Goal: Task Accomplishment & Management: Use online tool/utility

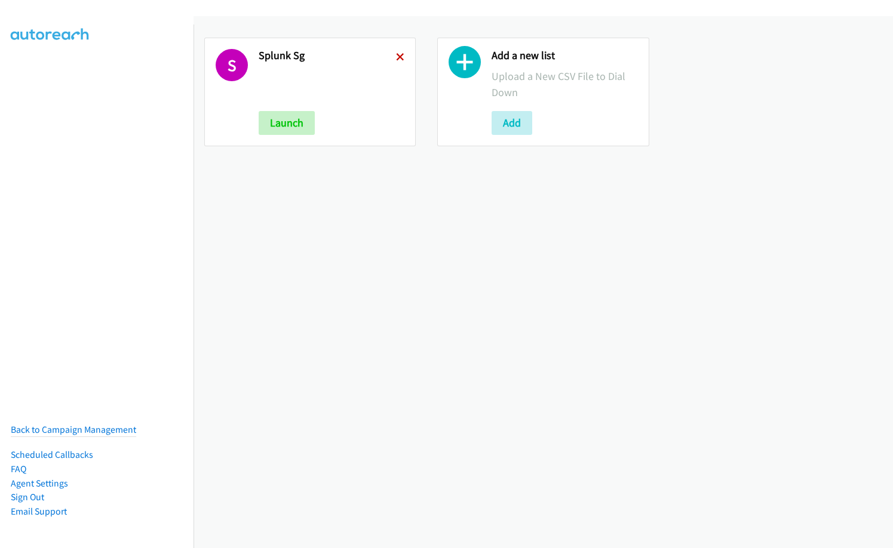
click at [398, 57] on icon at bounding box center [400, 58] width 8 height 8
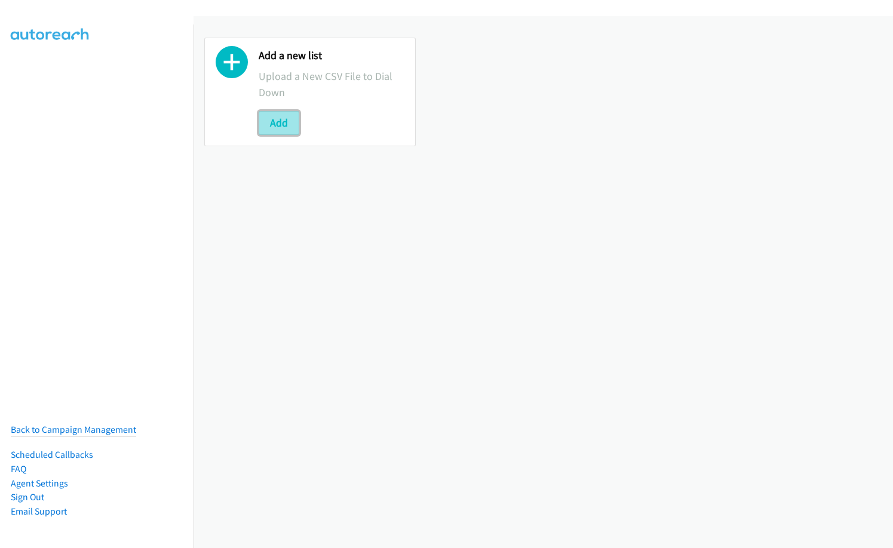
click at [296, 124] on button "Add" at bounding box center [279, 123] width 41 height 24
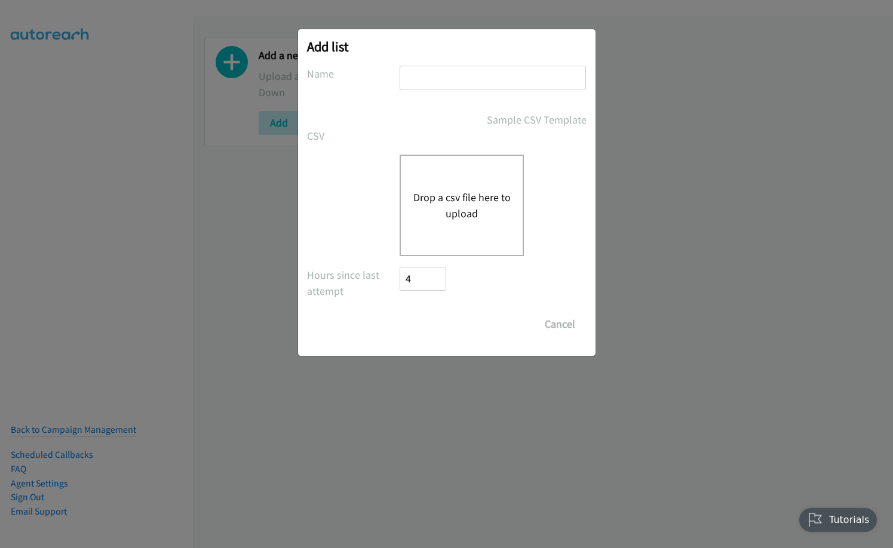
click at [488, 76] on input "text" at bounding box center [492, 78] width 186 height 24
type input "red hat IN"
click at [448, 184] on div "Drop a csv file here to upload" at bounding box center [461, 205] width 124 height 101
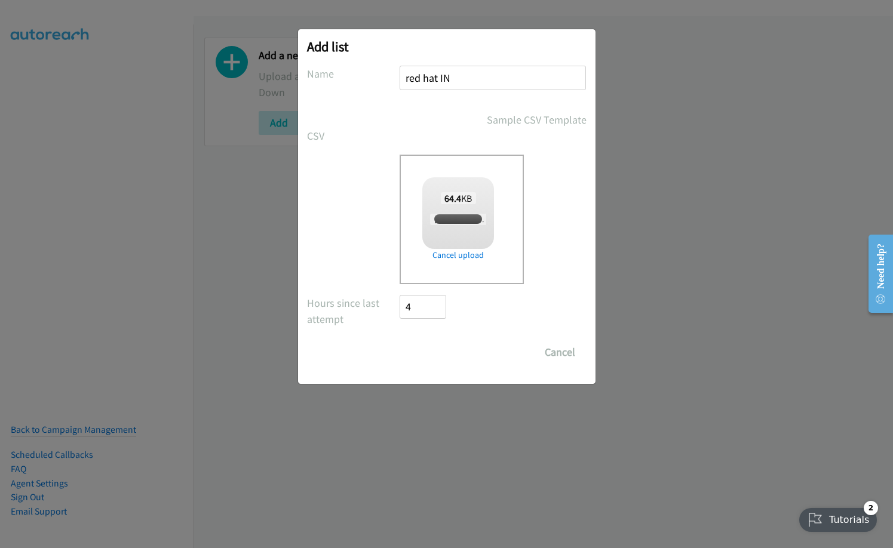
checkbox input "true"
click at [446, 349] on input "Save List" at bounding box center [431, 352] width 63 height 24
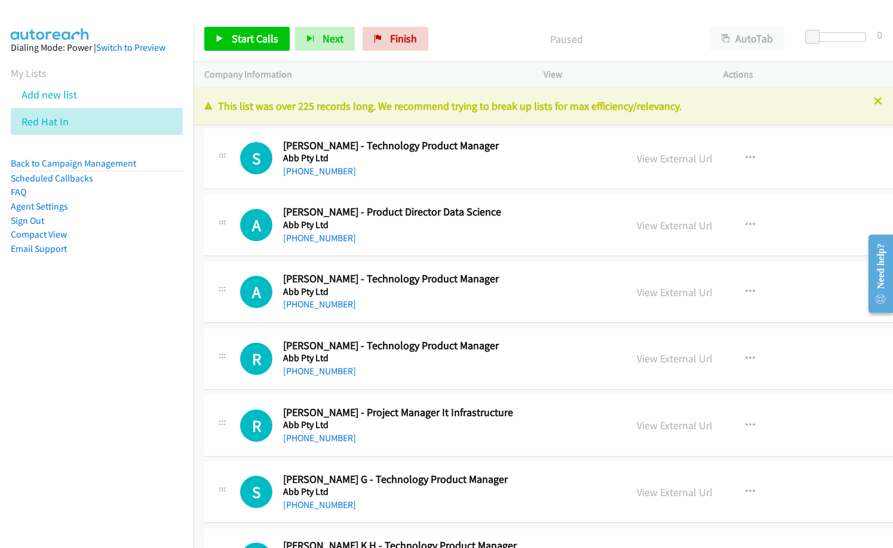
drag, startPoint x: 113, startPoint y: 411, endPoint x: 344, endPoint y: 193, distance: 318.0
click at [116, 410] on nav "Dialing Mode: Power | Switch to Preview My Lists Add new list Red Hat In Back t…" at bounding box center [97, 298] width 194 height 548
click at [399, 246] on div "A Callback Scheduled Aninda Bhattacharya - Product Director Data Science Abb Pt…" at bounding box center [604, 225] width 800 height 61
click at [412, 185] on div "S Callback Scheduled Satabdi Roy - Technology Product Manager Abb Pty Ltd Asia/…" at bounding box center [604, 158] width 800 height 61
drag, startPoint x: 248, startPoint y: 42, endPoint x: 263, endPoint y: 41, distance: 14.3
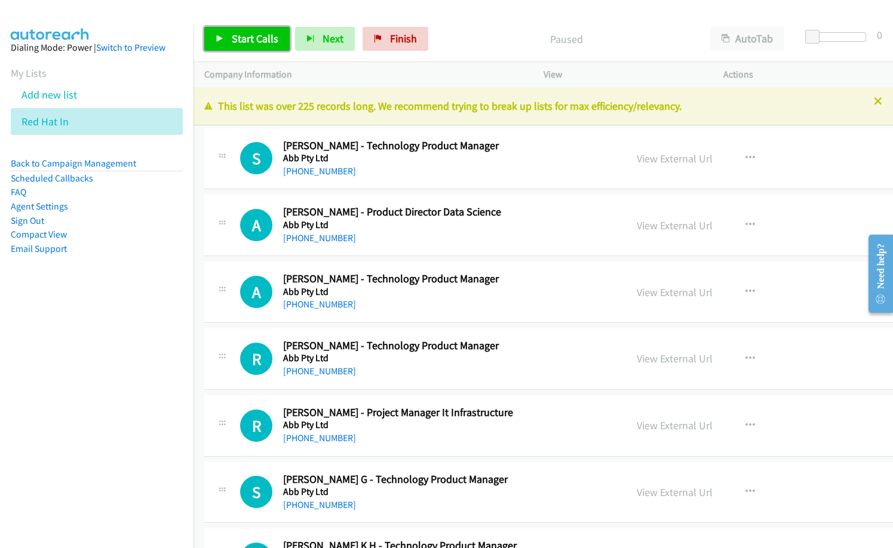
click at [248, 41] on span "Start Calls" at bounding box center [255, 39] width 47 height 14
click at [250, 32] on span "Pause" at bounding box center [245, 39] width 27 height 14
click at [401, 167] on div "[PHONE_NUMBER]" at bounding box center [443, 171] width 320 height 14
click at [645, 158] on link "View External Url" at bounding box center [674, 159] width 76 height 14
click at [389, 247] on div "A Callback Scheduled Aninda Bhattacharya - Product Director Data Science Abb Pt…" at bounding box center [604, 225] width 800 height 61
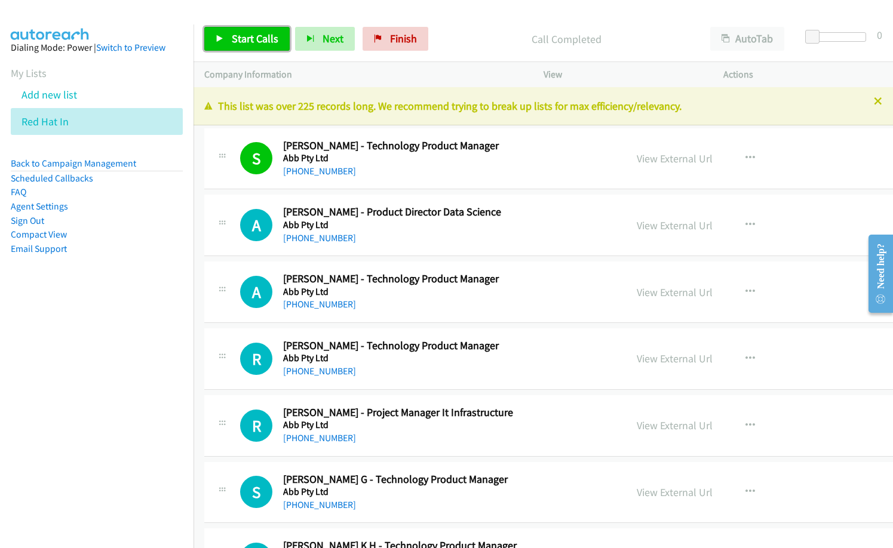
click at [261, 41] on span "Start Calls" at bounding box center [255, 39] width 47 height 14
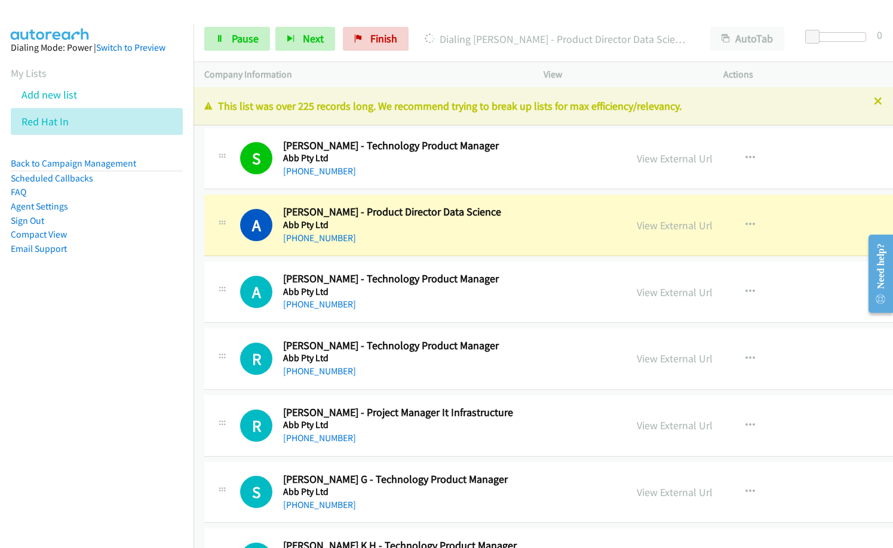
drag, startPoint x: 90, startPoint y: 312, endPoint x: 151, endPoint y: 300, distance: 62.8
click at [90, 312] on nav "Dialing Mode: Power | Switch to Preview My Lists Add new list Red Hat In Back t…" at bounding box center [97, 298] width 194 height 548
click at [639, 220] on link "View External Url" at bounding box center [674, 226] width 76 height 14
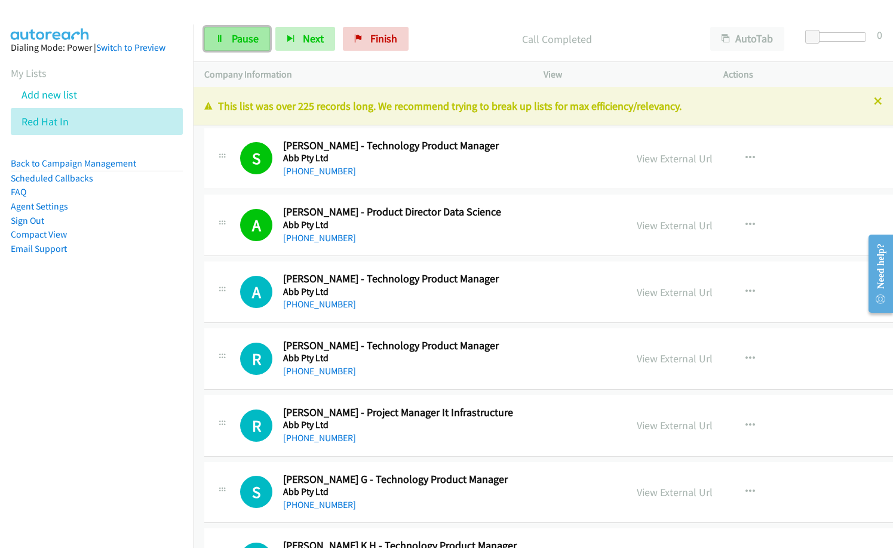
click at [244, 45] on link "Pause" at bounding box center [237, 39] width 66 height 24
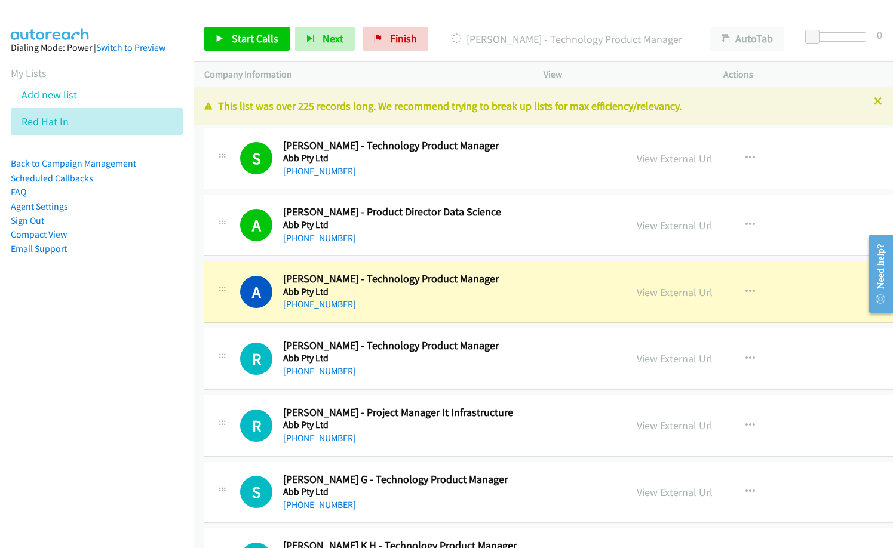
click at [88, 421] on nav "Dialing Mode: Power | Switch to Preview My Lists Add new list Red Hat In Back t…" at bounding box center [97, 298] width 194 height 548
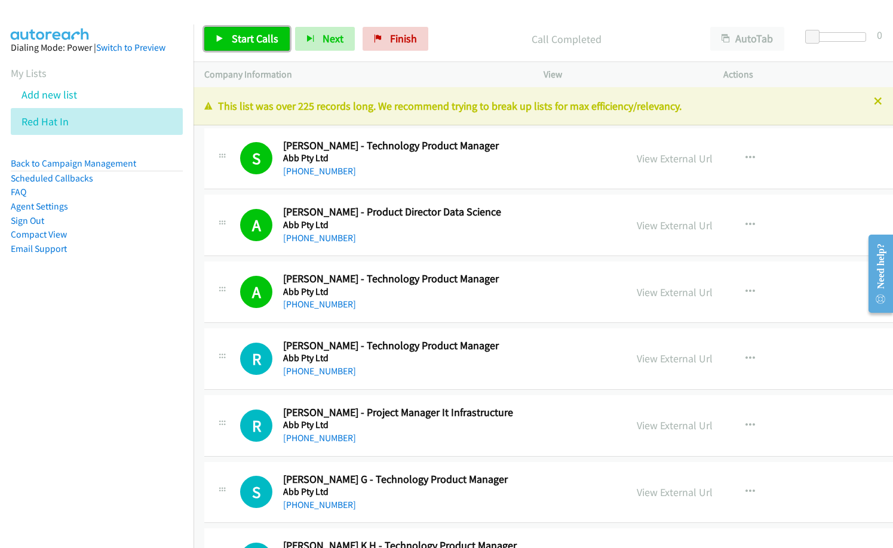
click at [263, 30] on link "Start Calls" at bounding box center [246, 39] width 85 height 24
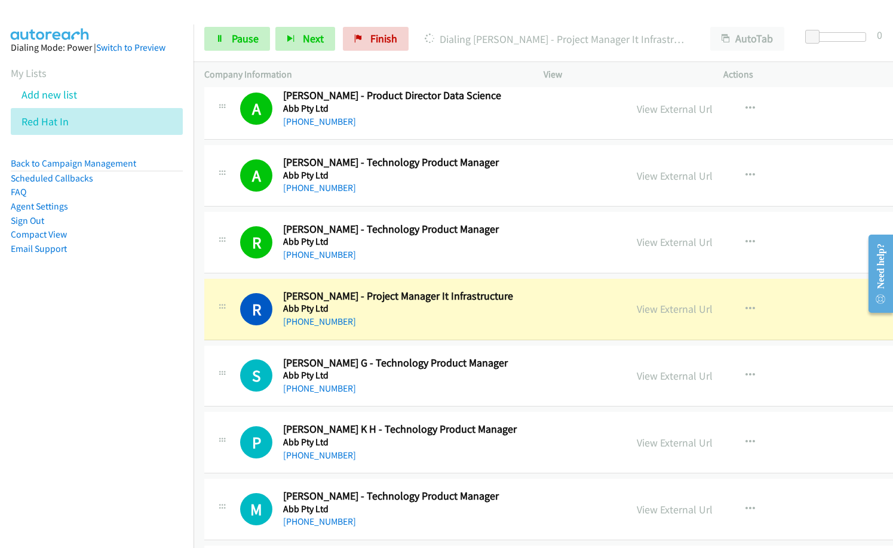
scroll to position [119, 0]
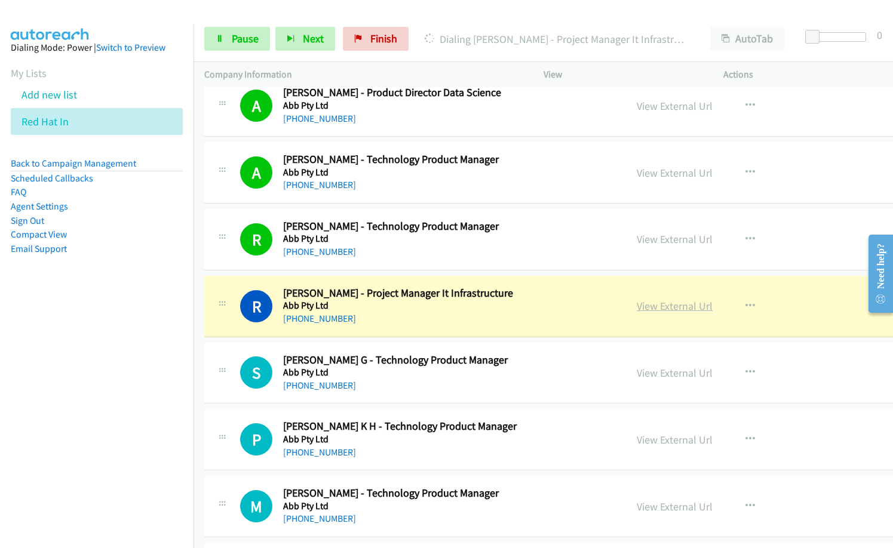
click at [636, 303] on link "View External Url" at bounding box center [674, 306] width 76 height 14
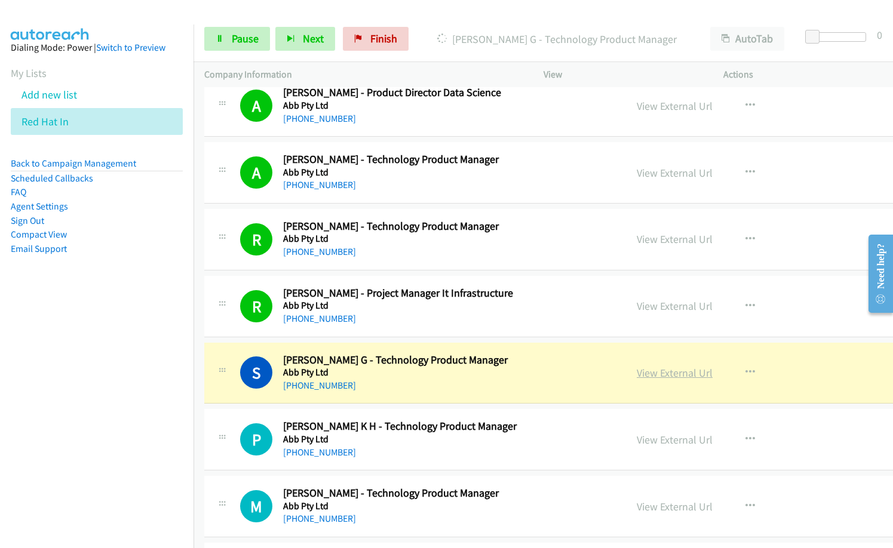
click at [639, 374] on link "View External Url" at bounding box center [674, 373] width 76 height 14
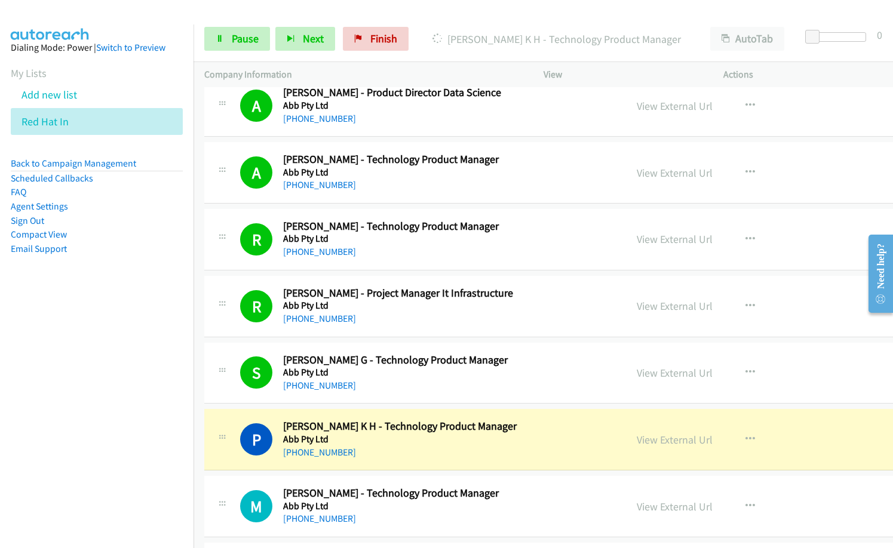
scroll to position [179, 0]
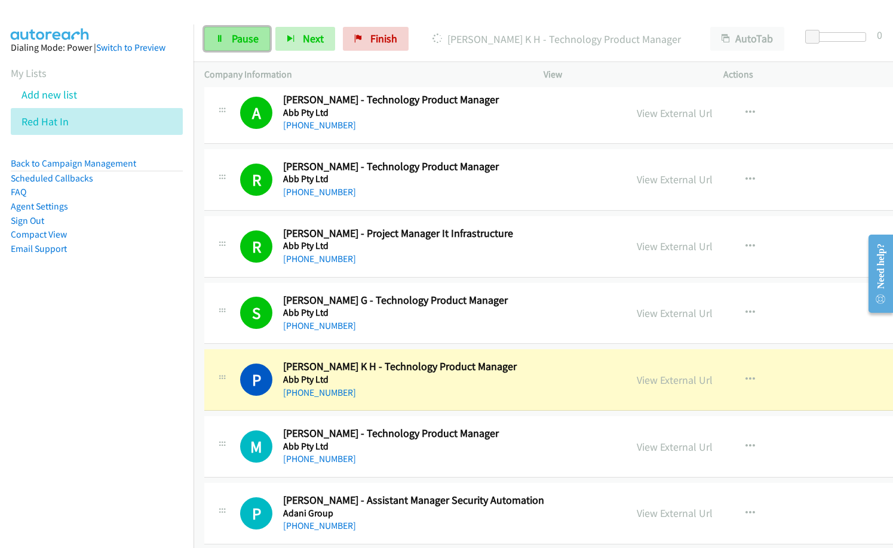
click at [225, 44] on link "Pause" at bounding box center [237, 39] width 66 height 24
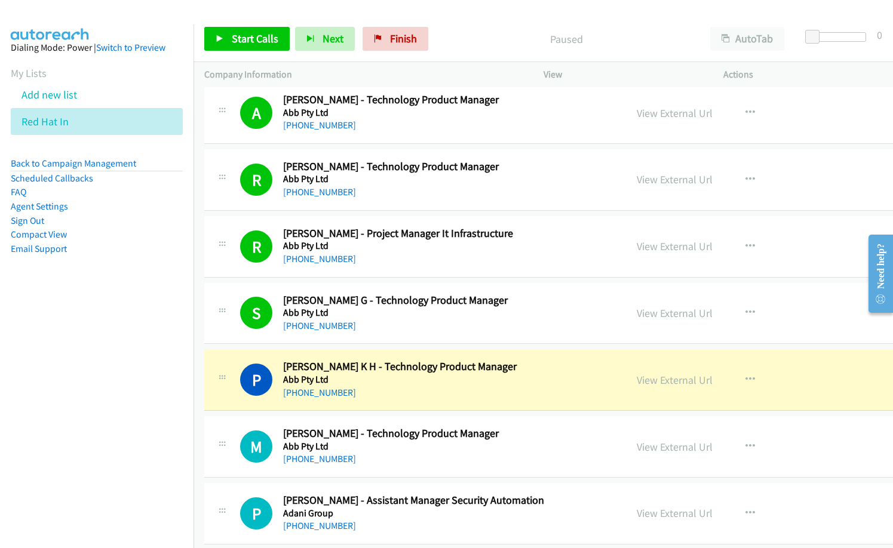
click at [459, 26] on div "Start Calls Pause Next Finish Paused AutoTab AutoTab 0" at bounding box center [542, 39] width 699 height 46
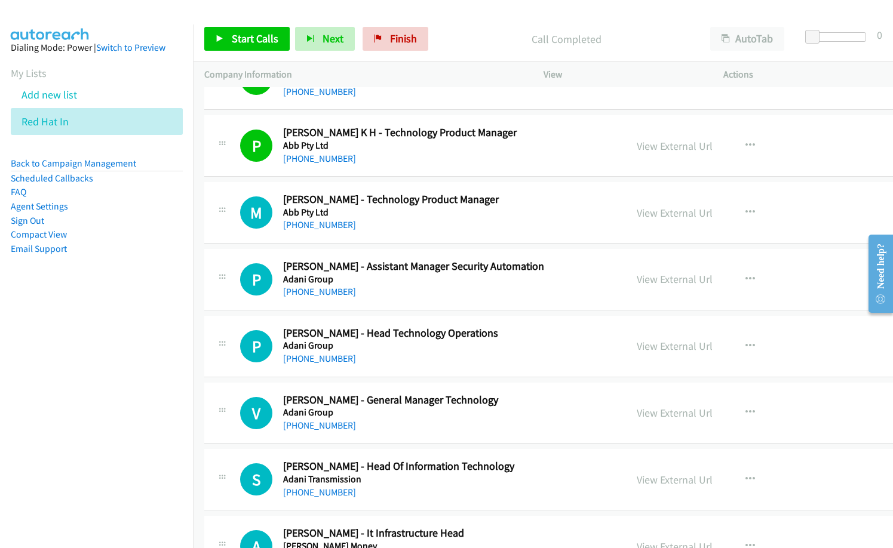
scroll to position [418, 0]
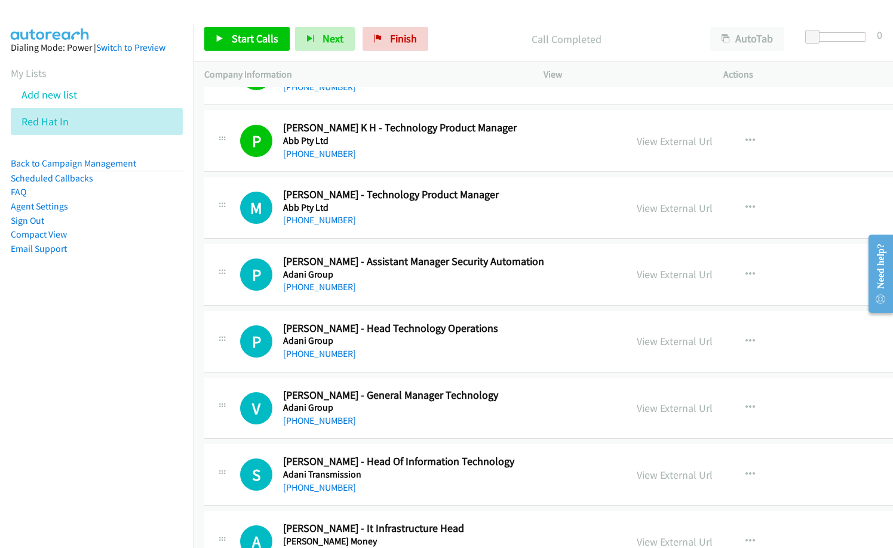
click at [374, 229] on div "M Callback Scheduled Mounika S. - Technology Product Manager Abb Pty Ltd Asia/C…" at bounding box center [604, 207] width 800 height 61
click at [745, 273] on icon "button" at bounding box center [750, 275] width 10 height 10
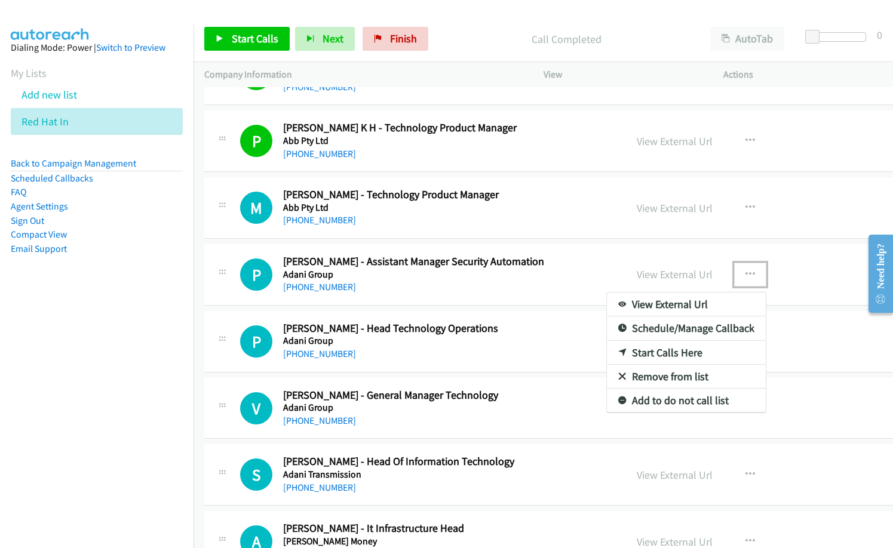
click at [633, 351] on link "Start Calls Here" at bounding box center [686, 353] width 159 height 24
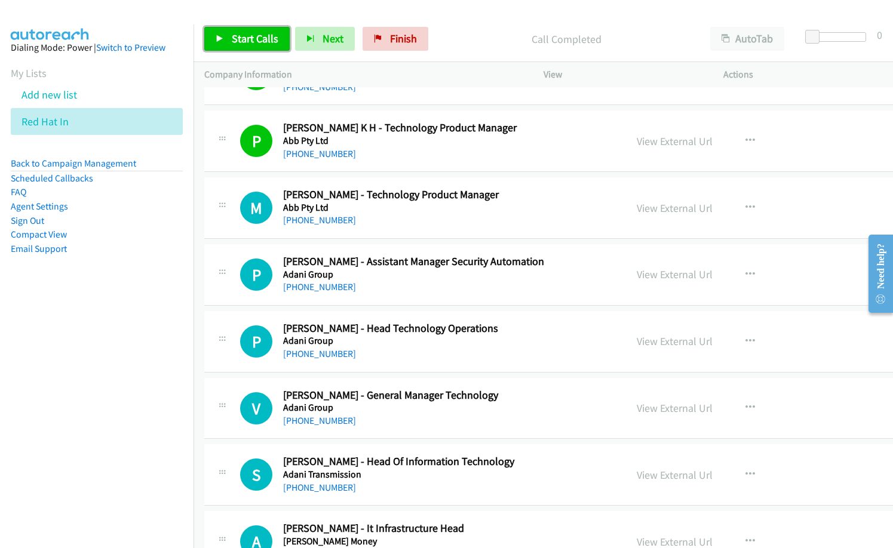
click at [247, 37] on span "Start Calls" at bounding box center [255, 39] width 47 height 14
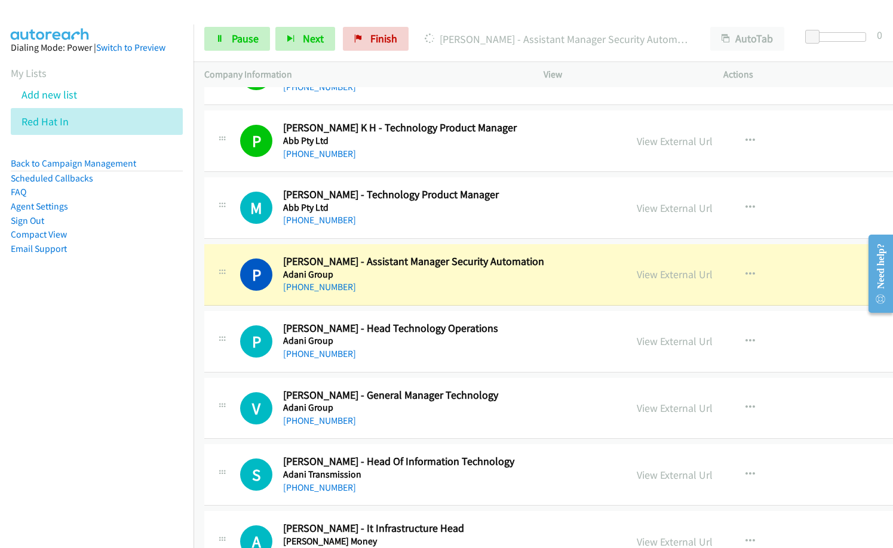
click at [415, 291] on div "[PHONE_NUMBER]" at bounding box center [443, 287] width 320 height 14
click at [457, 337] on h5 "Adani Group" at bounding box center [443, 341] width 320 height 12
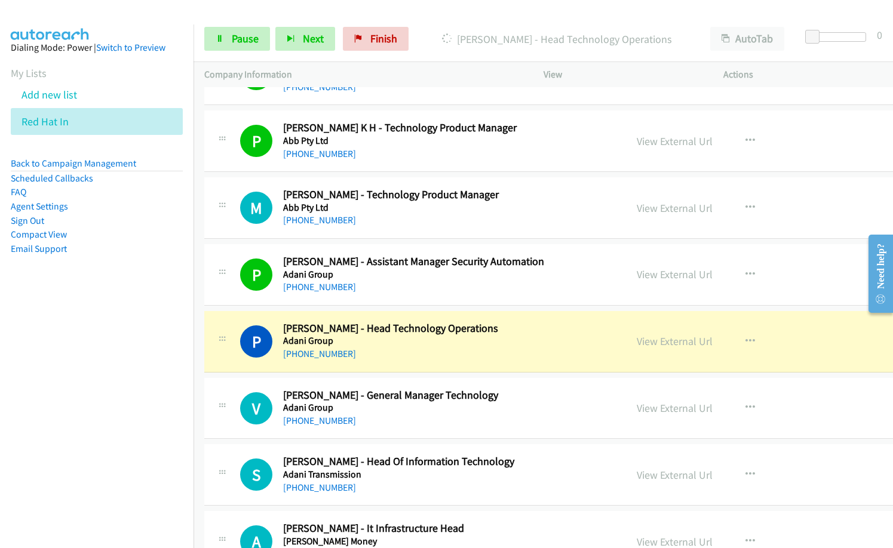
click at [430, 45] on p "Dialing Pranveer Sengar - Head Technology Operations" at bounding box center [556, 39] width 264 height 16
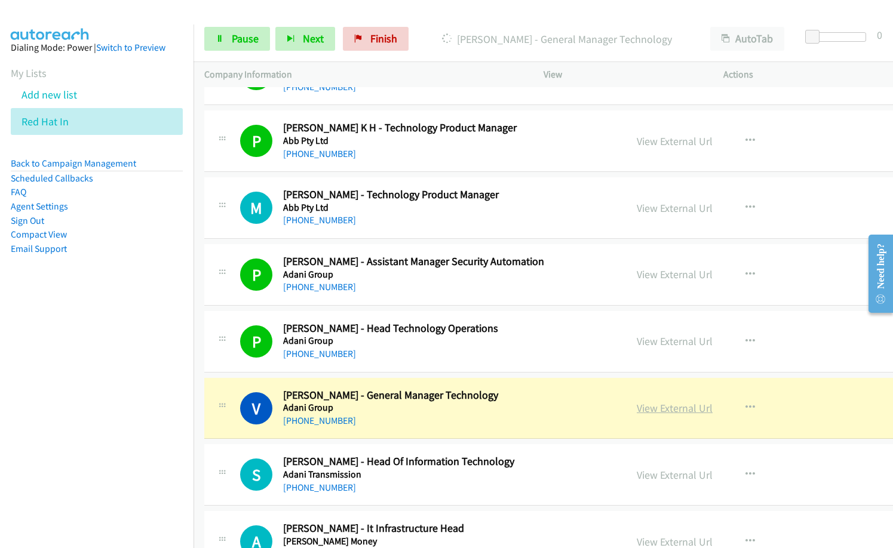
click at [636, 410] on link "View External Url" at bounding box center [674, 408] width 76 height 14
click at [255, 33] on span "Pause" at bounding box center [245, 39] width 27 height 14
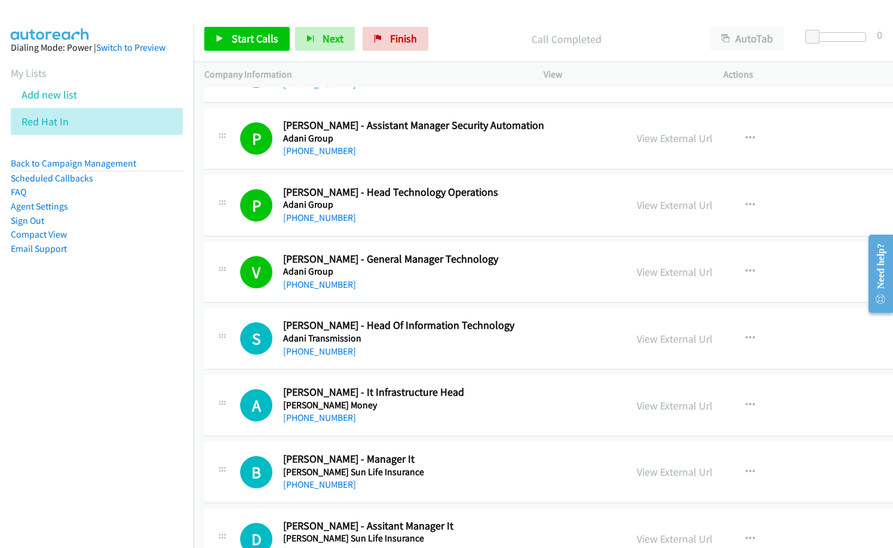
scroll to position [597, 0]
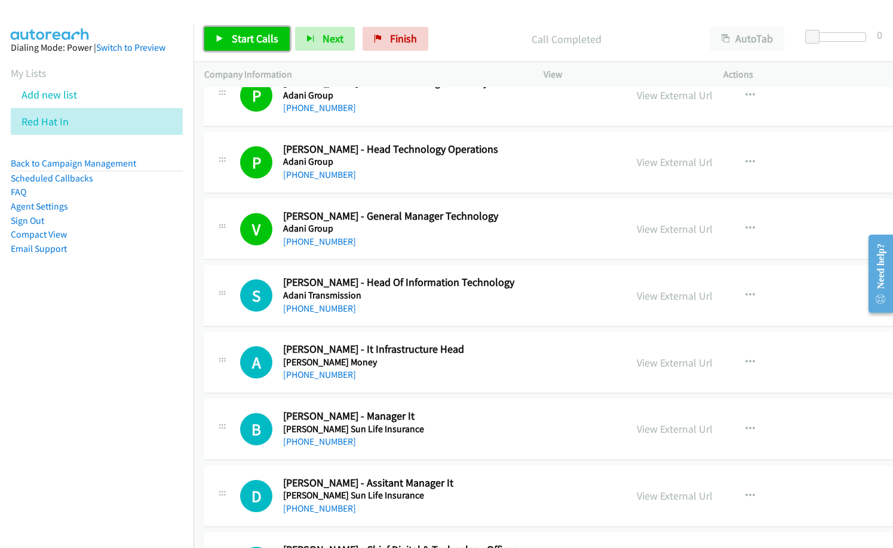
drag, startPoint x: 266, startPoint y: 38, endPoint x: 300, endPoint y: 54, distance: 37.9
click at [266, 38] on span "Start Calls" at bounding box center [255, 39] width 47 height 14
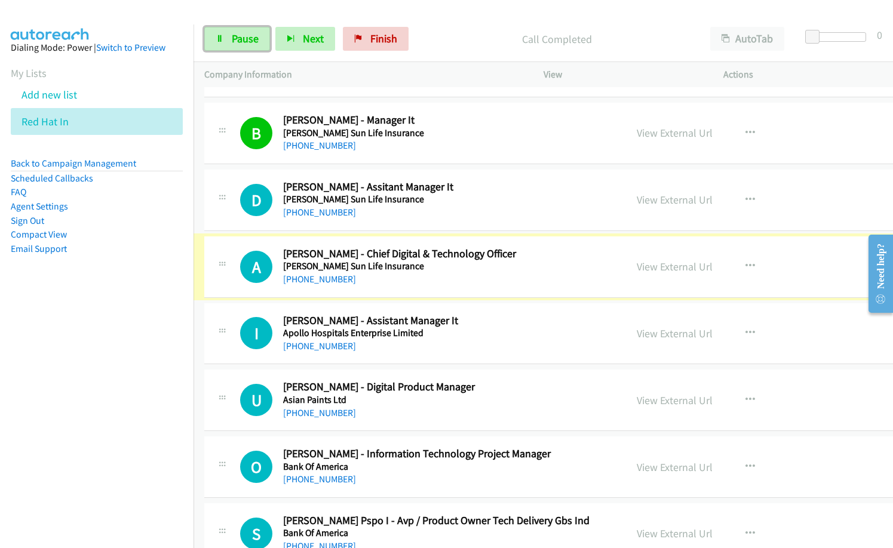
scroll to position [896, 0]
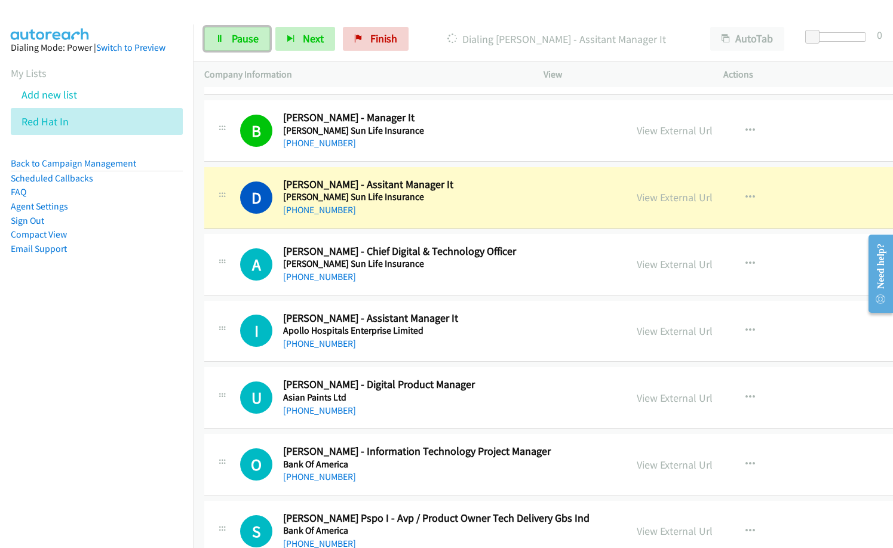
drag, startPoint x: 248, startPoint y: 30, endPoint x: 309, endPoint y: 73, distance: 74.1
click at [248, 30] on link "Pause" at bounding box center [237, 39] width 66 height 24
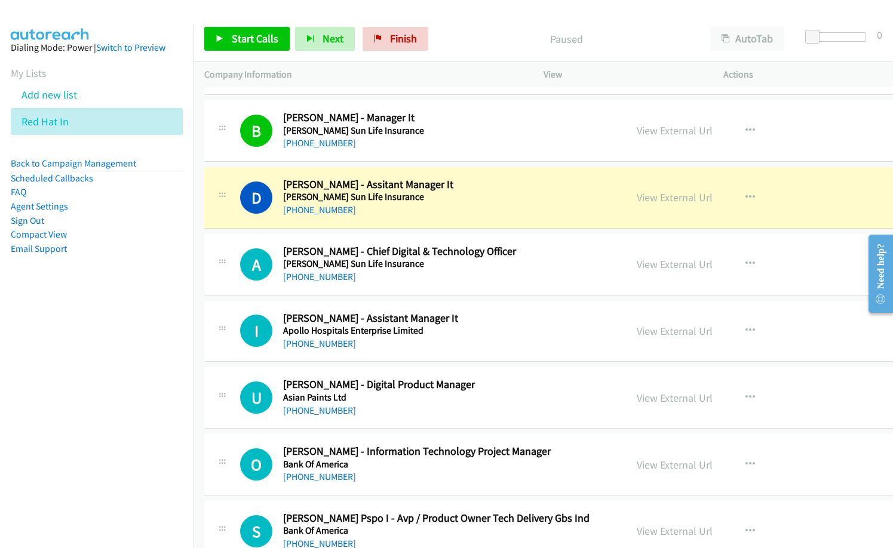
click at [463, 409] on div "[PHONE_NUMBER]" at bounding box center [443, 411] width 320 height 14
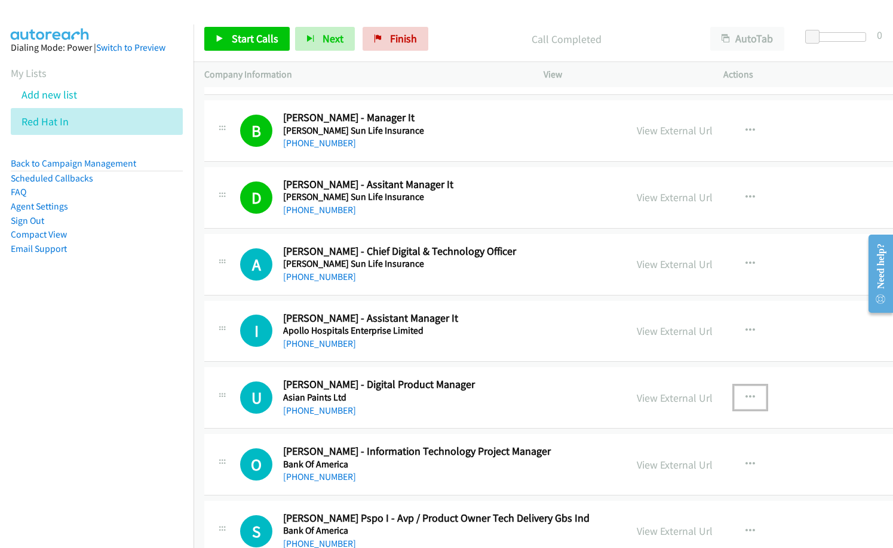
click at [745, 393] on icon "button" at bounding box center [750, 398] width 10 height 10
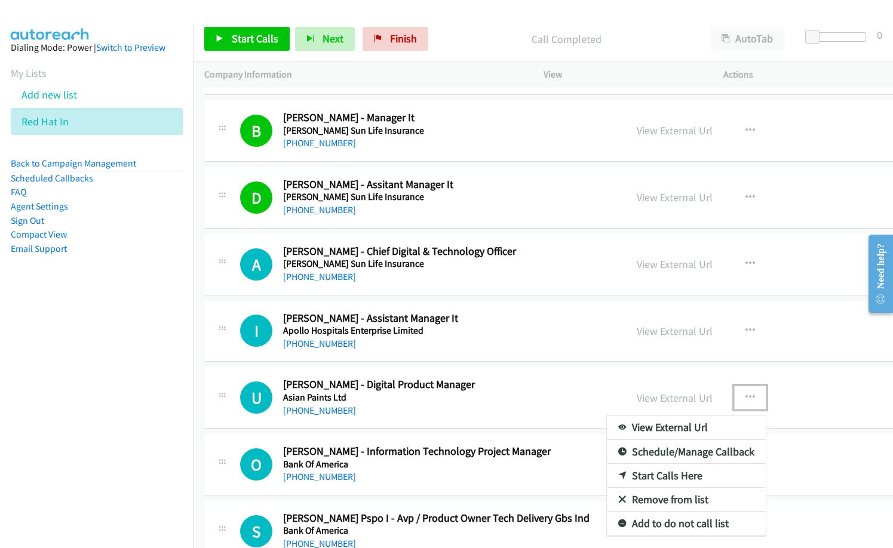
click at [641, 480] on link "Start Calls Here" at bounding box center [686, 476] width 159 height 24
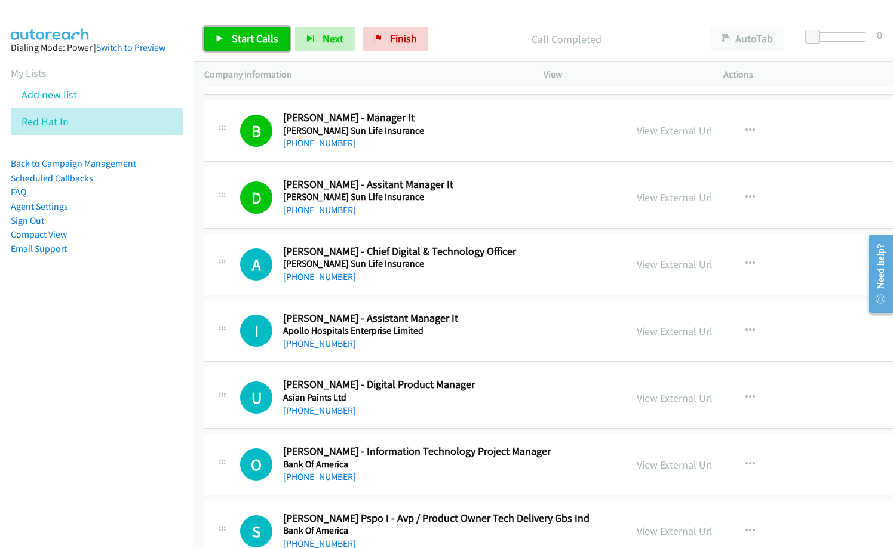
click at [250, 29] on link "Start Calls" at bounding box center [246, 39] width 85 height 24
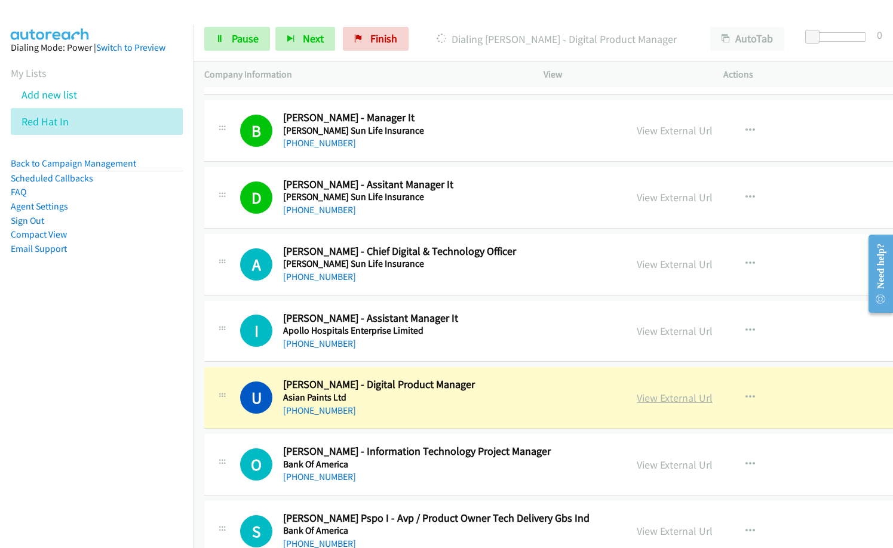
click at [658, 400] on link "View External Url" at bounding box center [674, 398] width 76 height 14
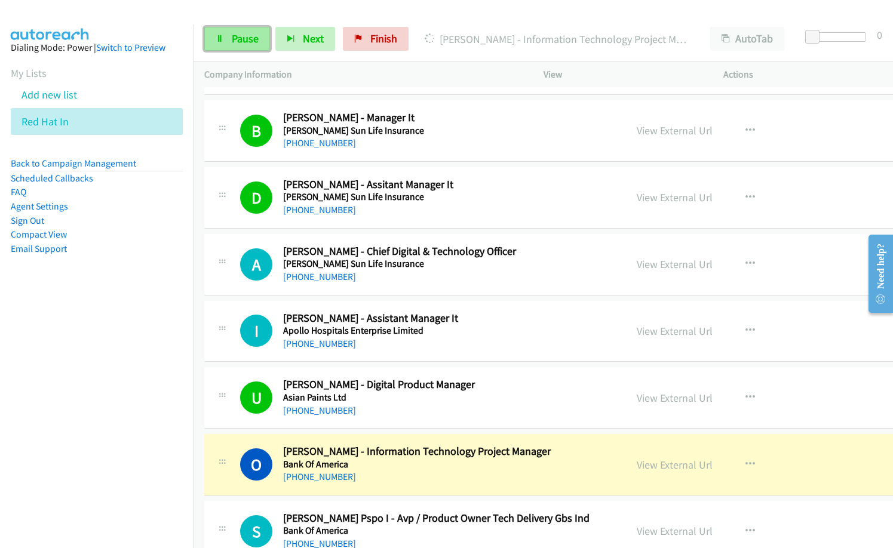
click at [226, 38] on link "Pause" at bounding box center [237, 39] width 66 height 24
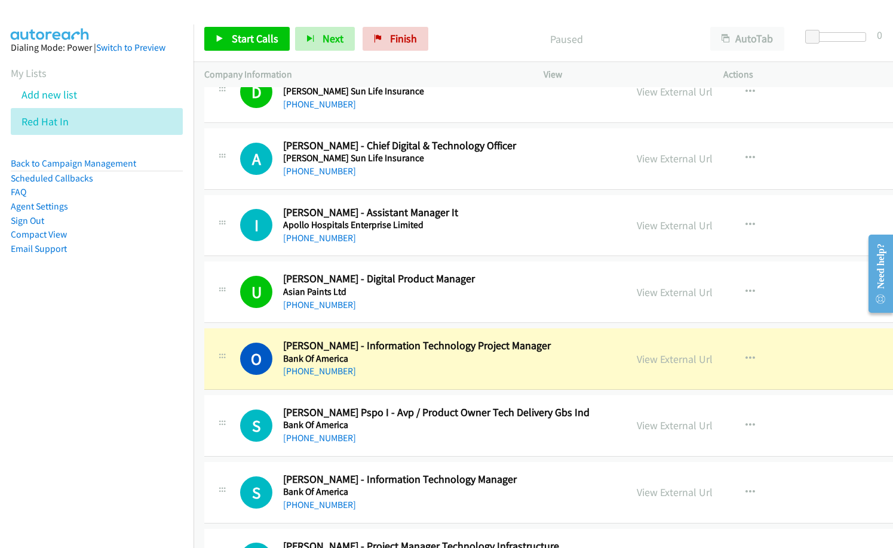
scroll to position [1015, 0]
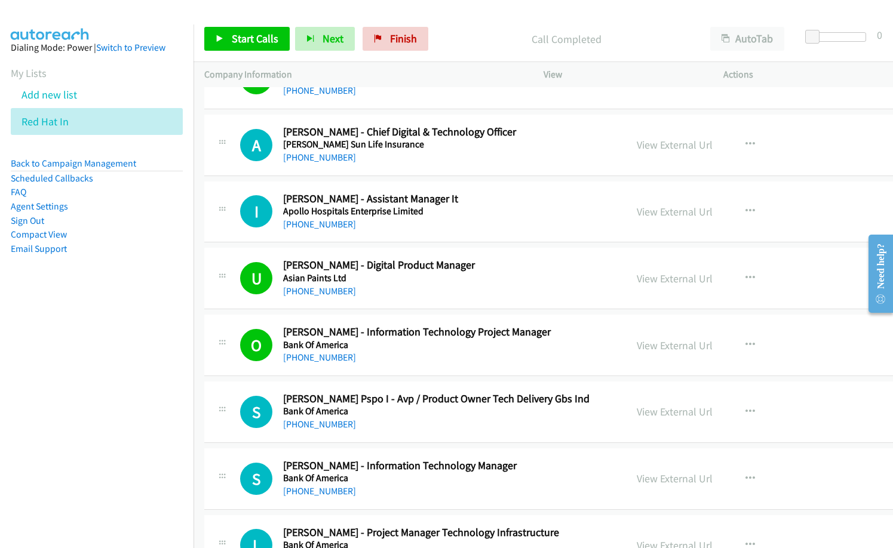
drag, startPoint x: 460, startPoint y: 45, endPoint x: 508, endPoint y: 32, distance: 50.1
click at [473, 41] on p "Call Completed" at bounding box center [566, 39] width 244 height 16
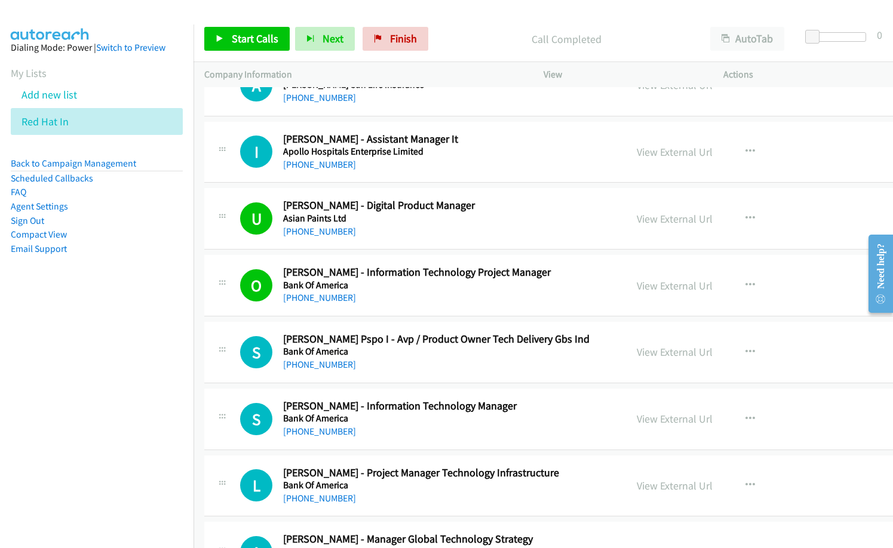
click at [399, 357] on h5 "Bank Of America" at bounding box center [443, 352] width 320 height 12
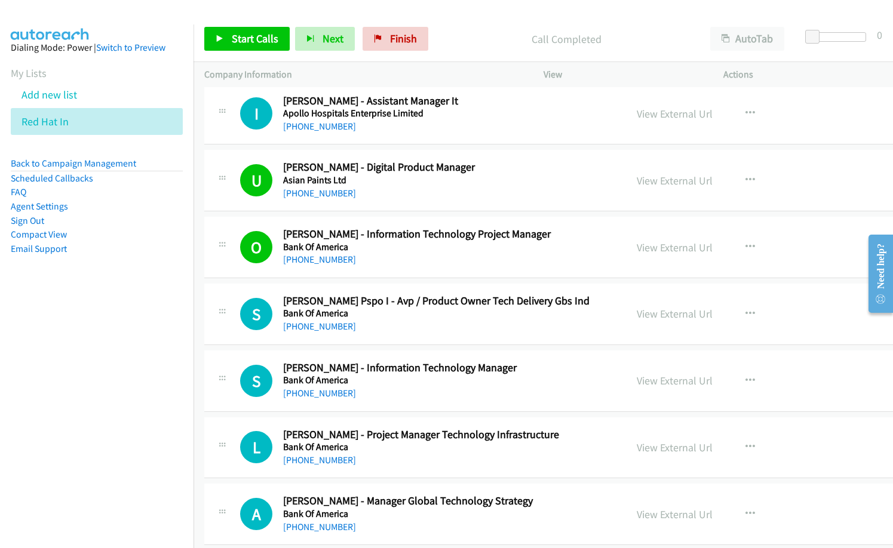
scroll to position [1134, 0]
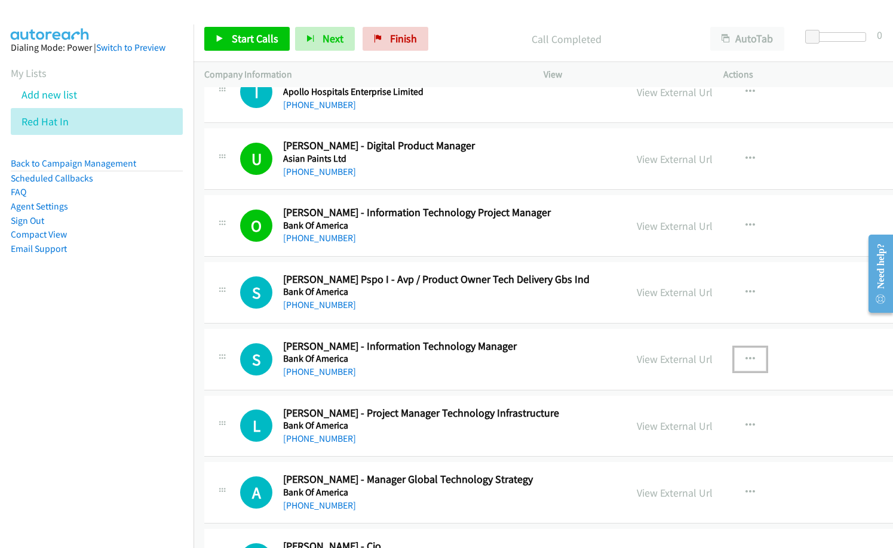
click at [745, 358] on icon "button" at bounding box center [750, 360] width 10 height 10
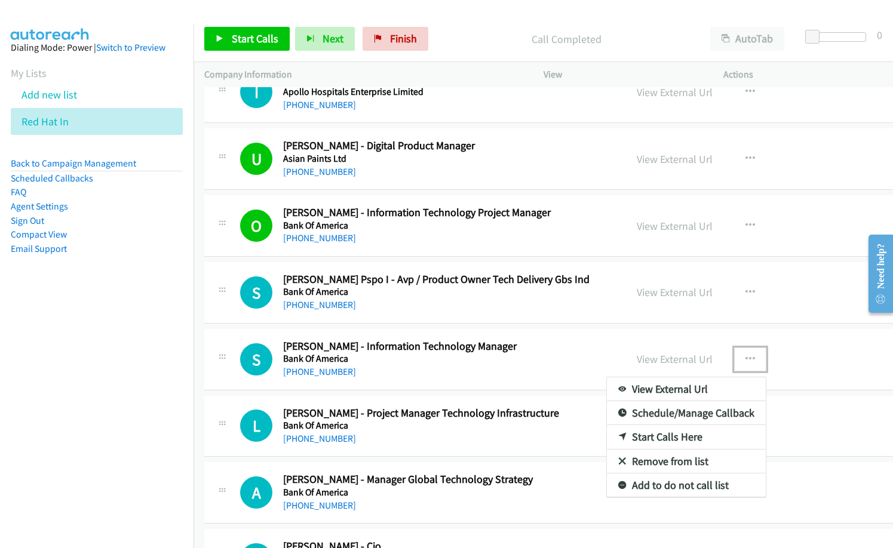
click at [648, 435] on link "Start Calls Here" at bounding box center [686, 437] width 159 height 24
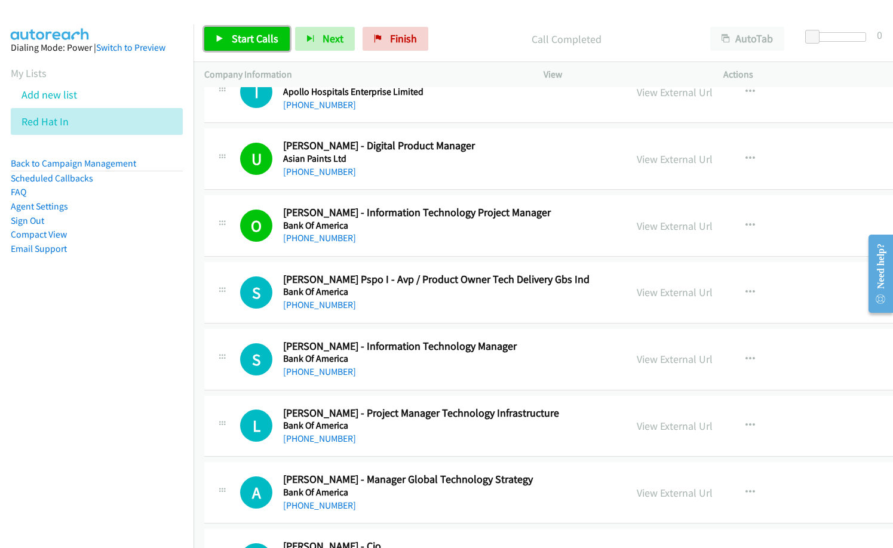
click at [270, 41] on span "Start Calls" at bounding box center [255, 39] width 47 height 14
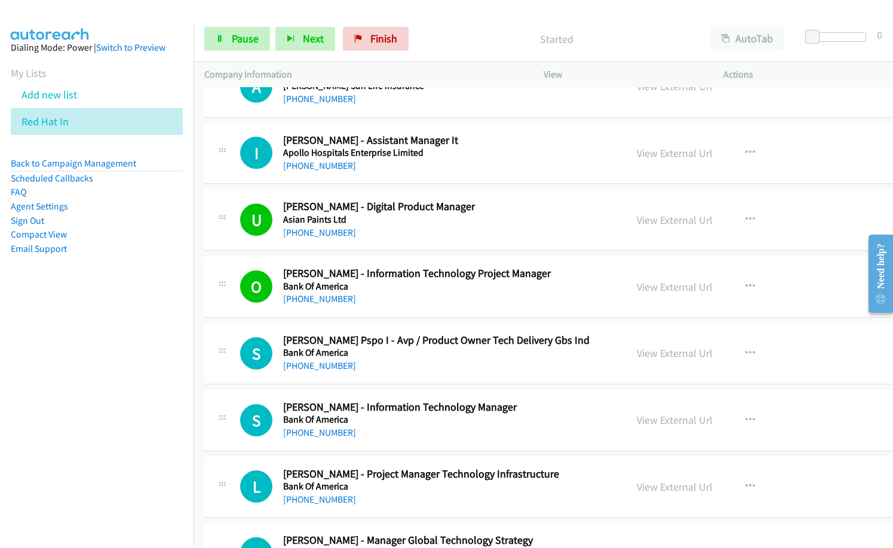
scroll to position [1015, 0]
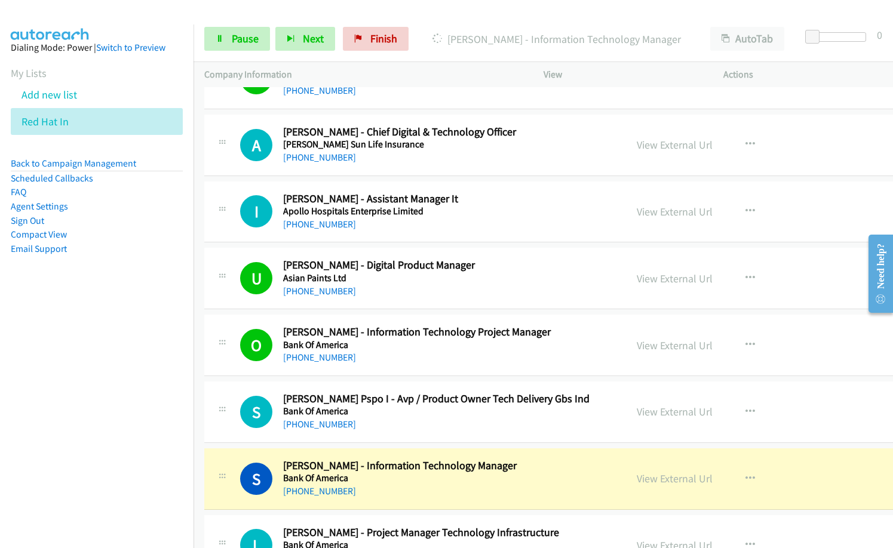
drag, startPoint x: 451, startPoint y: 229, endPoint x: 466, endPoint y: 245, distance: 22.0
click at [451, 229] on div "[PHONE_NUMBER]" at bounding box center [443, 224] width 320 height 14
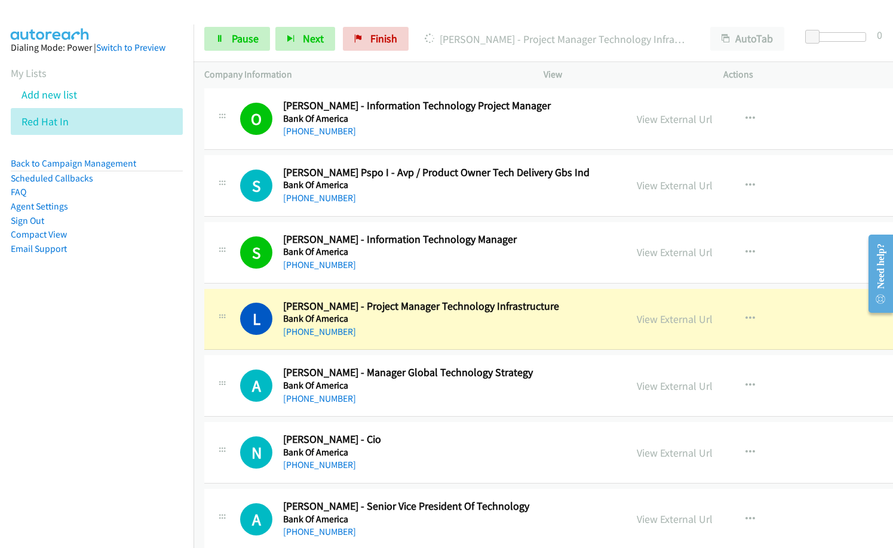
scroll to position [1254, 0]
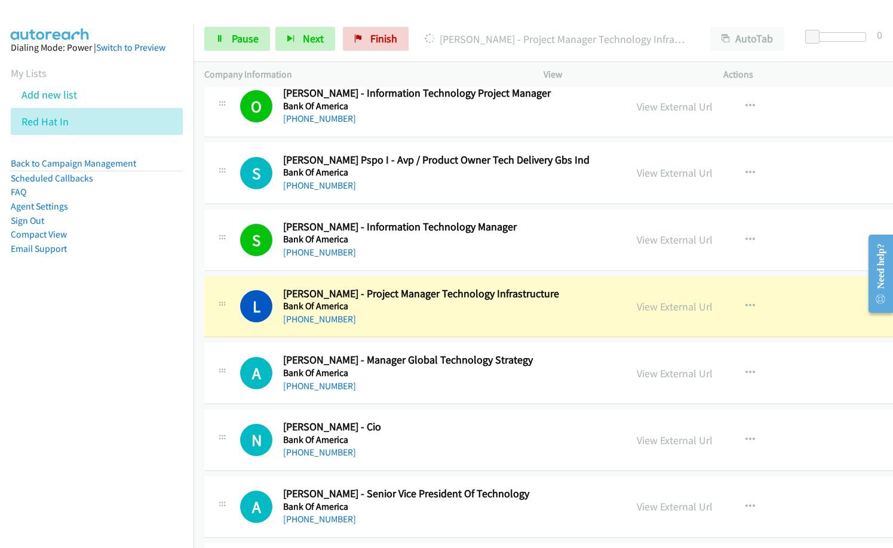
click at [419, 313] on div "[PHONE_NUMBER]" at bounding box center [443, 319] width 320 height 14
click at [636, 309] on link "View External Url" at bounding box center [674, 307] width 76 height 14
click at [229, 36] on link "Pause" at bounding box center [237, 39] width 66 height 24
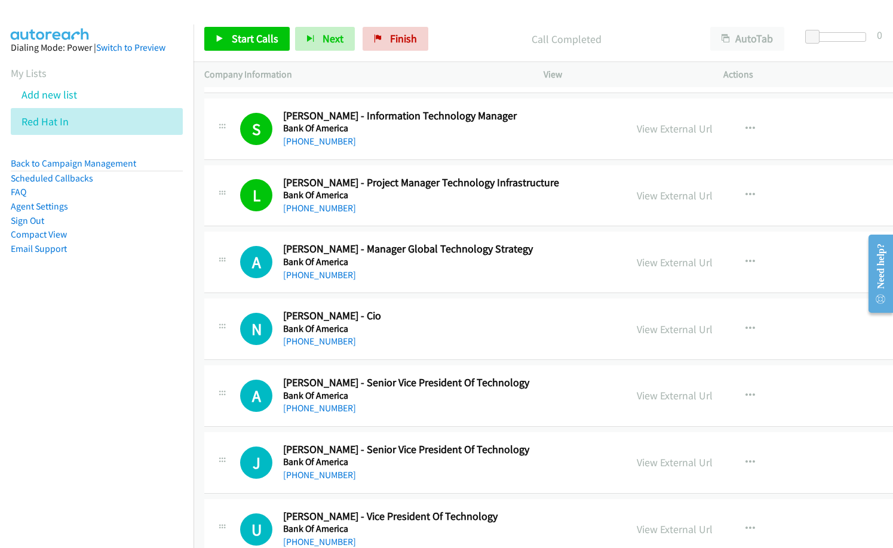
scroll to position [1373, 0]
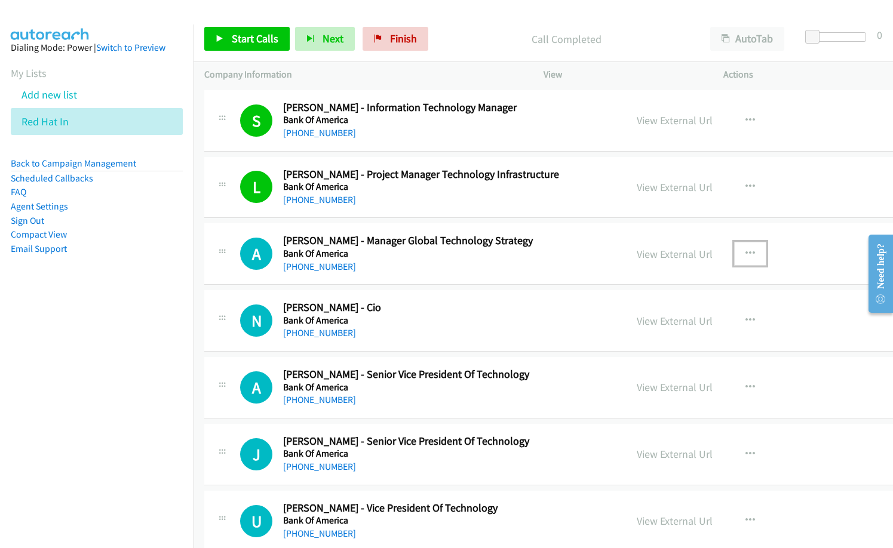
click at [745, 254] on icon "button" at bounding box center [750, 254] width 10 height 10
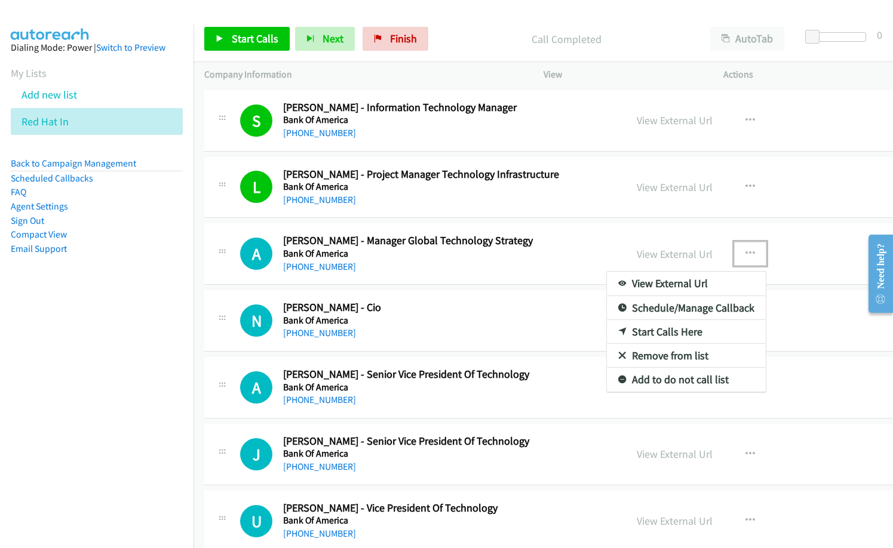
click at [663, 336] on link "Start Calls Here" at bounding box center [686, 332] width 159 height 24
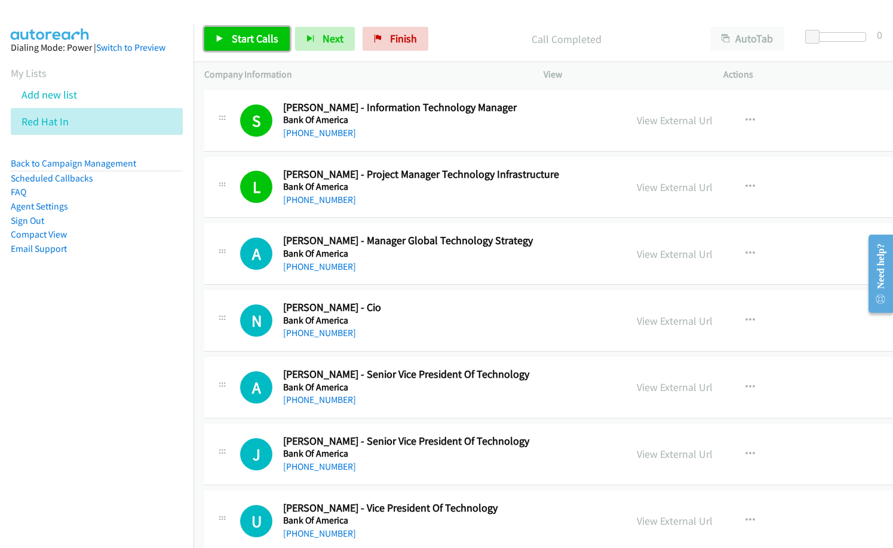
click at [245, 29] on link "Start Calls" at bounding box center [246, 39] width 85 height 24
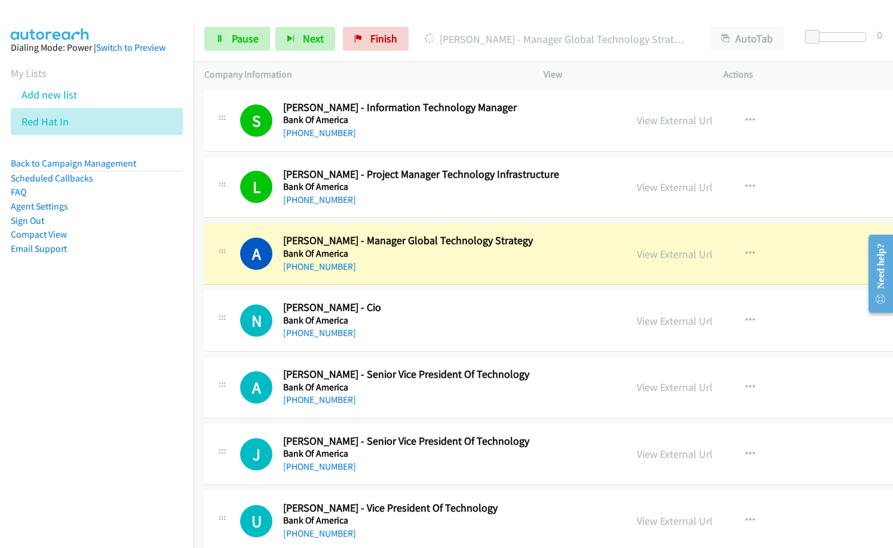
click at [392, 308] on h2 "[PERSON_NAME] - Cio" at bounding box center [443, 308] width 320 height 14
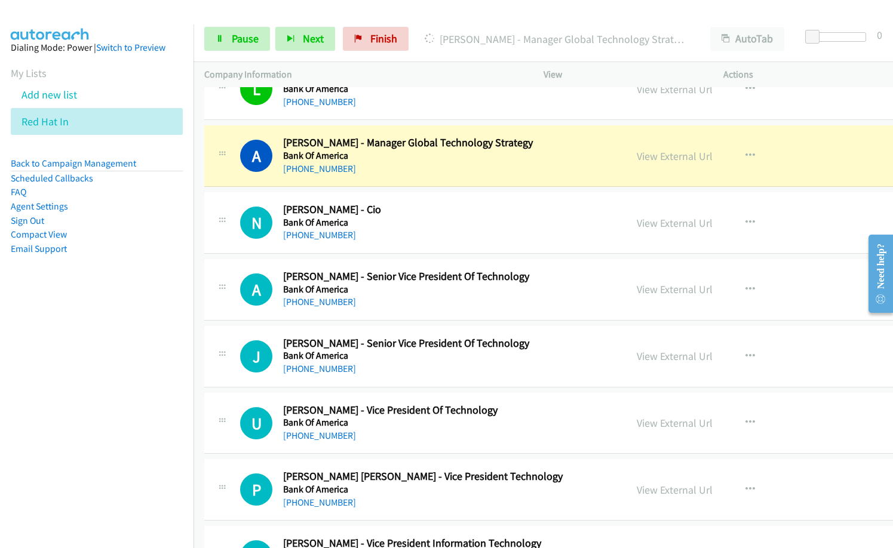
scroll to position [1493, 0]
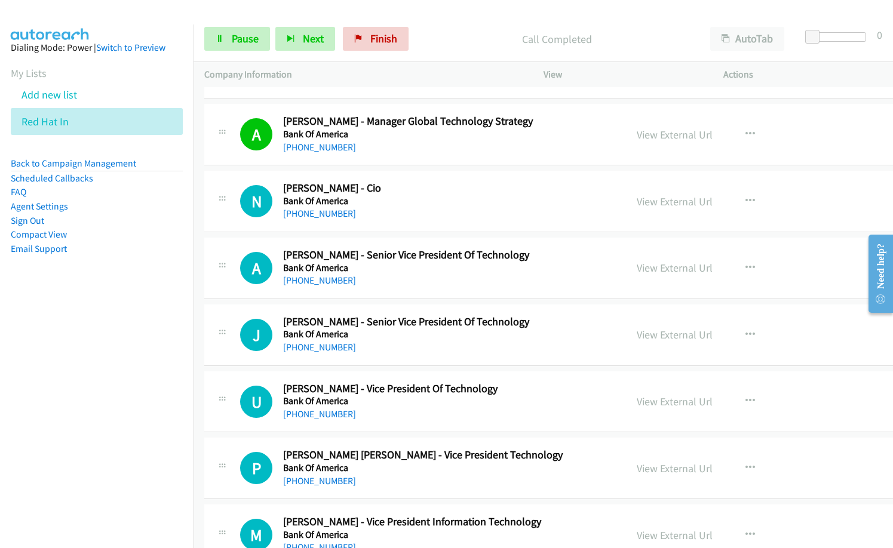
drag, startPoint x: 432, startPoint y: 161, endPoint x: 442, endPoint y: 164, distance: 10.8
click at [432, 161] on div "A Callback Scheduled Angad Singh Malhan - Manager Global Technology Strategy Ba…" at bounding box center [604, 134] width 800 height 61
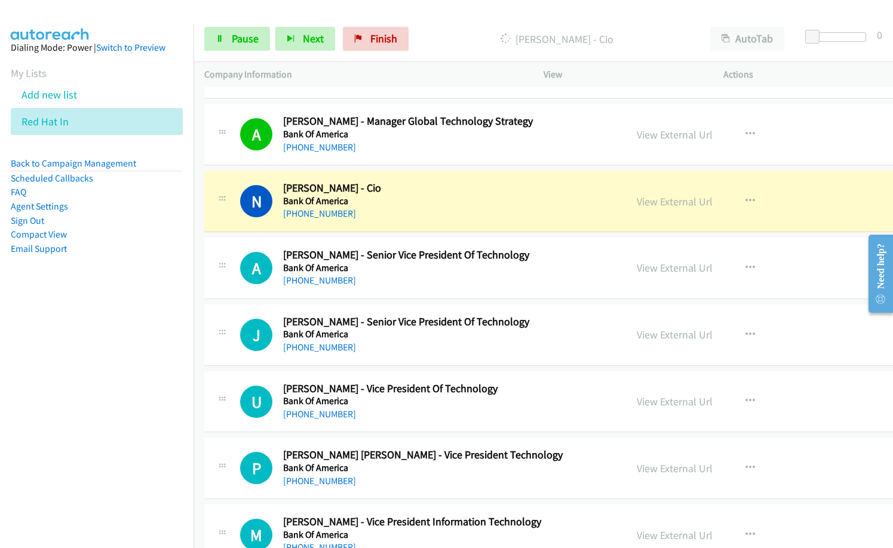
click at [403, 181] on div "N Callback Scheduled Nilesh Mhatre - Cio Bank Of America Asia/Calcutta +91 9867…" at bounding box center [604, 201] width 800 height 61
click at [636, 130] on link "View External Url" at bounding box center [674, 135] width 76 height 14
click at [636, 203] on link "View External Url" at bounding box center [674, 202] width 76 height 14
click at [241, 42] on span "Pause" at bounding box center [245, 39] width 27 height 14
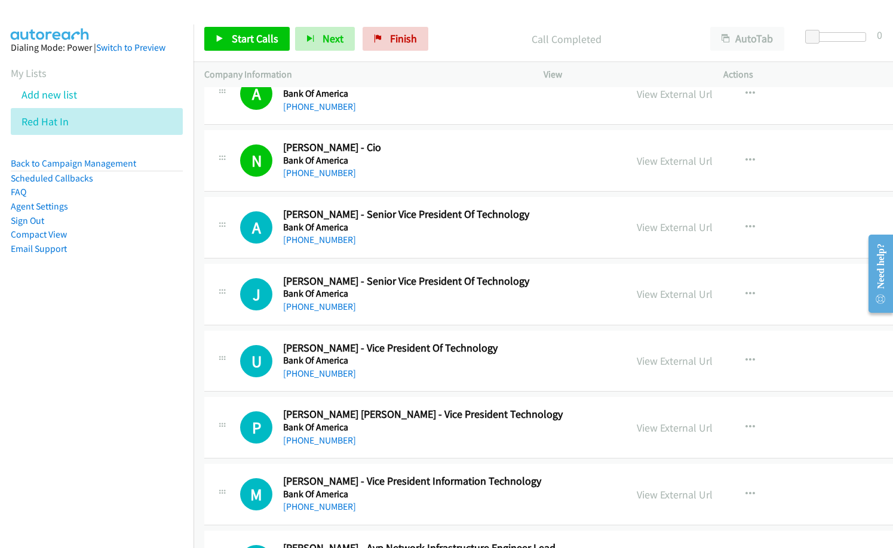
scroll to position [1552, 0]
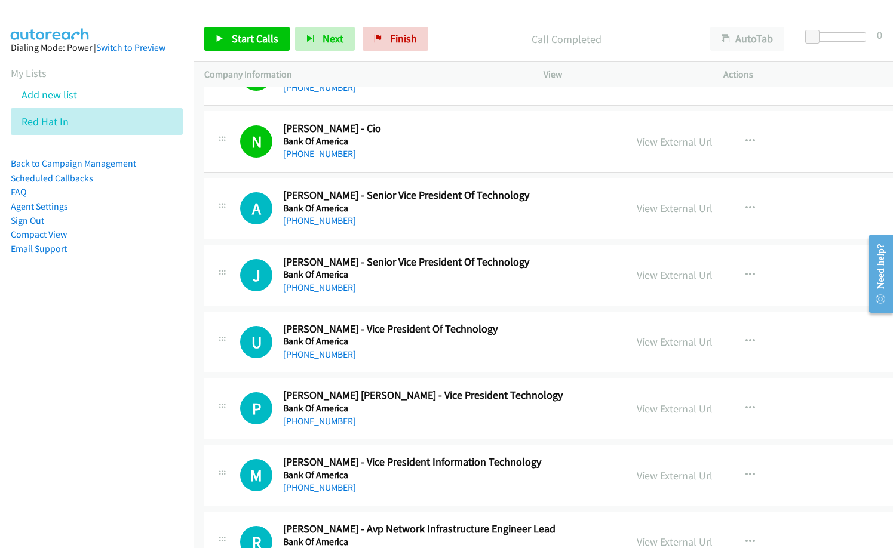
click at [413, 159] on div "[PHONE_NUMBER]" at bounding box center [443, 154] width 320 height 14
click at [248, 30] on link "Start Calls" at bounding box center [246, 39] width 85 height 24
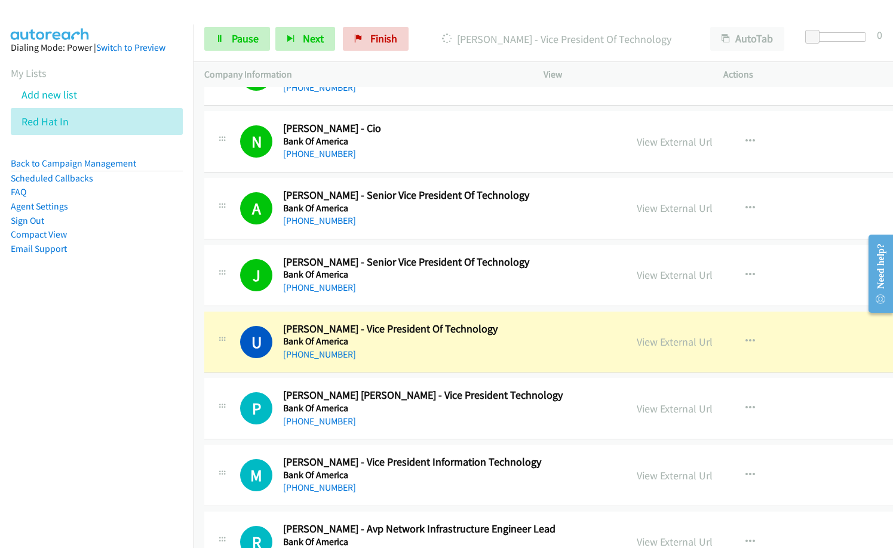
click at [416, 426] on div "[PHONE_NUMBER]" at bounding box center [443, 421] width 320 height 14
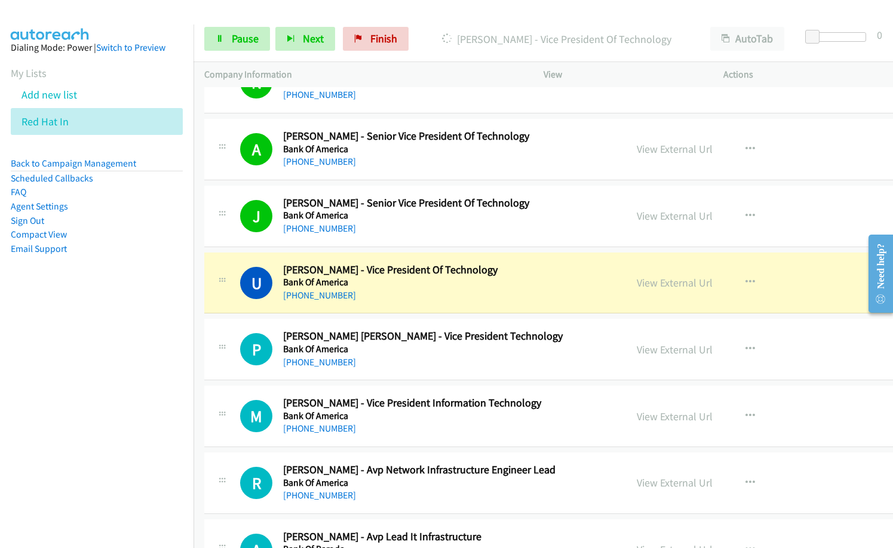
scroll to position [1612, 0]
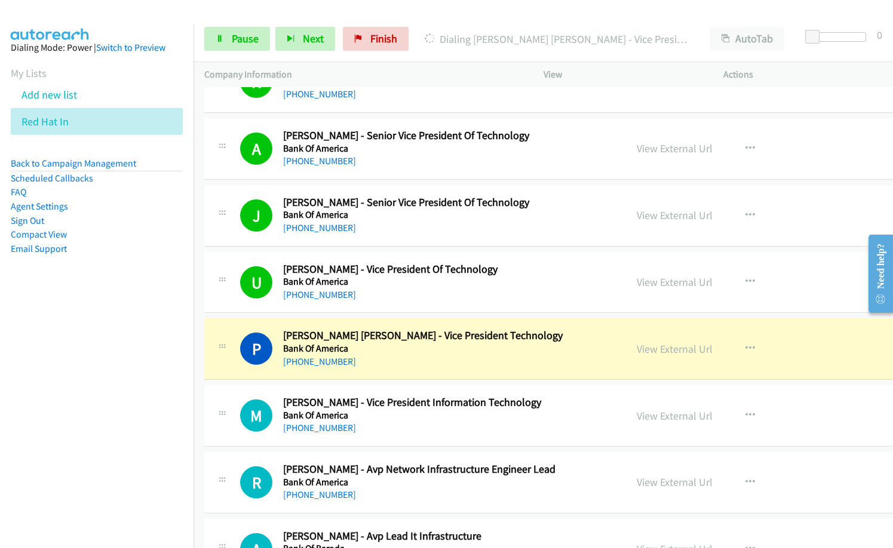
click at [374, 370] on div "P Callback Scheduled Pradeep Kumar Pokhriyal - Vice President Technology Bank O…" at bounding box center [604, 348] width 800 height 61
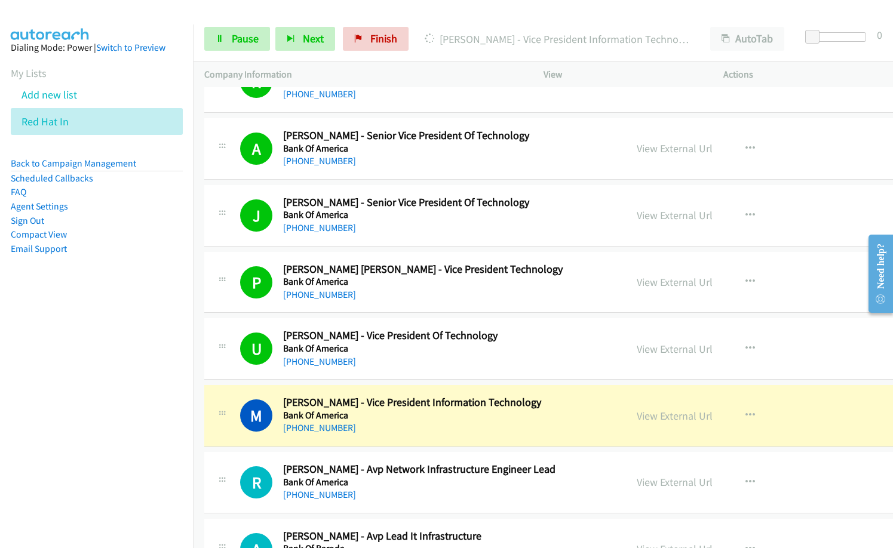
click at [430, 360] on div "[PHONE_NUMBER]" at bounding box center [443, 362] width 320 height 14
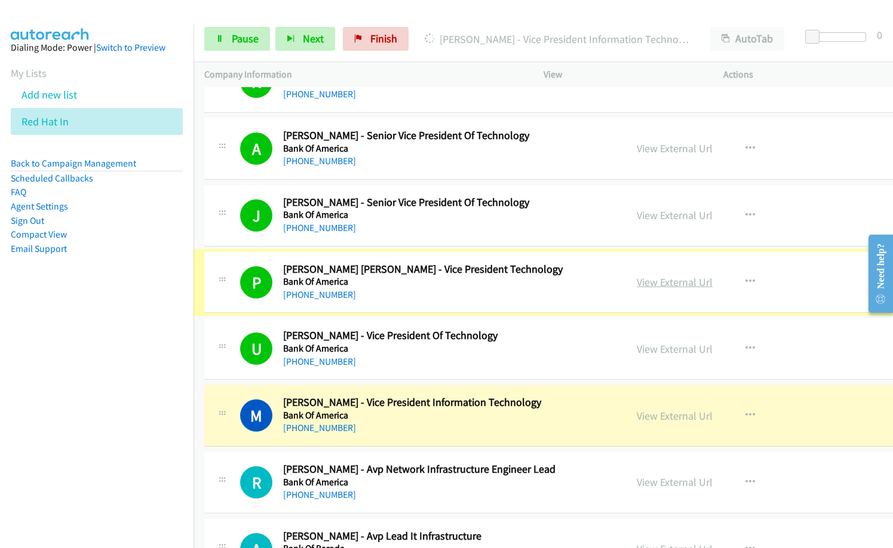
click at [654, 281] on link "View External Url" at bounding box center [674, 282] width 76 height 14
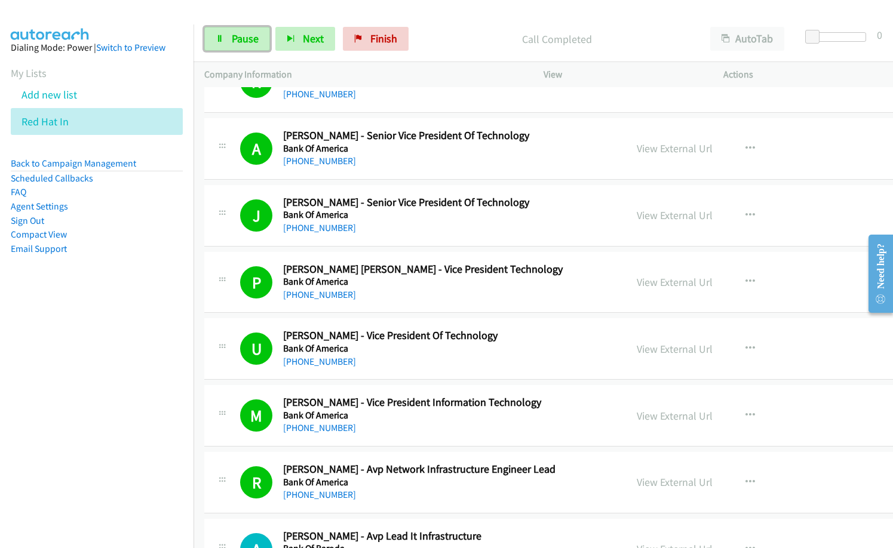
drag, startPoint x: 260, startPoint y: 33, endPoint x: 429, endPoint y: 256, distance: 280.0
click at [260, 35] on link "Pause" at bounding box center [237, 39] width 66 height 24
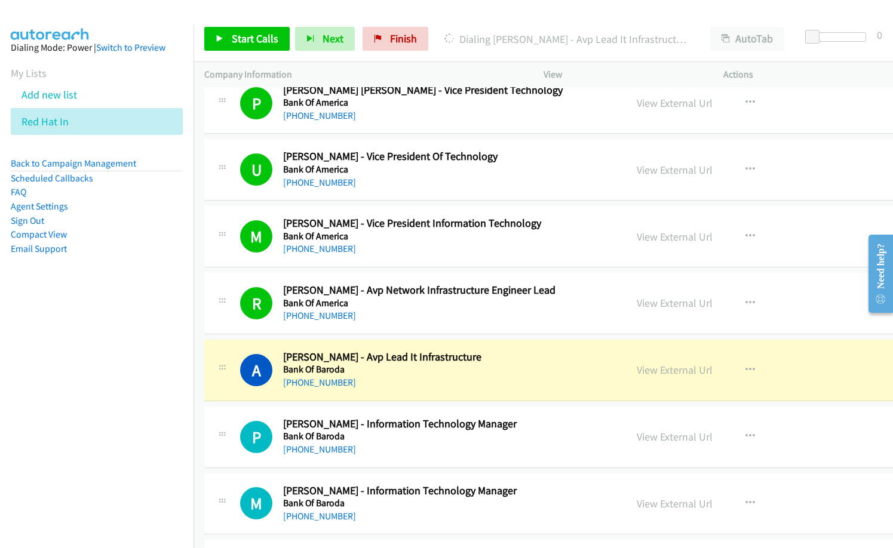
click at [462, 38] on p "Dialing Ankit Chauhan - Avp Lead It Infrastructure" at bounding box center [566, 39] width 244 height 16
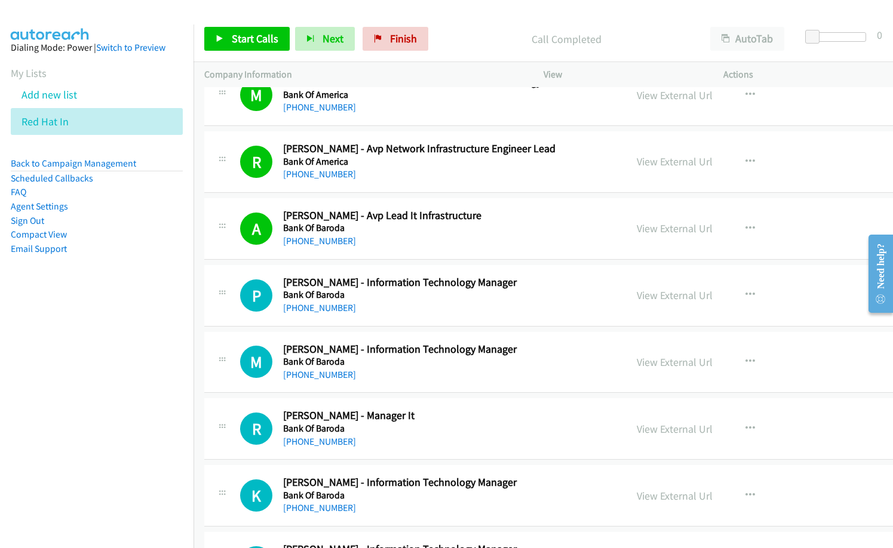
scroll to position [1970, 0]
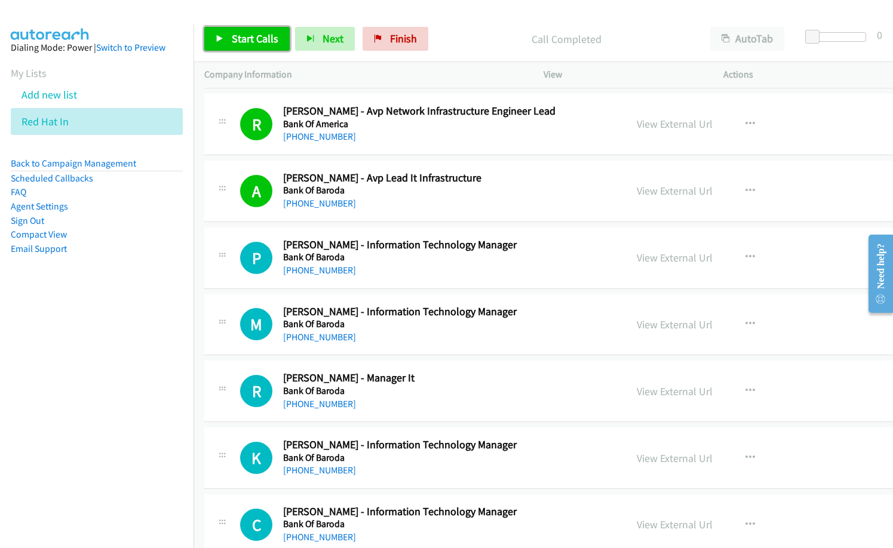
click at [252, 41] on span "Start Calls" at bounding box center [255, 39] width 47 height 14
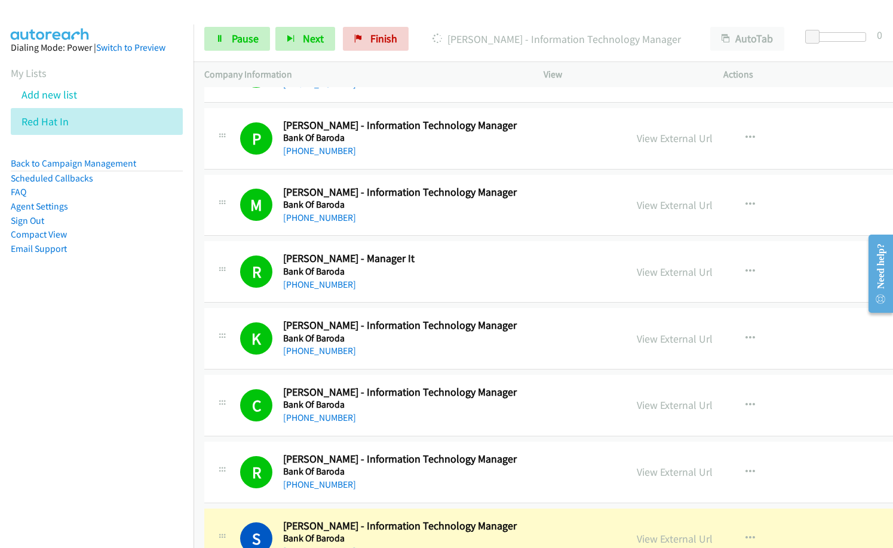
scroll to position [2269, 0]
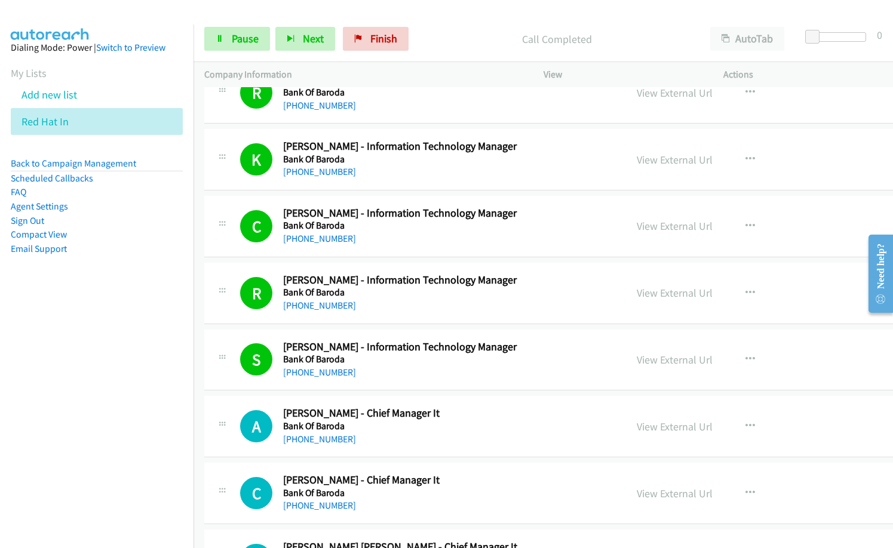
click at [401, 361] on h5 "Bank Of Baroda" at bounding box center [443, 359] width 320 height 12
click at [636, 356] on link "View External Url" at bounding box center [674, 360] width 76 height 14
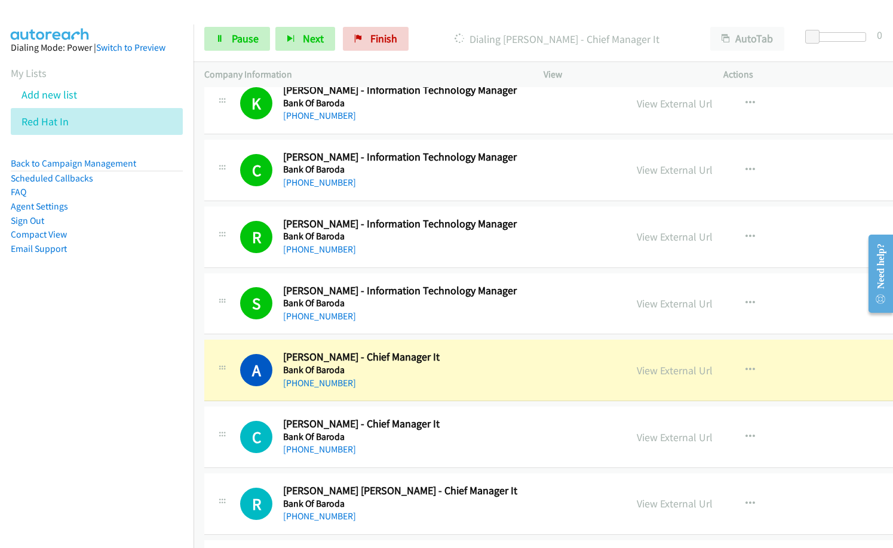
scroll to position [2388, 0]
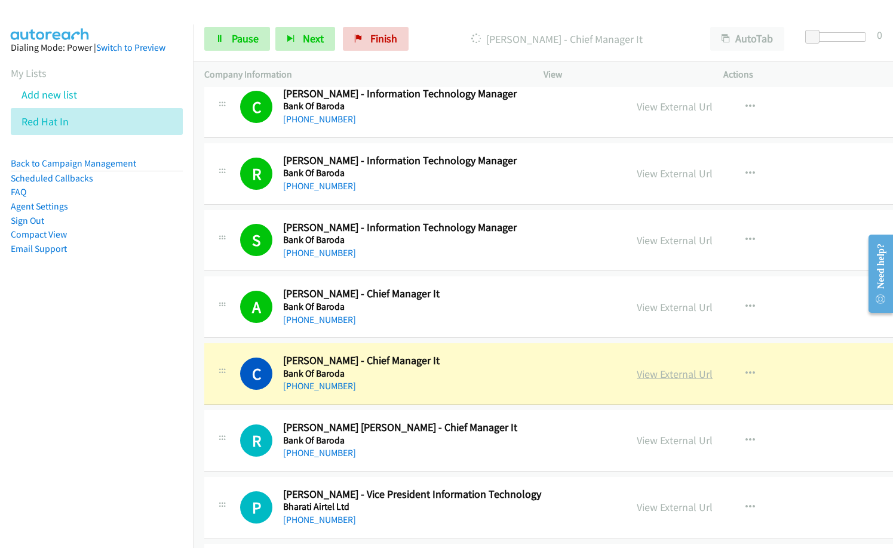
click at [644, 371] on link "View External Url" at bounding box center [674, 374] width 76 height 14
click at [220, 30] on link "Pause" at bounding box center [237, 39] width 66 height 24
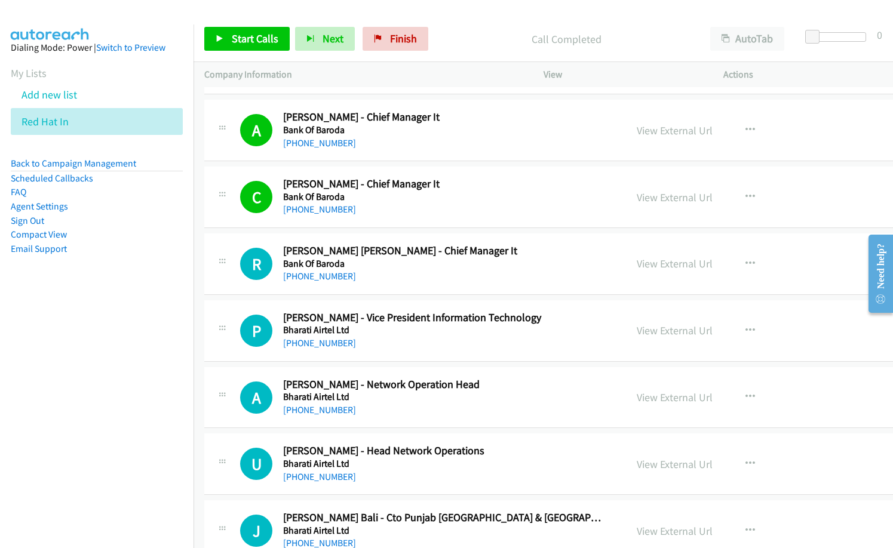
scroll to position [2567, 0]
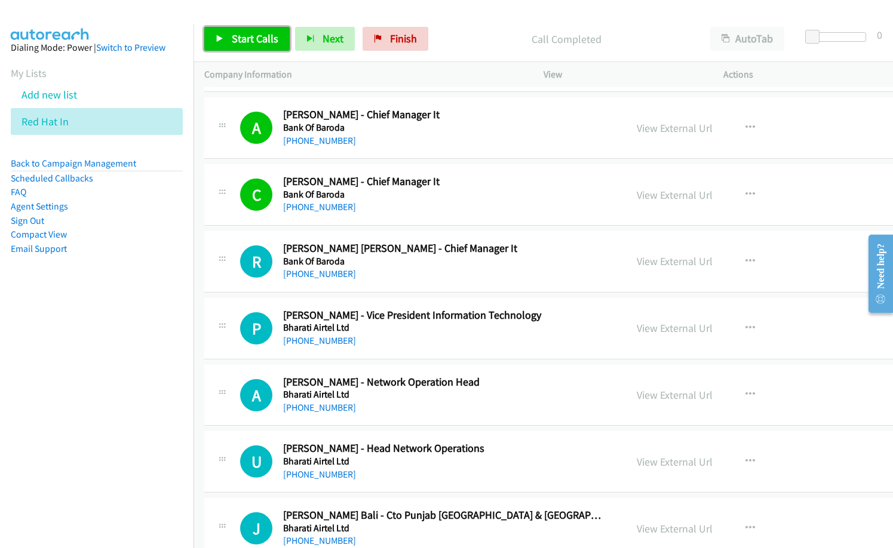
click at [207, 28] on link "Start Calls" at bounding box center [246, 39] width 85 height 24
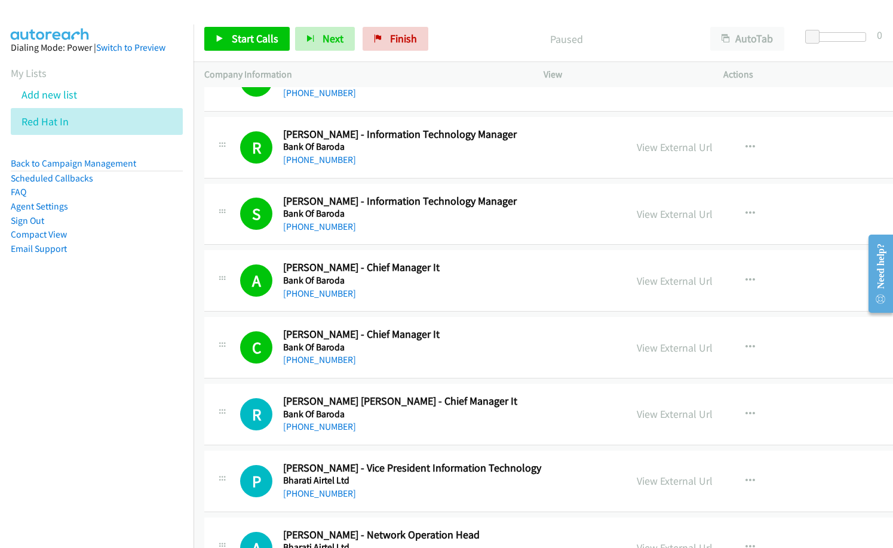
scroll to position [2507, 0]
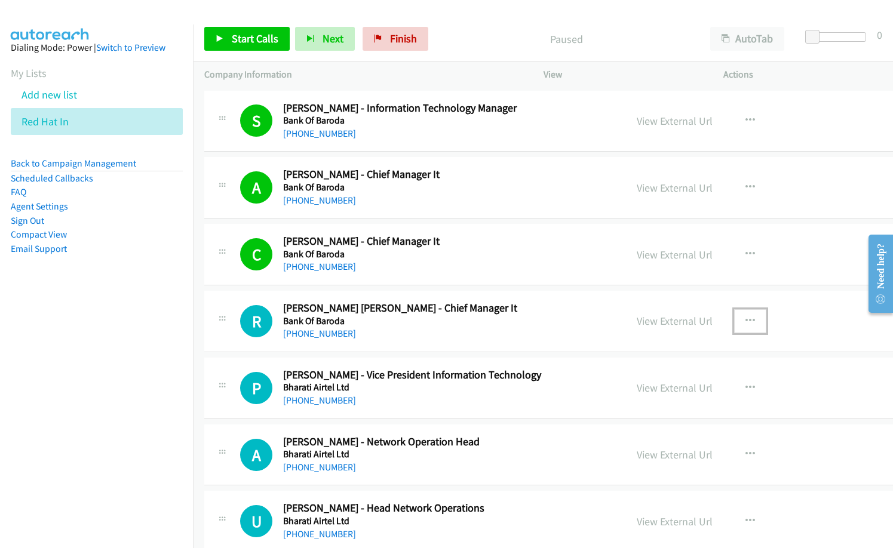
click at [734, 322] on button "button" at bounding box center [750, 321] width 32 height 24
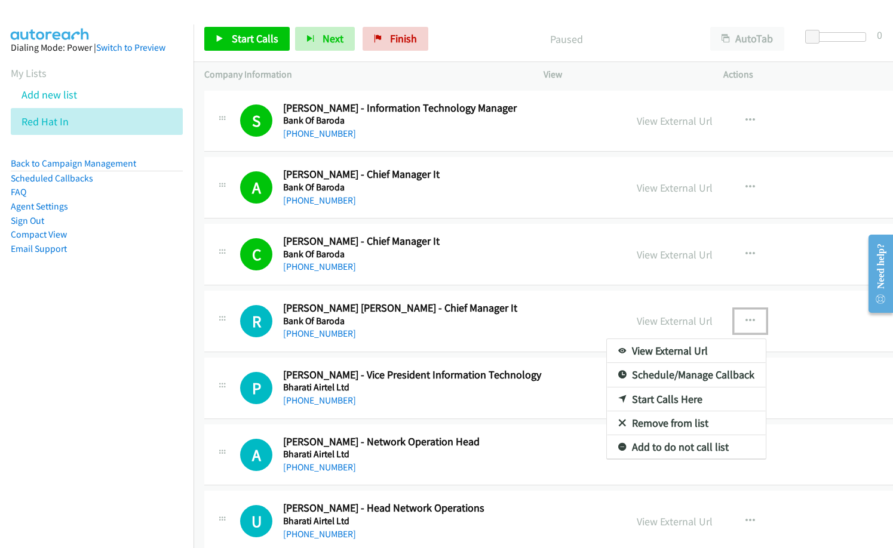
click at [626, 397] on link "Start Calls Here" at bounding box center [686, 399] width 159 height 24
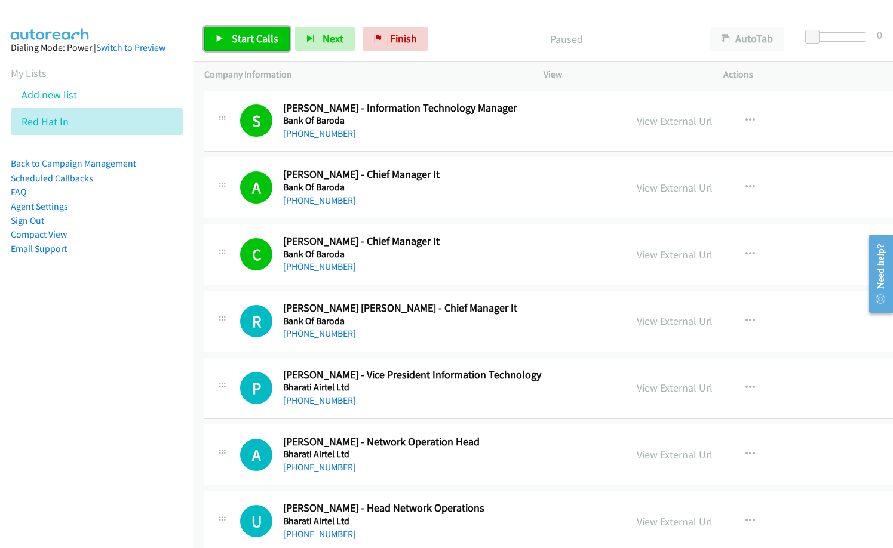
click at [253, 45] on link "Start Calls" at bounding box center [246, 39] width 85 height 24
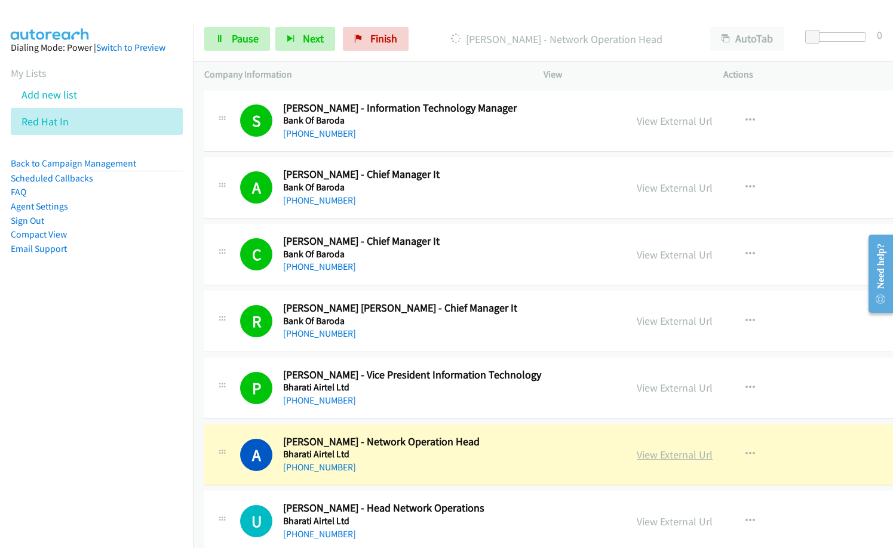
click at [652, 460] on link "View External Url" at bounding box center [674, 455] width 76 height 14
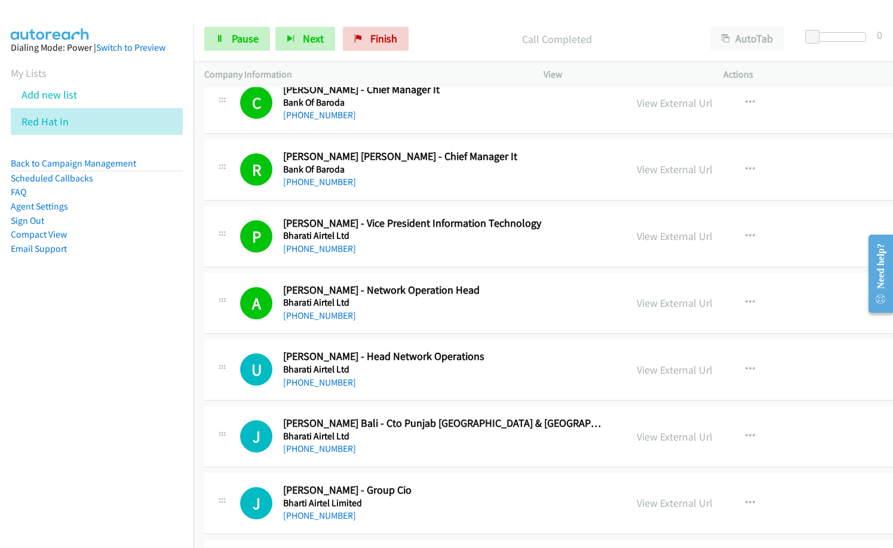
scroll to position [2687, 0]
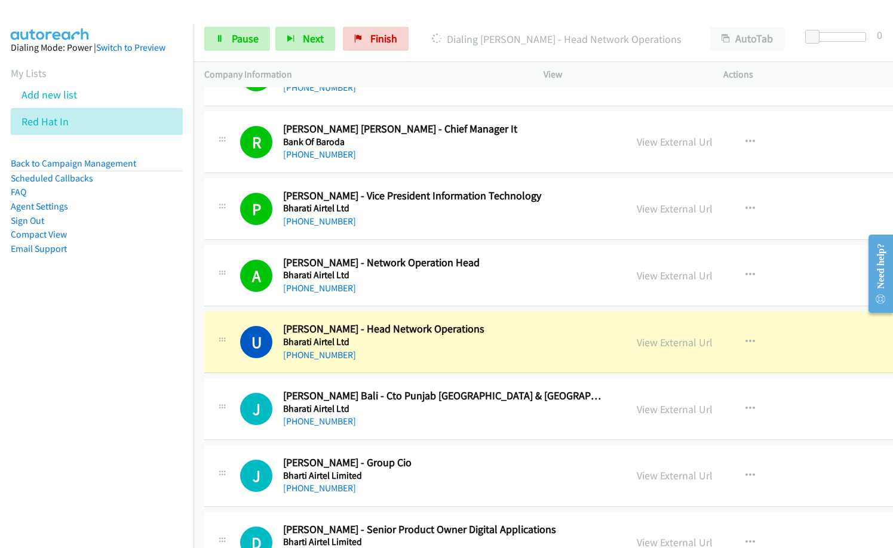
drag, startPoint x: 392, startPoint y: 362, endPoint x: 588, endPoint y: 347, distance: 196.4
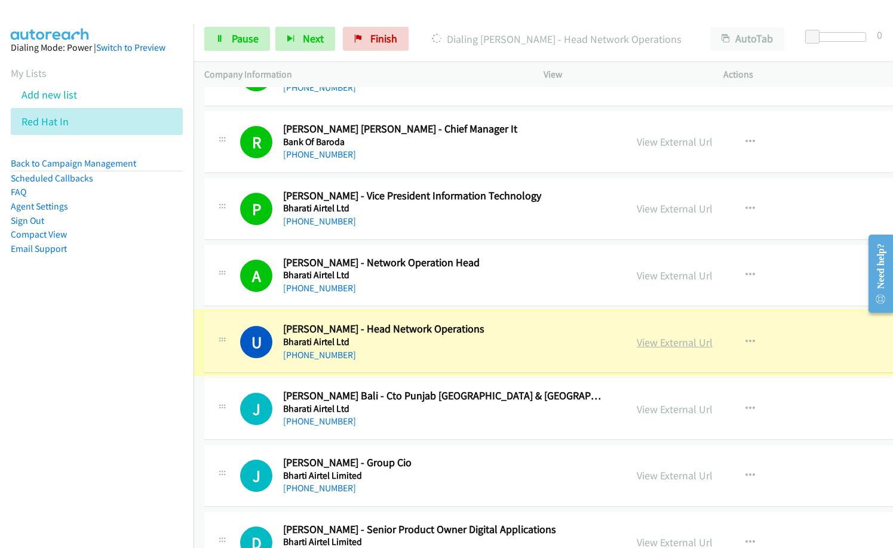
click at [636, 342] on link "View External Url" at bounding box center [674, 343] width 76 height 14
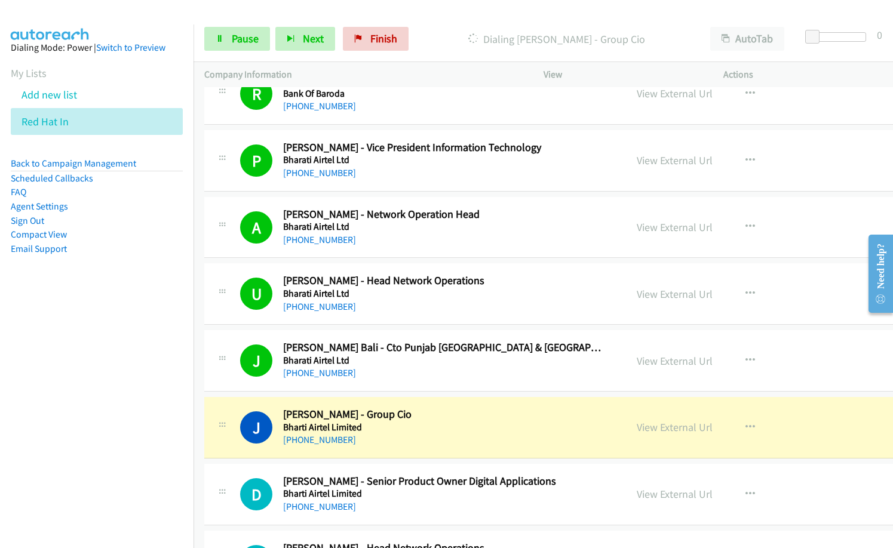
scroll to position [2806, 0]
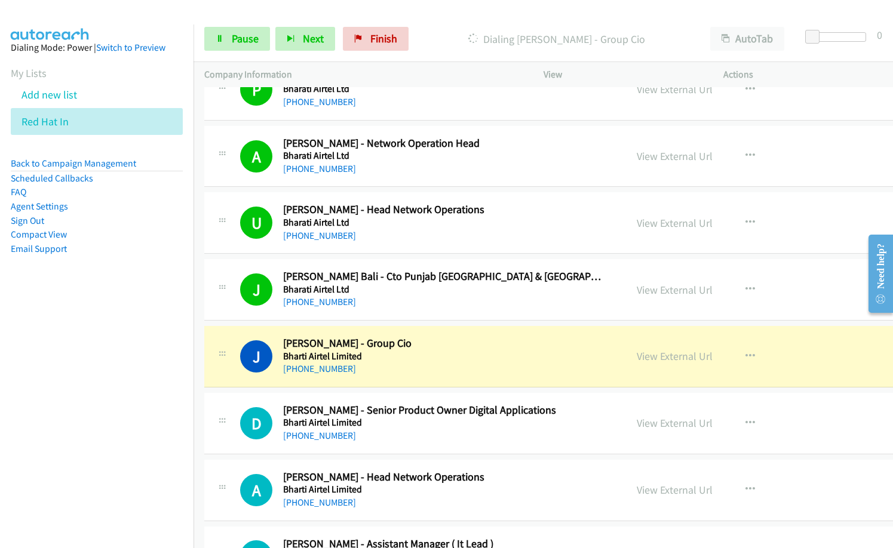
click at [406, 347] on h2 "[PERSON_NAME] - Group Cio" at bounding box center [443, 344] width 320 height 14
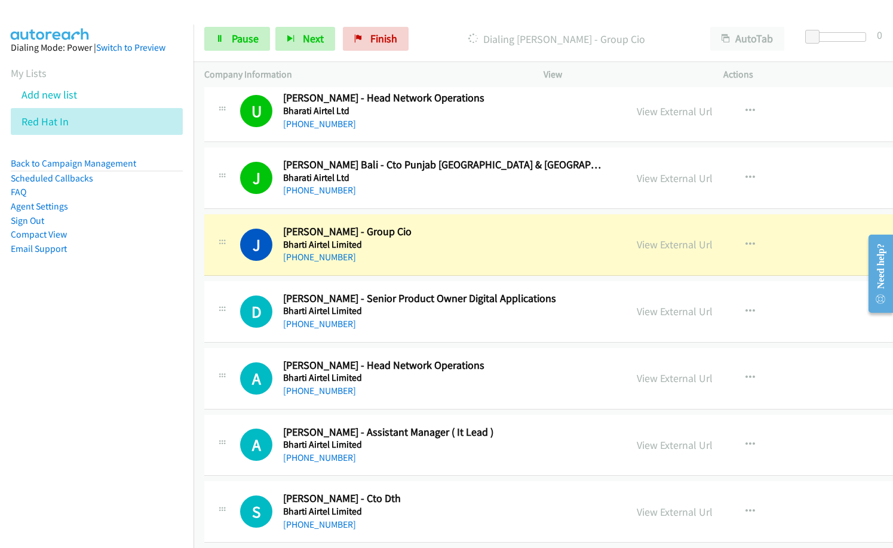
scroll to position [2925, 0]
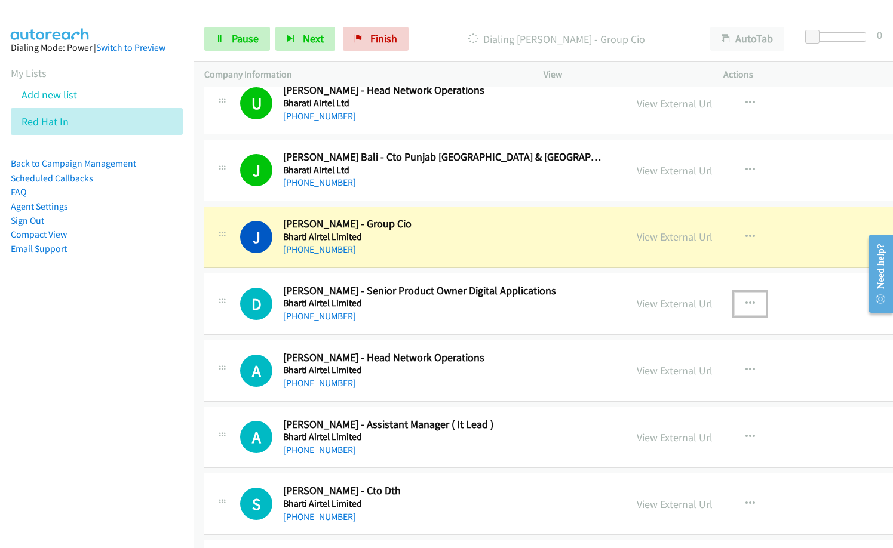
click at [745, 301] on icon "button" at bounding box center [750, 304] width 10 height 10
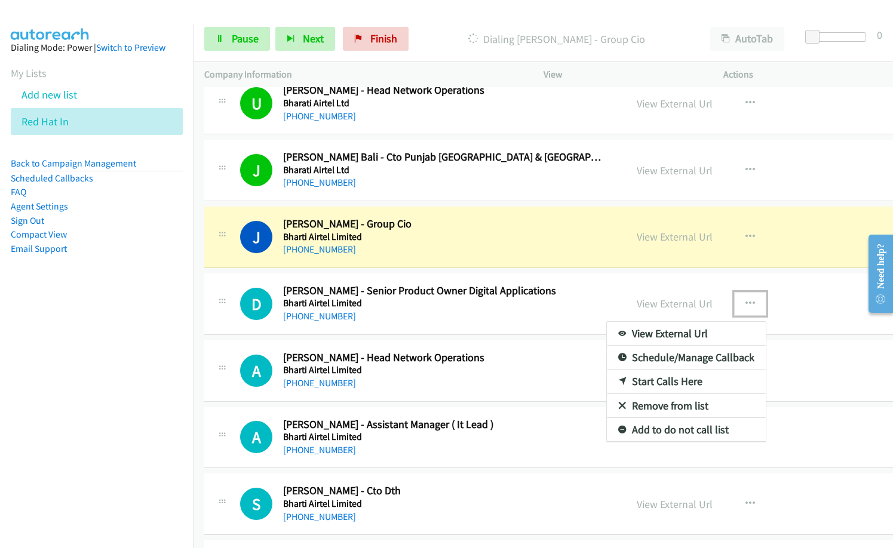
click at [652, 407] on link "Remove from list" at bounding box center [686, 406] width 159 height 24
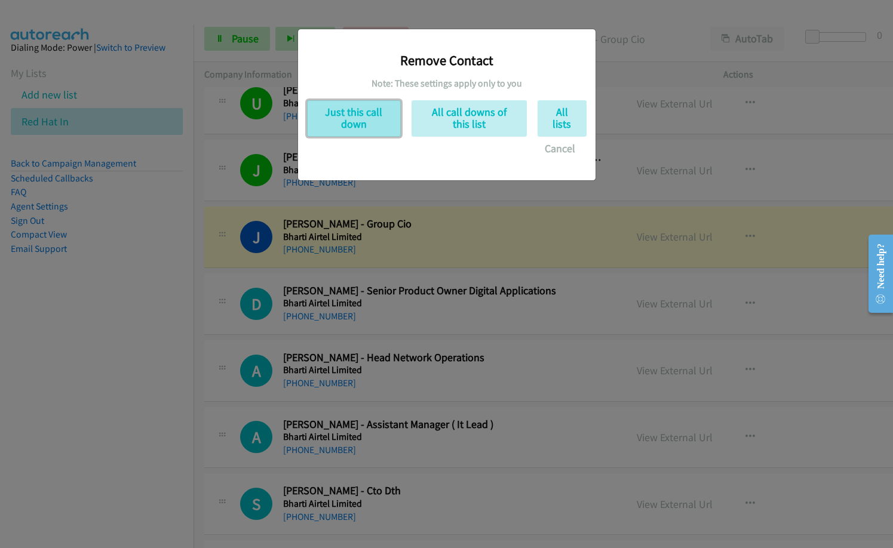
click at [365, 126] on button "Just this call down" at bounding box center [354, 118] width 94 height 36
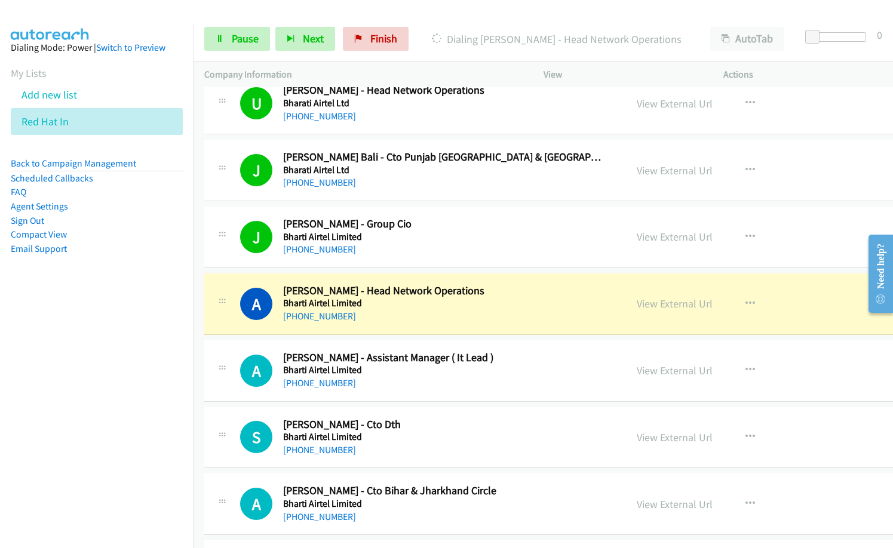
click at [503, 387] on div "+91 96484 85644" at bounding box center [443, 383] width 320 height 14
click at [745, 371] on icon "button" at bounding box center [750, 370] width 10 height 10
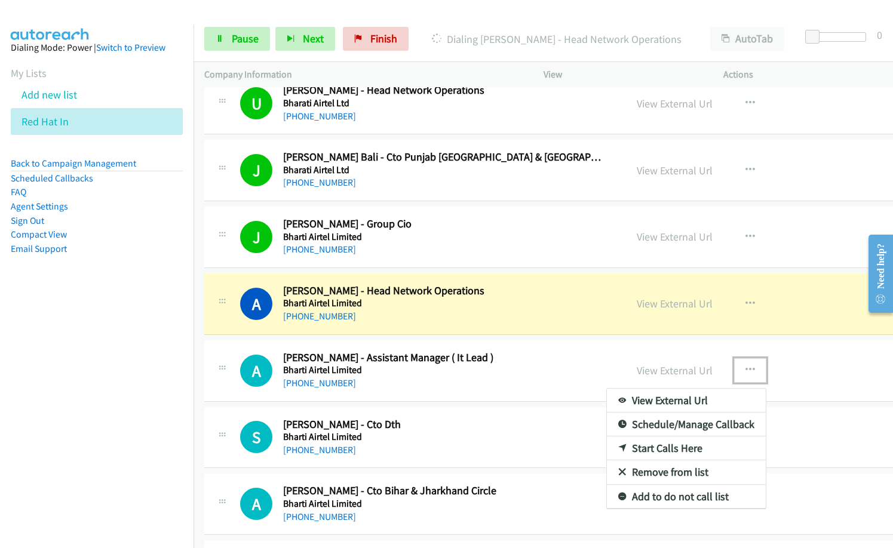
click at [617, 474] on link "Remove from list" at bounding box center [686, 472] width 159 height 24
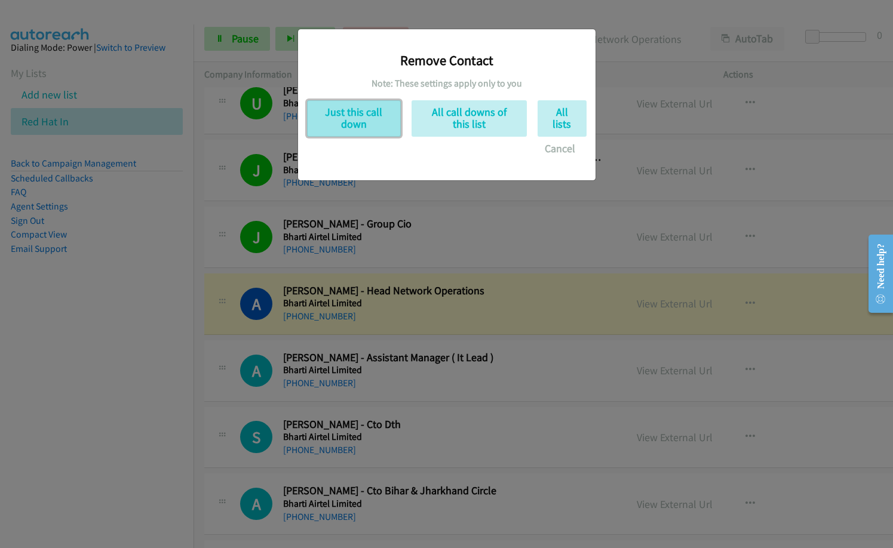
click at [368, 112] on button "Just this call down" at bounding box center [354, 118] width 94 height 36
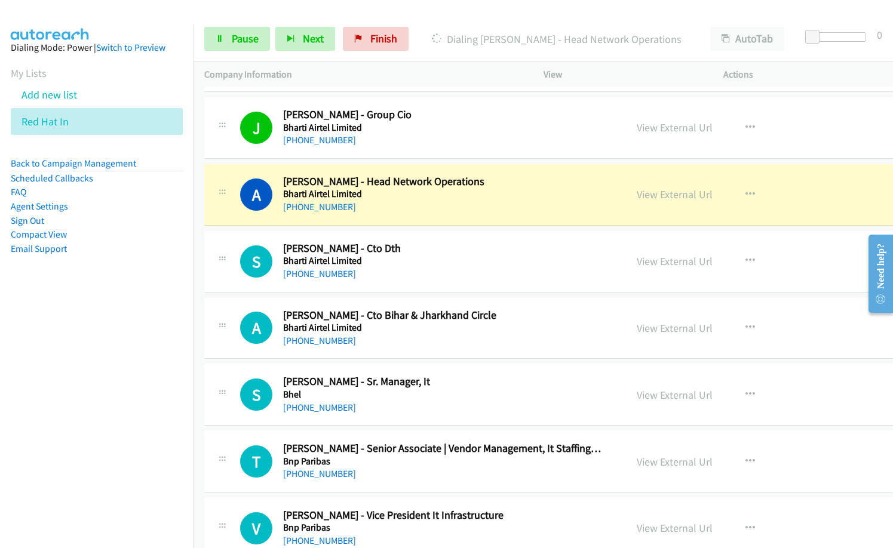
scroll to position [3045, 0]
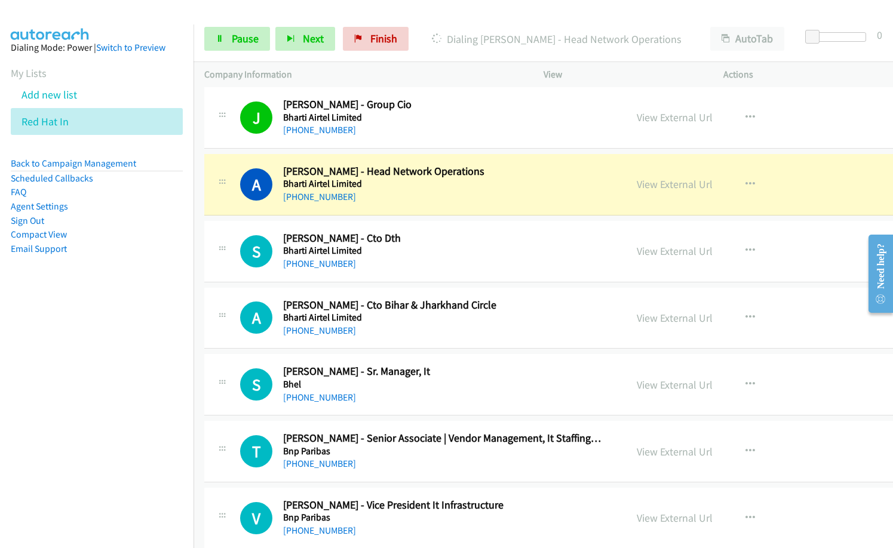
click at [406, 245] on h5 "Bharti Airtel Limited" at bounding box center [443, 251] width 320 height 12
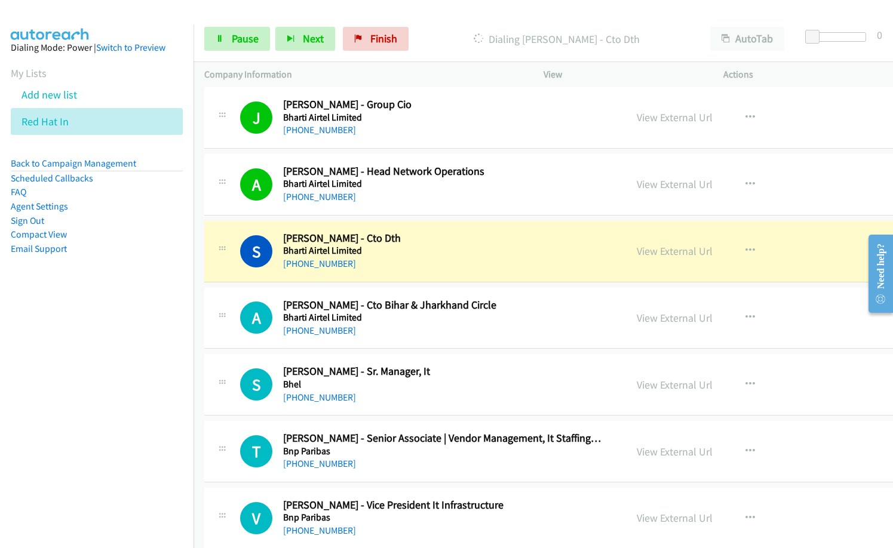
click at [428, 232] on h2 "[PERSON_NAME] - Cto Dth" at bounding box center [443, 239] width 320 height 14
click at [636, 453] on link "View External Url" at bounding box center [674, 452] width 76 height 14
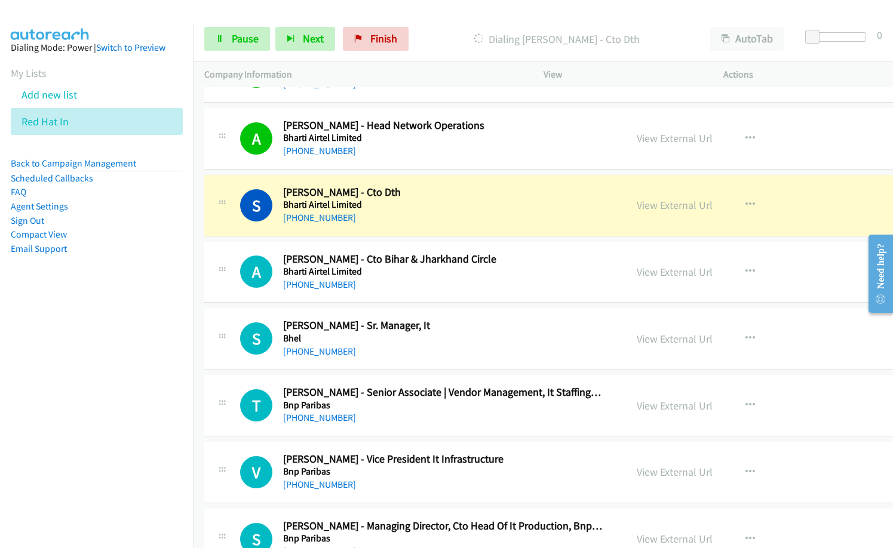
scroll to position [3104, 0]
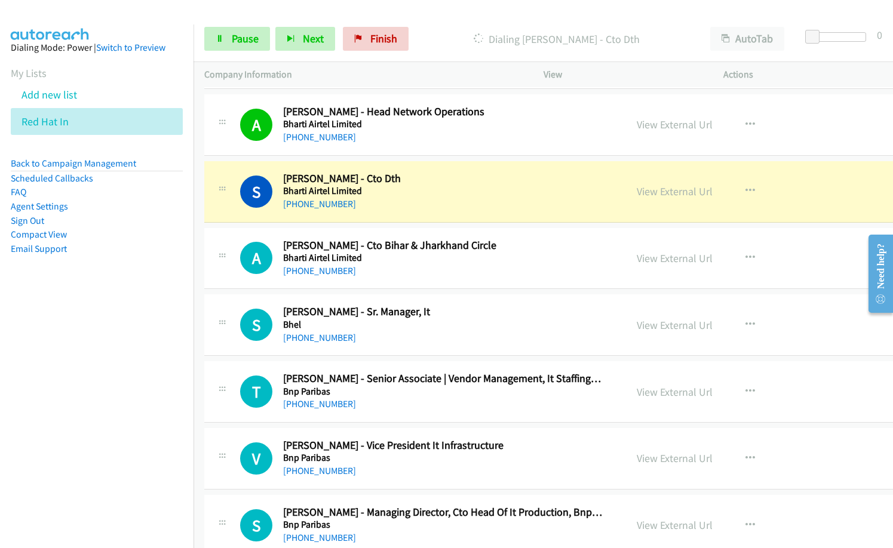
click at [449, 168] on div "S Callback Scheduled Sanjay Jain - Cto Dth Bharti Airtel Limited Asia/Calcutta …" at bounding box center [604, 191] width 800 height 61
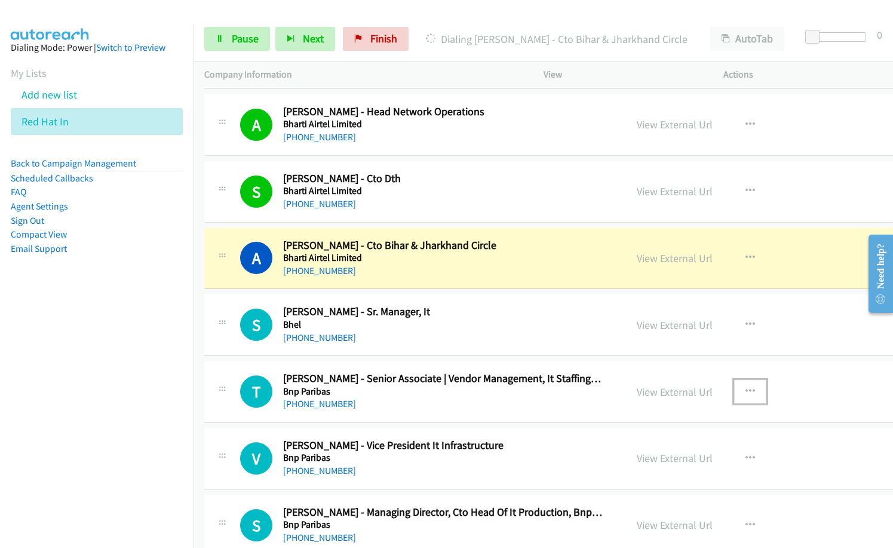
click at [734, 389] on button "button" at bounding box center [750, 392] width 32 height 24
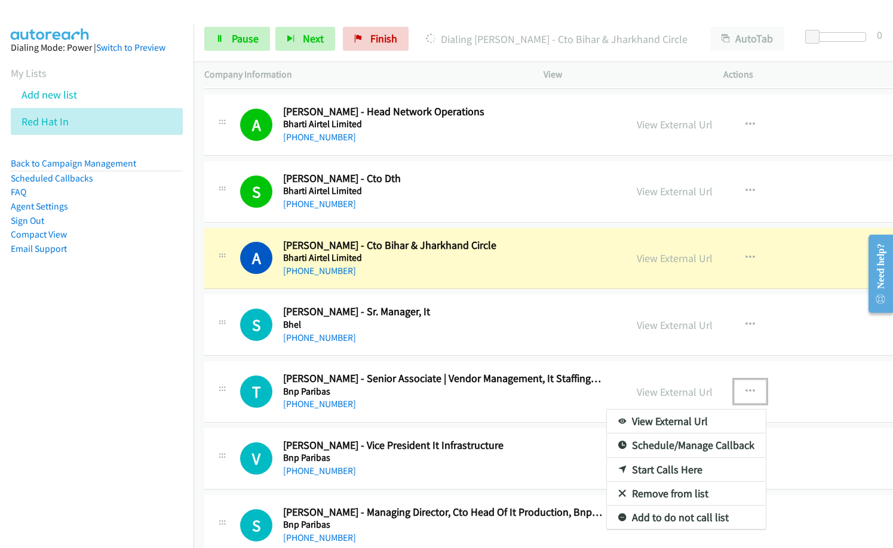
click at [636, 493] on link "Remove from list" at bounding box center [686, 494] width 159 height 24
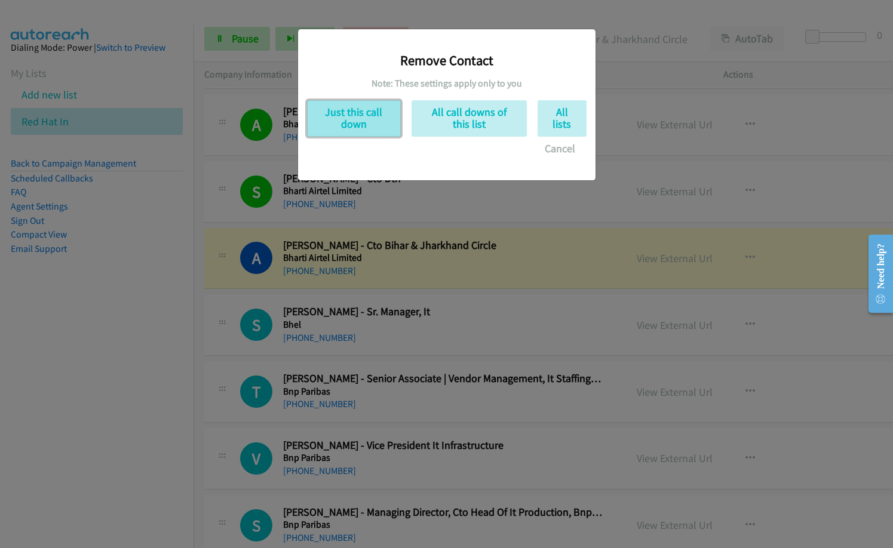
click at [355, 122] on button "Just this call down" at bounding box center [354, 118] width 94 height 36
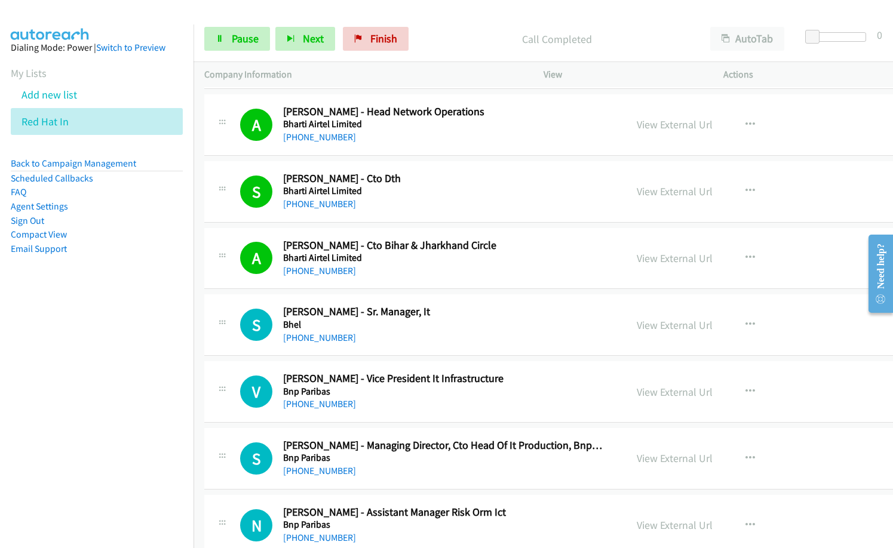
click at [458, 309] on h2 "[PERSON_NAME] - Sr. Manager, It" at bounding box center [443, 312] width 320 height 14
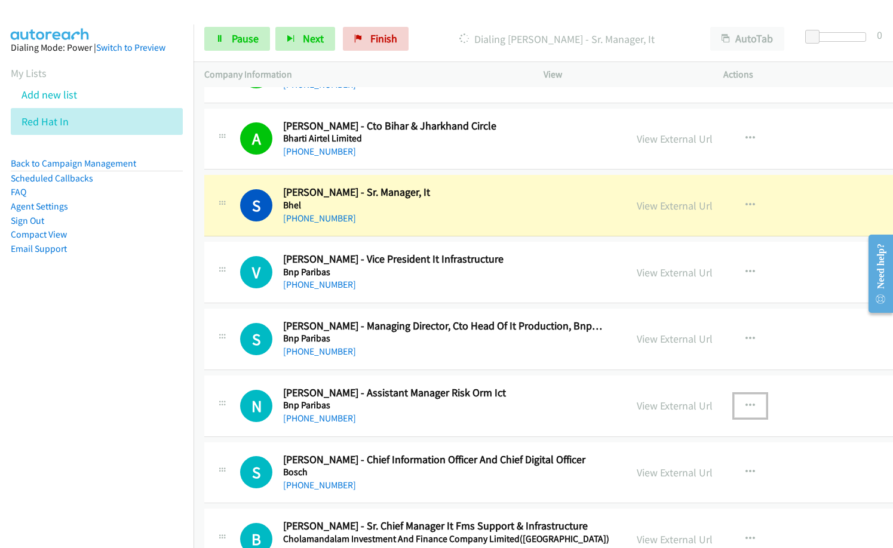
click at [734, 414] on button "button" at bounding box center [750, 406] width 32 height 24
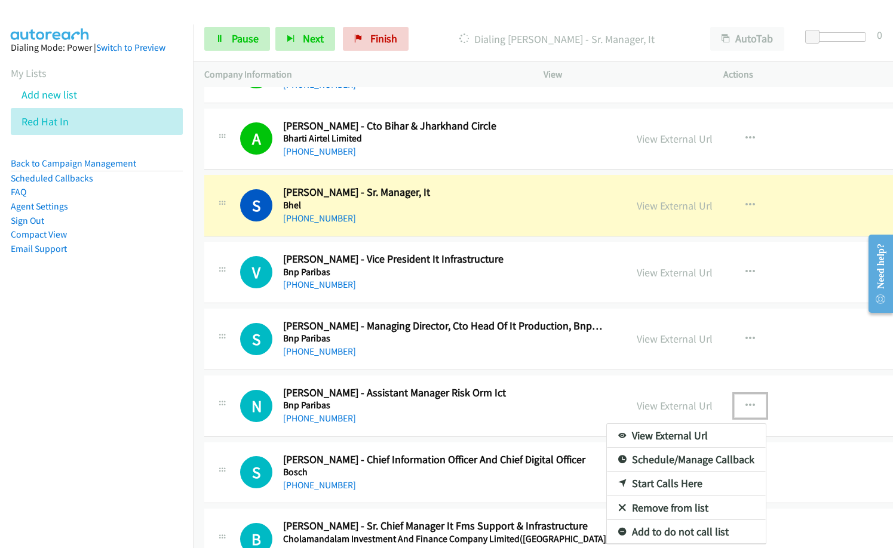
click at [666, 506] on link "Remove from list" at bounding box center [686, 508] width 159 height 24
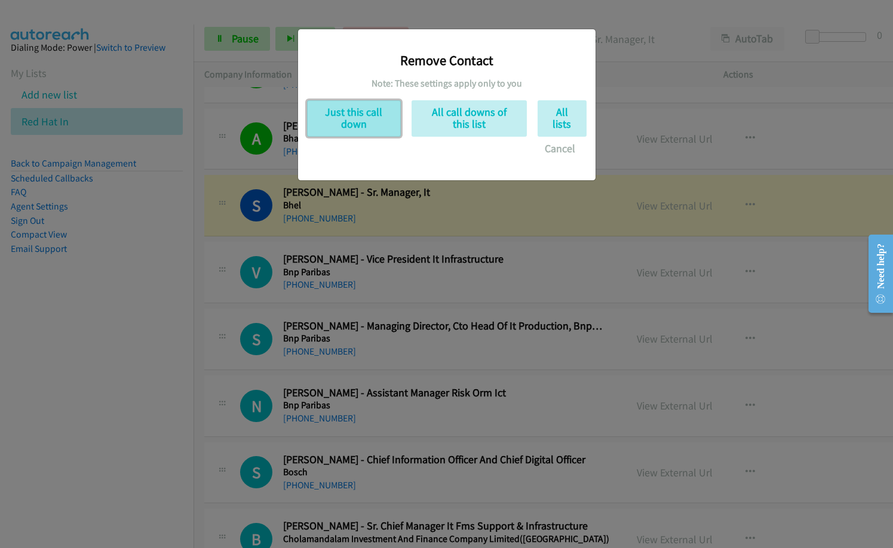
click at [362, 119] on button "Just this call down" at bounding box center [354, 118] width 94 height 36
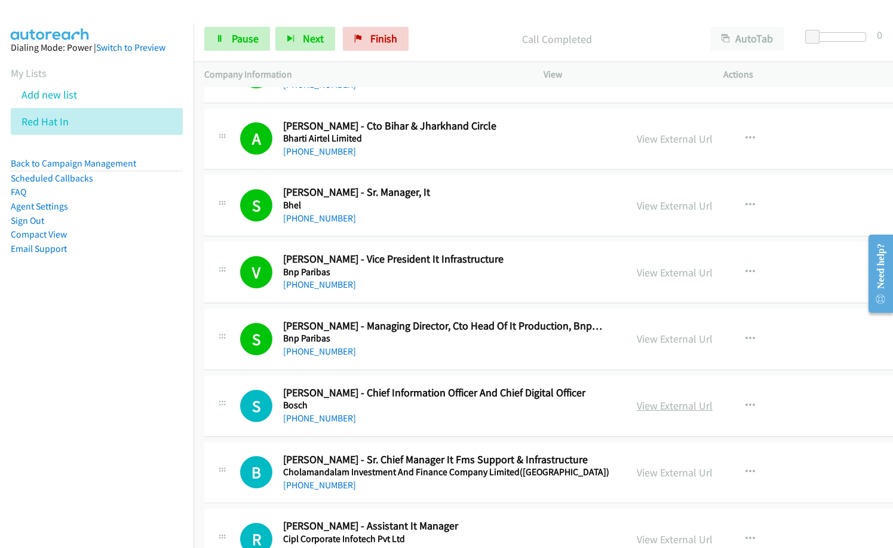
click at [652, 407] on link "View External Url" at bounding box center [674, 406] width 76 height 14
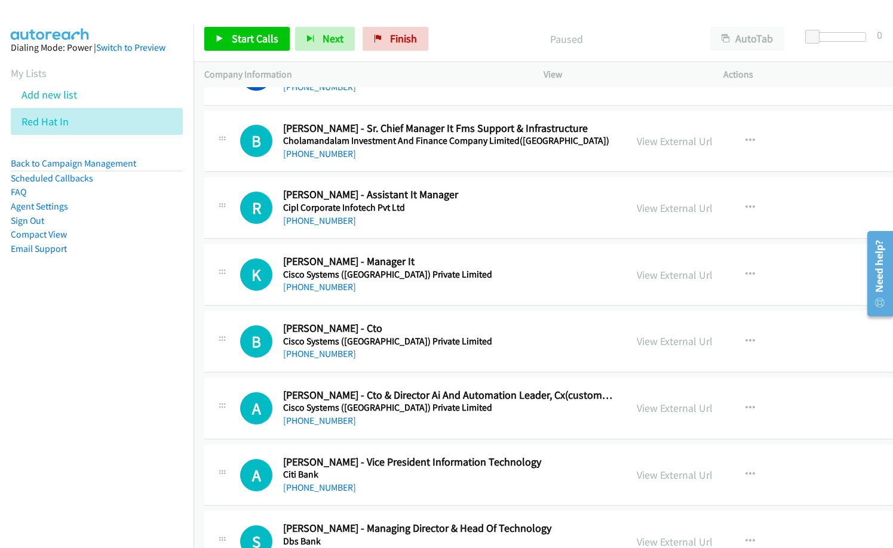
scroll to position [3403, 0]
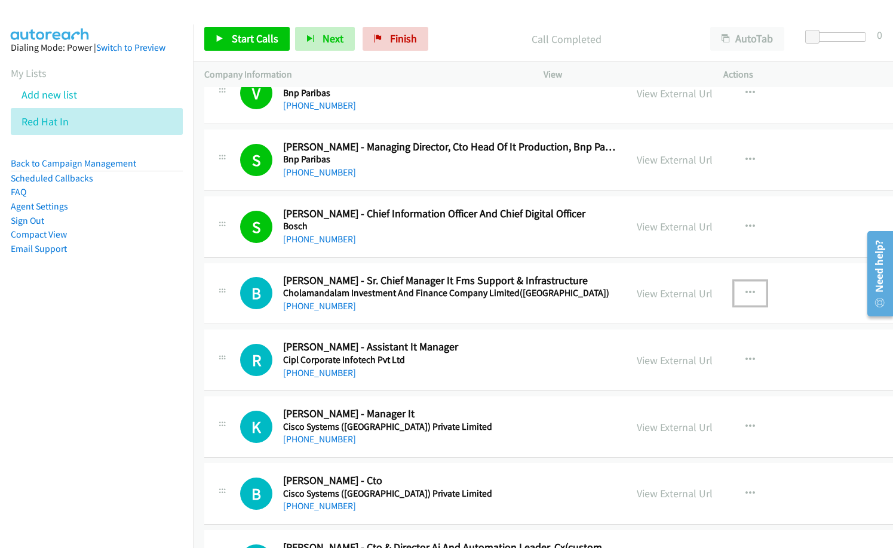
click at [734, 285] on button "button" at bounding box center [750, 293] width 32 height 24
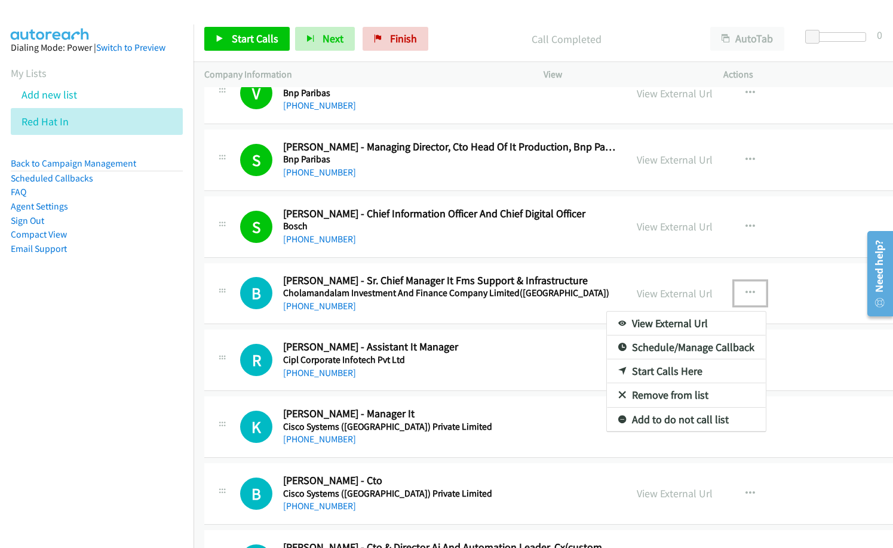
click at [647, 372] on link "Start Calls Here" at bounding box center [686, 371] width 159 height 24
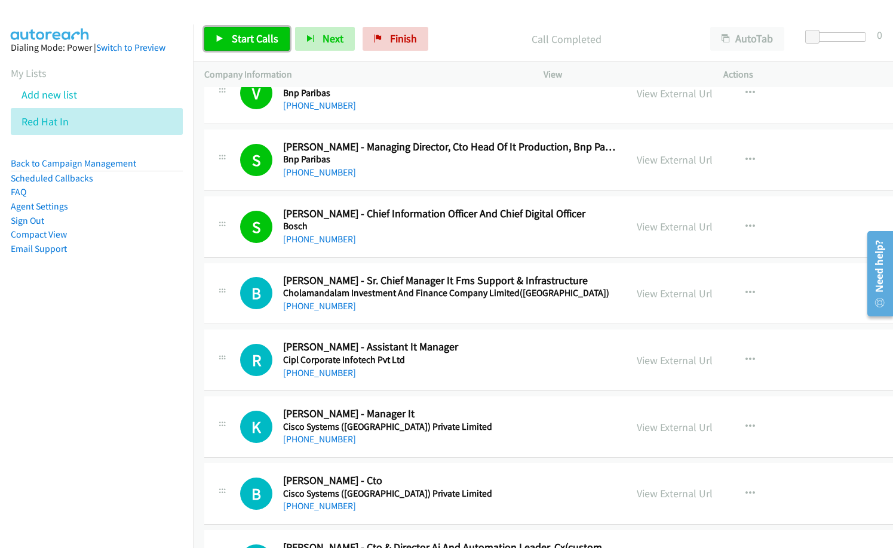
click at [260, 35] on span "Start Calls" at bounding box center [255, 39] width 47 height 14
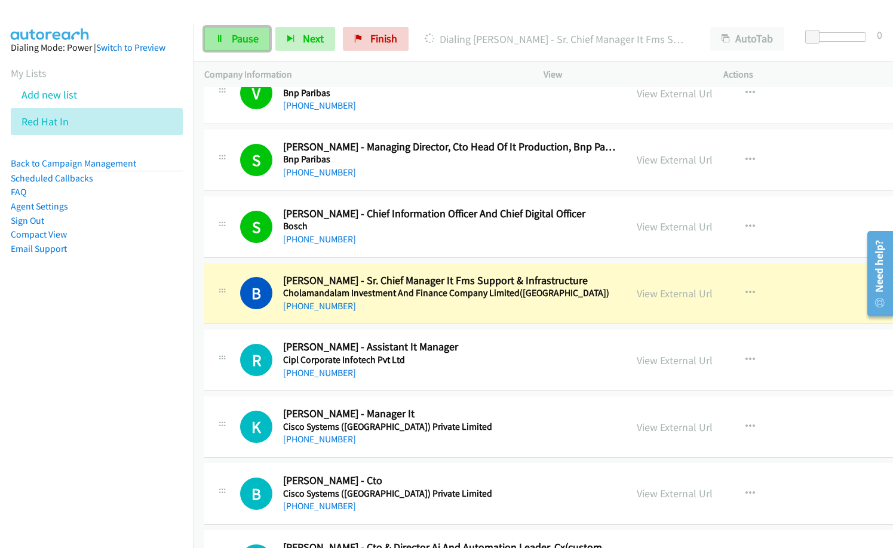
click at [241, 35] on span "Pause" at bounding box center [245, 39] width 27 height 14
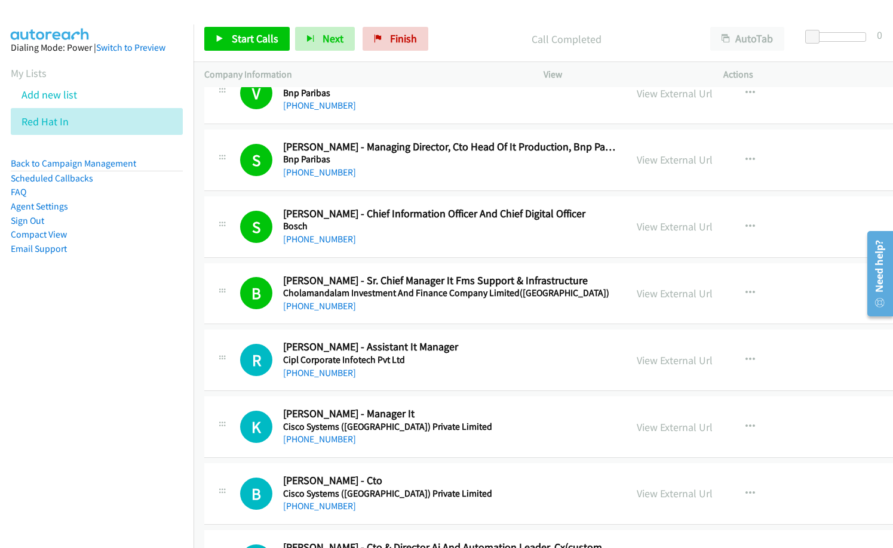
click at [497, 428] on h5 "Cisco Systems ([GEOGRAPHIC_DATA]) Private Limited" at bounding box center [449, 427] width 332 height 12
click at [734, 424] on button "button" at bounding box center [750, 427] width 32 height 24
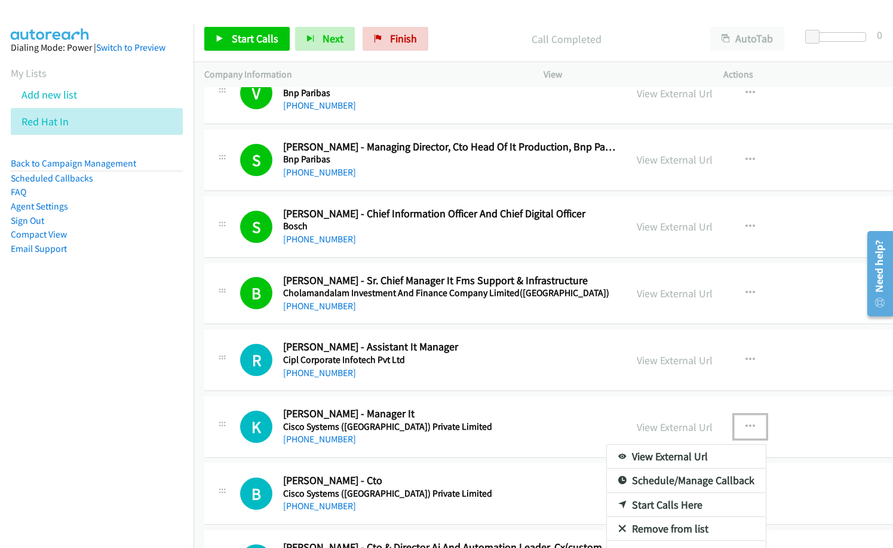
click at [636, 504] on link "Start Calls Here" at bounding box center [686, 505] width 159 height 24
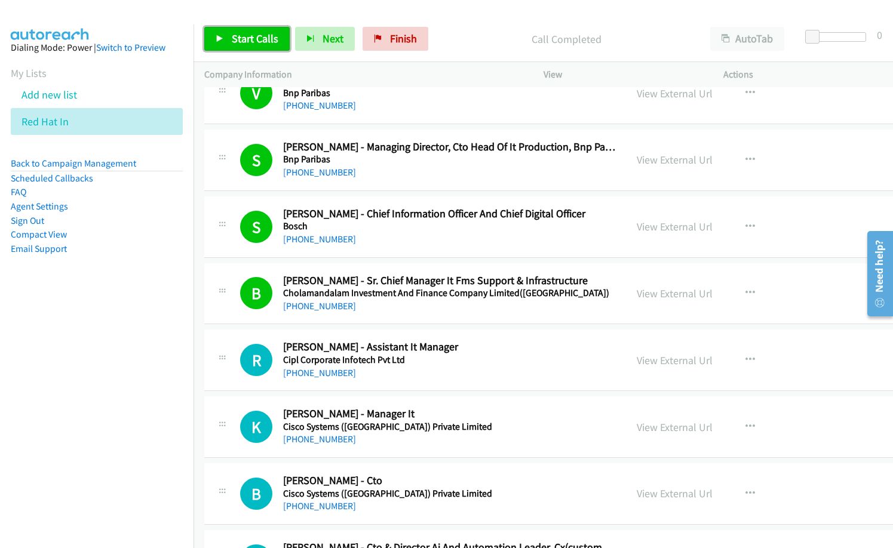
drag, startPoint x: 250, startPoint y: 39, endPoint x: 534, endPoint y: 161, distance: 308.6
click at [251, 39] on span "Start Calls" at bounding box center [255, 39] width 47 height 14
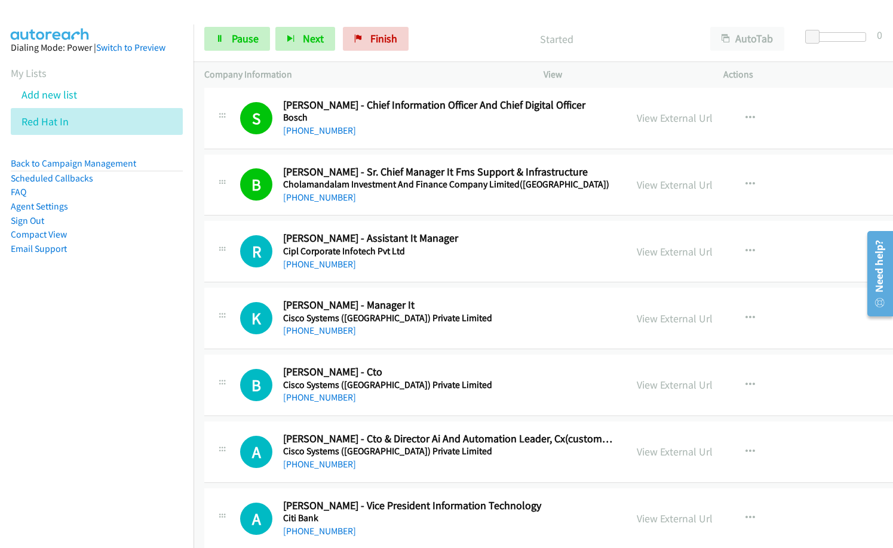
scroll to position [3582, 0]
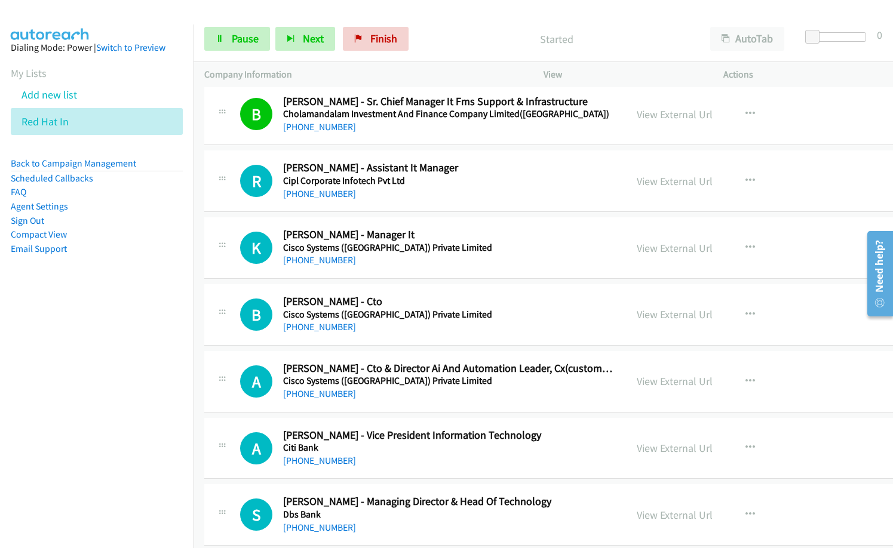
click at [473, 387] on div "[PHONE_NUMBER]" at bounding box center [449, 394] width 332 height 14
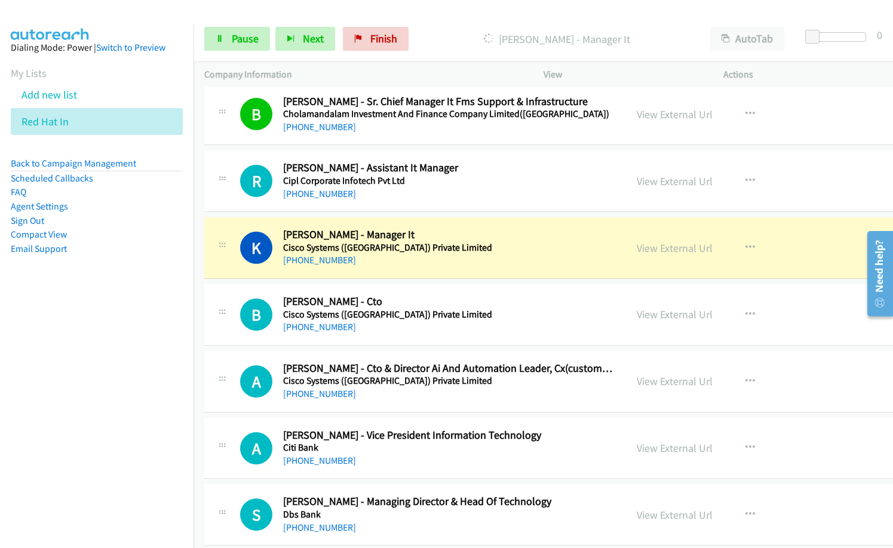
drag, startPoint x: 644, startPoint y: 249, endPoint x: 684, endPoint y: 309, distance: 72.4
click at [636, 247] on link "View External Url" at bounding box center [674, 248] width 76 height 14
click at [216, 42] on icon at bounding box center [220, 39] width 8 height 8
drag, startPoint x: 462, startPoint y: 42, endPoint x: 596, endPoint y: 0, distance: 140.3
click at [462, 42] on p "Paused" at bounding box center [566, 39] width 244 height 16
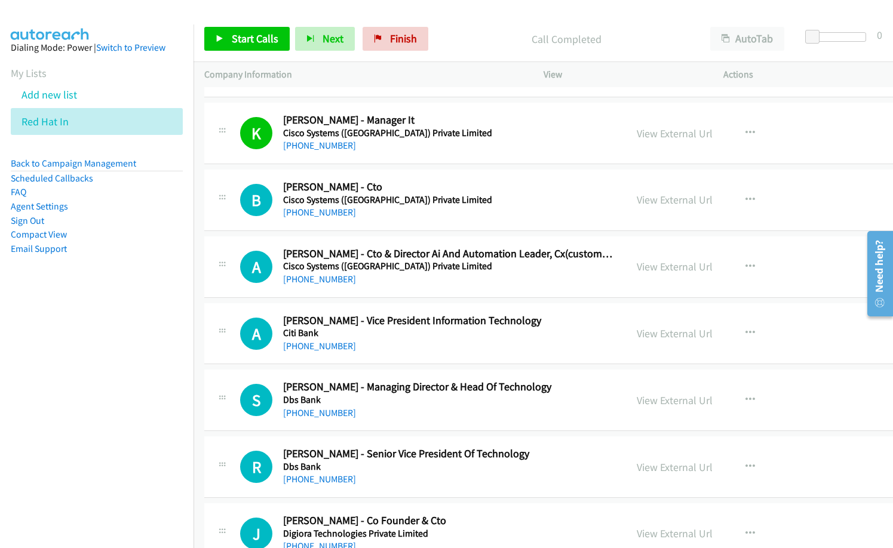
scroll to position [3701, 0]
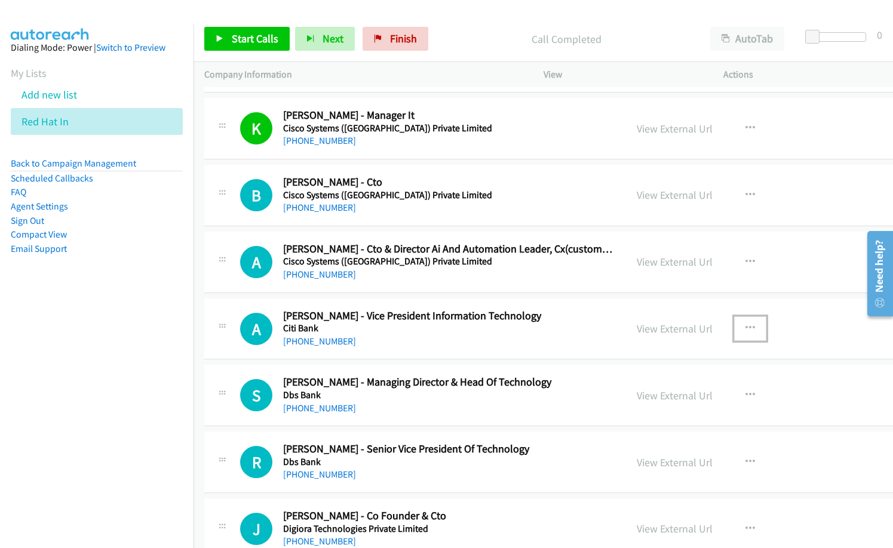
click at [745, 327] on icon "button" at bounding box center [750, 329] width 10 height 10
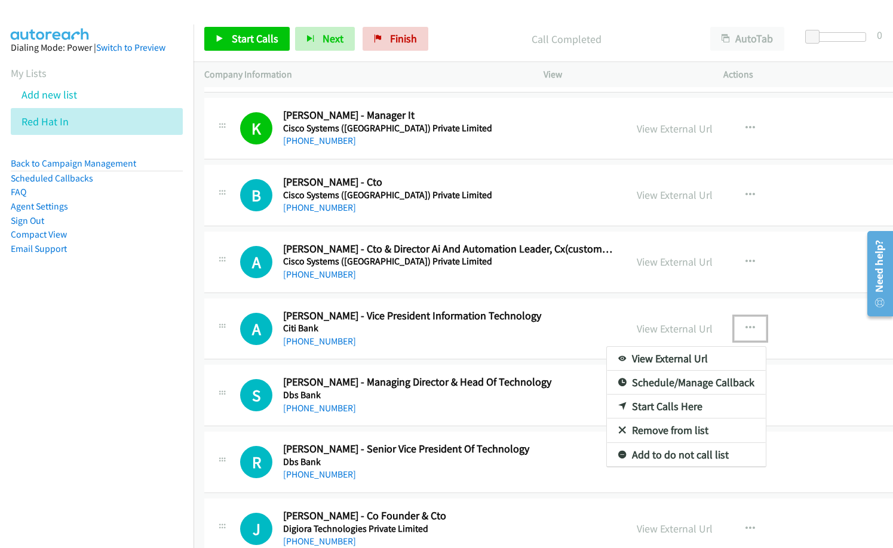
click at [656, 406] on link "Start Calls Here" at bounding box center [686, 407] width 159 height 24
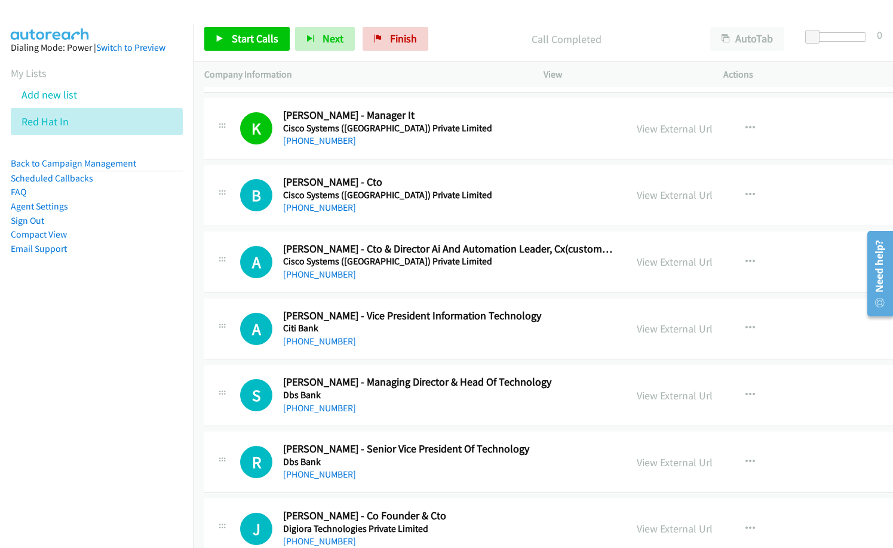
click at [264, 26] on div "Start Calls Pause Next Finish Call Completed AutoTab AutoTab 0" at bounding box center [542, 39] width 699 height 46
click at [263, 43] on span "Start Calls" at bounding box center [255, 39] width 47 height 14
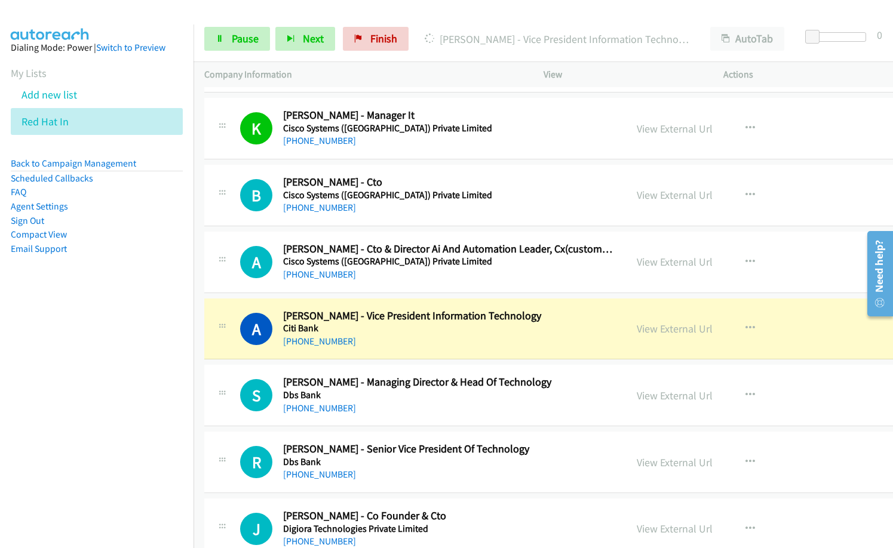
click at [396, 335] on div "[PHONE_NUMBER]" at bounding box center [449, 341] width 332 height 14
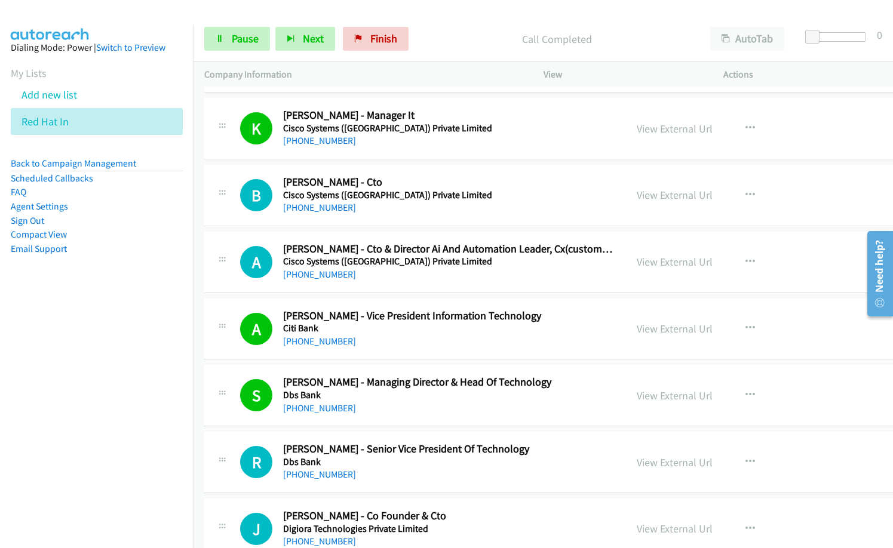
click at [421, 401] on div "[PHONE_NUMBER]" at bounding box center [449, 408] width 332 height 14
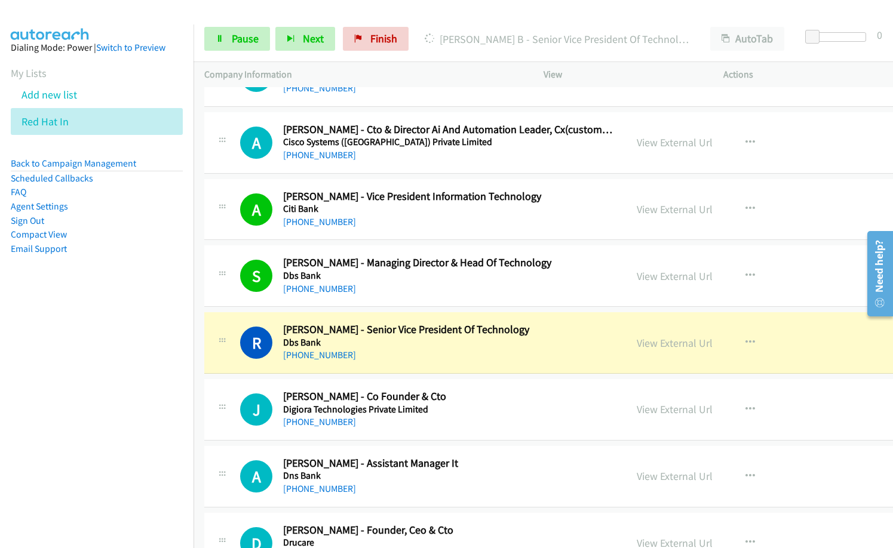
click at [467, 396] on h2 "[PERSON_NAME] - Co Founder & Cto" at bounding box center [449, 397] width 332 height 14
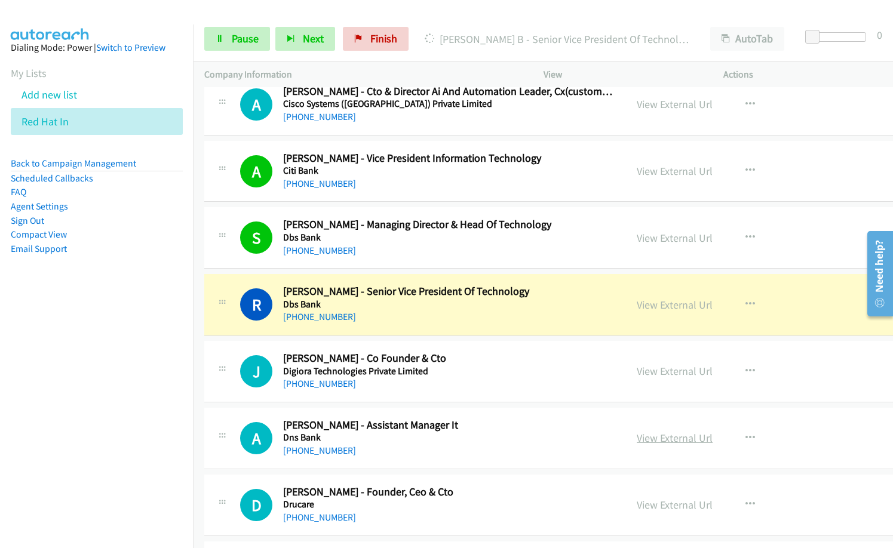
scroll to position [3881, 0]
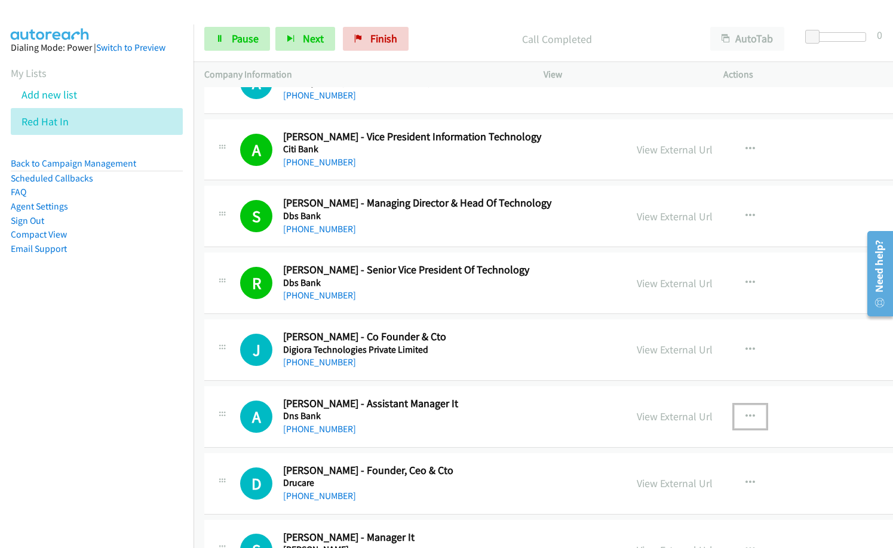
click at [745, 414] on icon "button" at bounding box center [750, 417] width 10 height 10
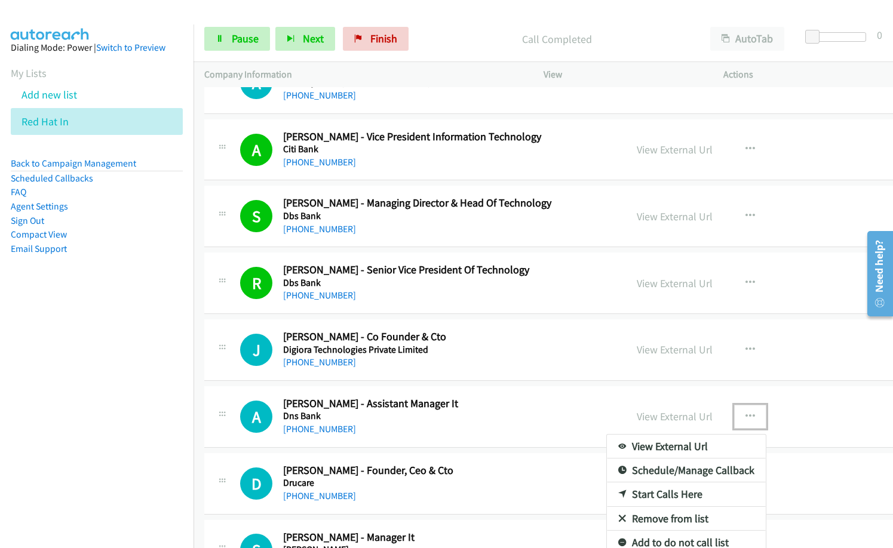
click at [645, 518] on link "Remove from list" at bounding box center [686, 519] width 159 height 24
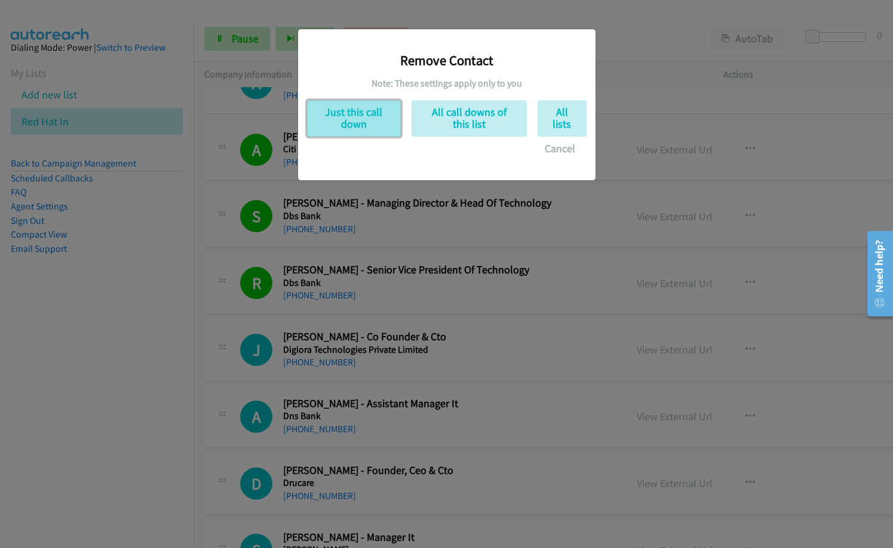
click at [369, 130] on button "Just this call down" at bounding box center [354, 118] width 94 height 36
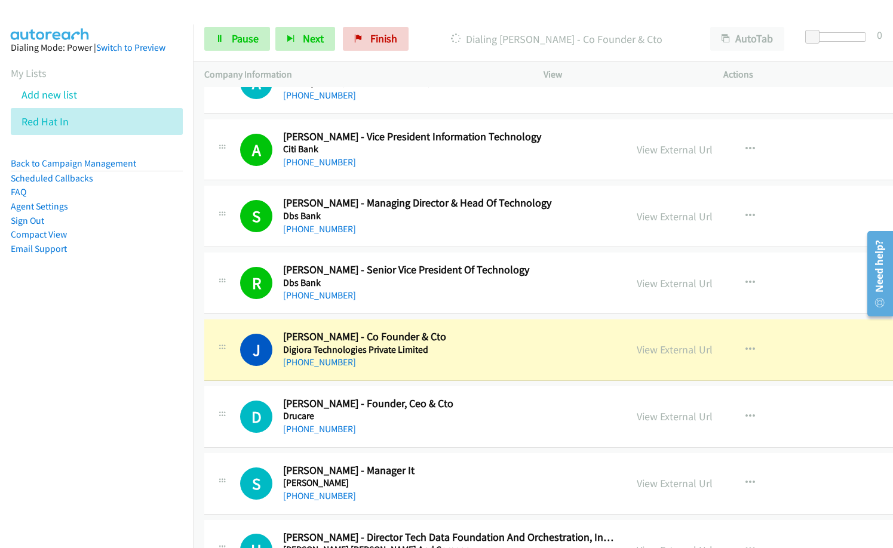
click at [407, 425] on div "[PHONE_NUMBER]" at bounding box center [449, 429] width 332 height 14
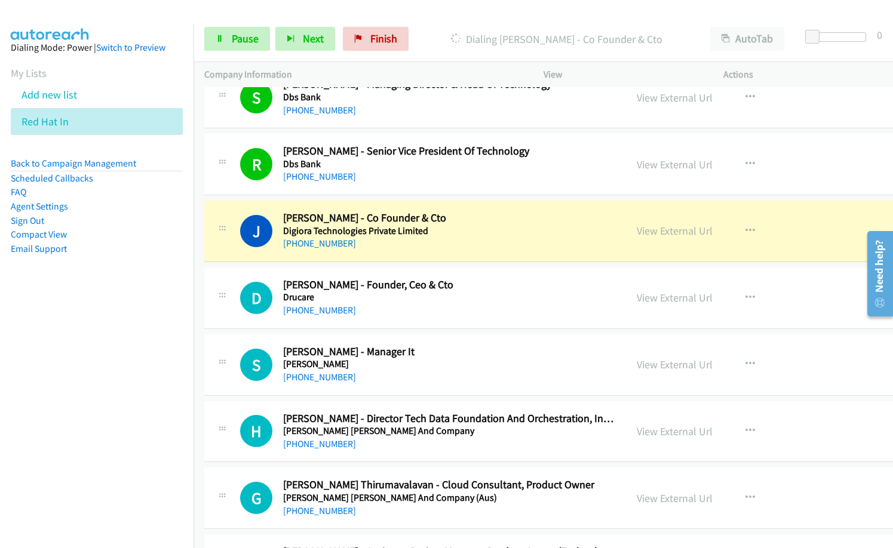
scroll to position [4000, 0]
click at [434, 350] on h2 "[PERSON_NAME] - Manager It" at bounding box center [449, 351] width 332 height 14
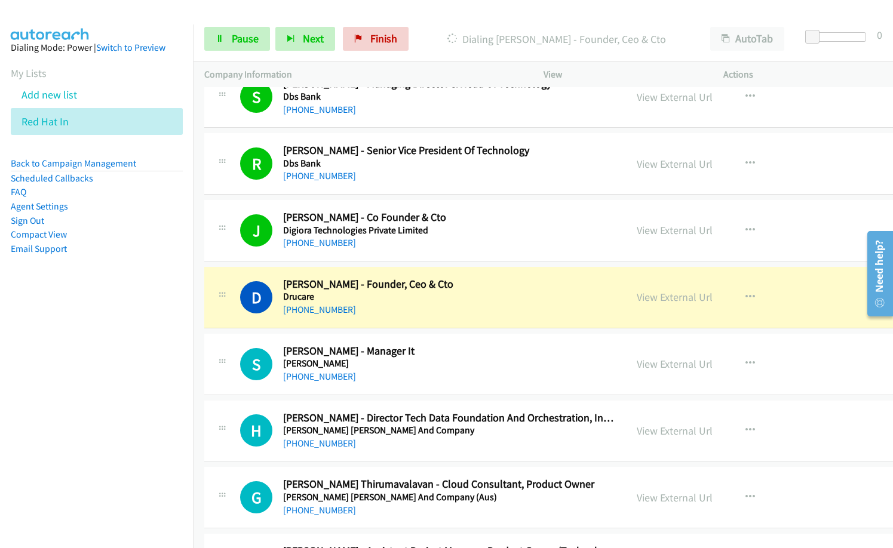
click at [431, 449] on div "[PHONE_NUMBER]" at bounding box center [449, 443] width 332 height 14
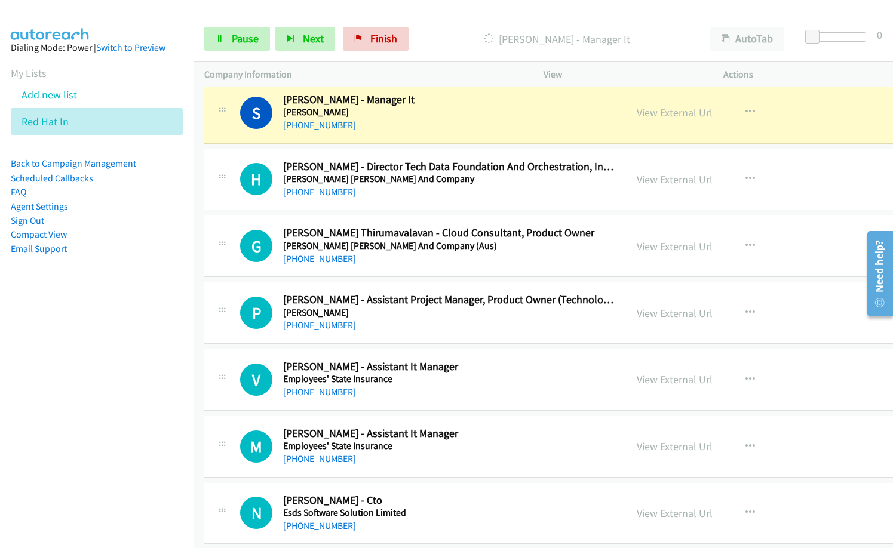
scroll to position [4179, 0]
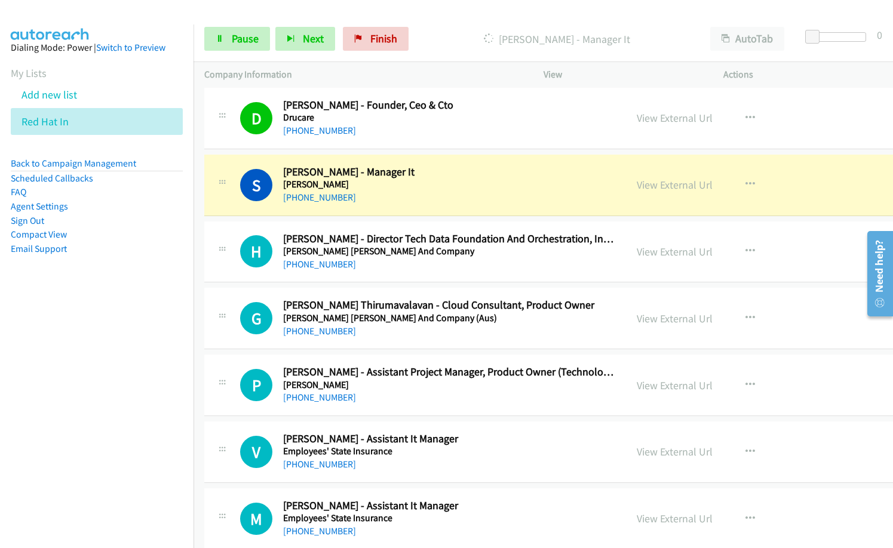
click at [414, 201] on div "[PHONE_NUMBER]" at bounding box center [449, 197] width 332 height 14
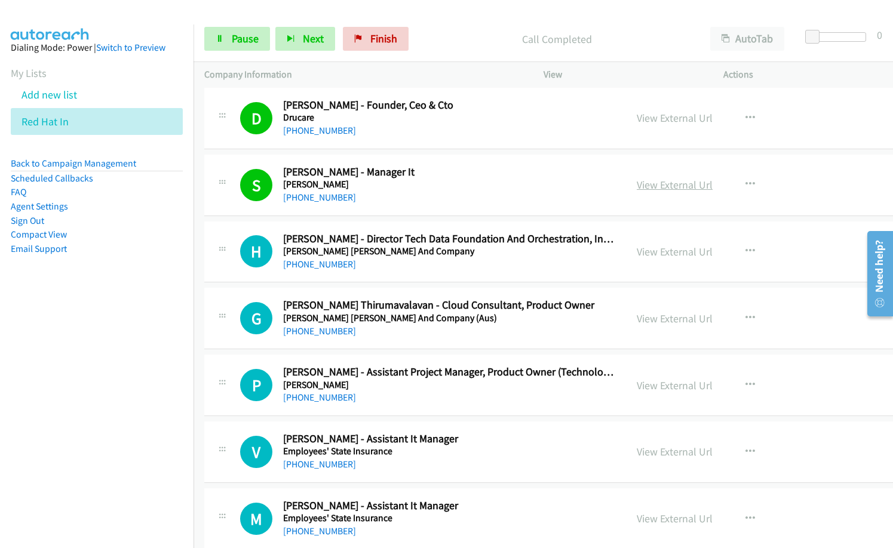
click at [662, 184] on link "View External Url" at bounding box center [674, 185] width 76 height 14
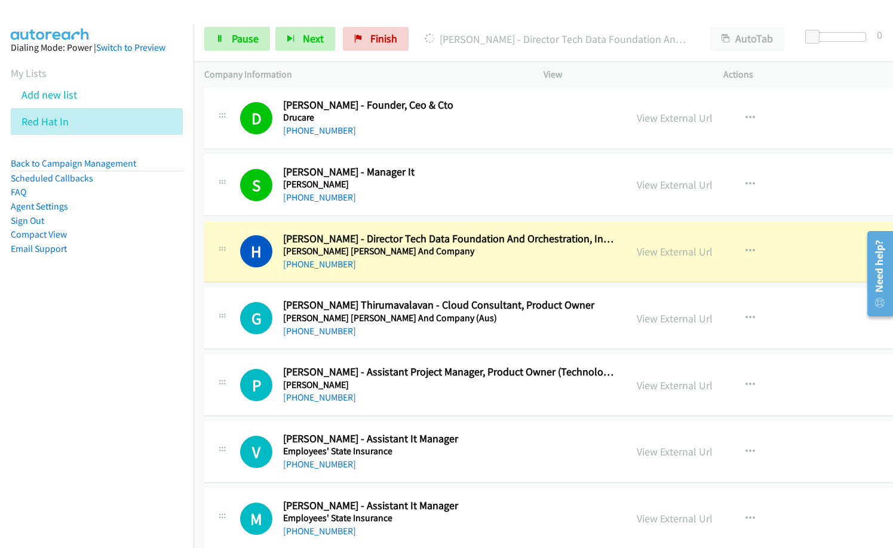
click at [438, 38] on p "[PERSON_NAME] - Director Tech Data Foundation And Orchestration, International …" at bounding box center [556, 39] width 264 height 16
click at [226, 38] on link "Pause" at bounding box center [237, 39] width 66 height 24
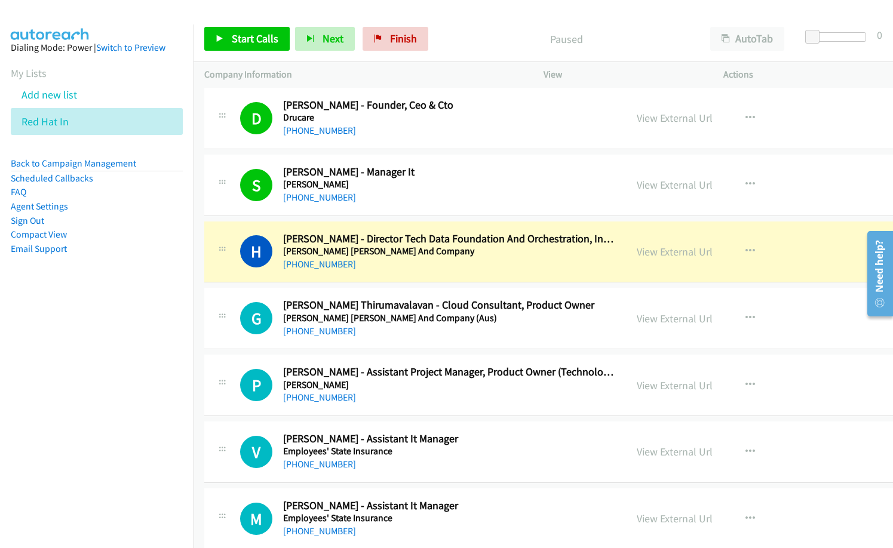
click at [457, 44] on p "Paused" at bounding box center [566, 39] width 244 height 16
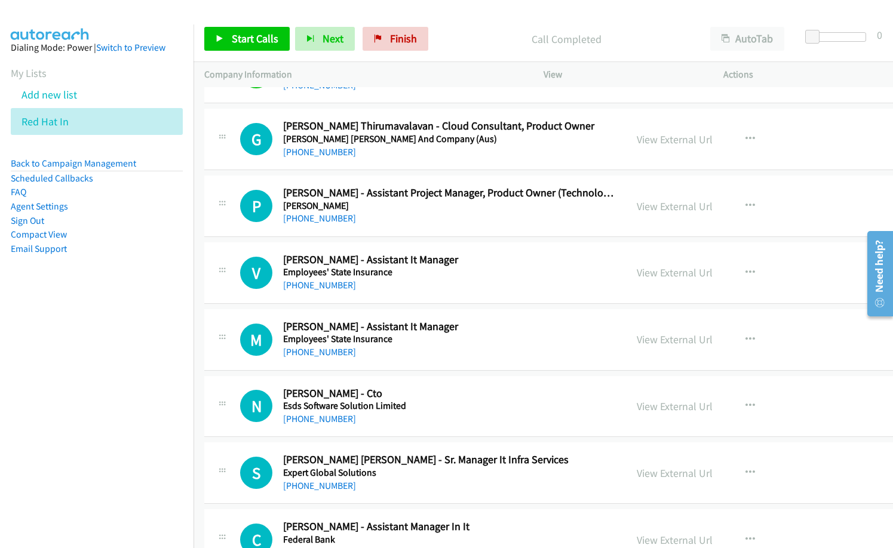
scroll to position [4418, 0]
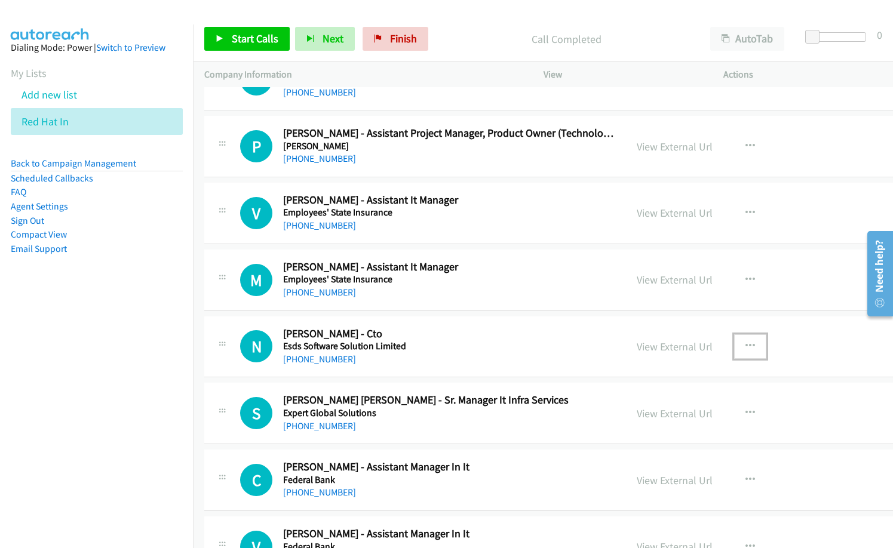
click at [745, 346] on icon "button" at bounding box center [750, 346] width 10 height 10
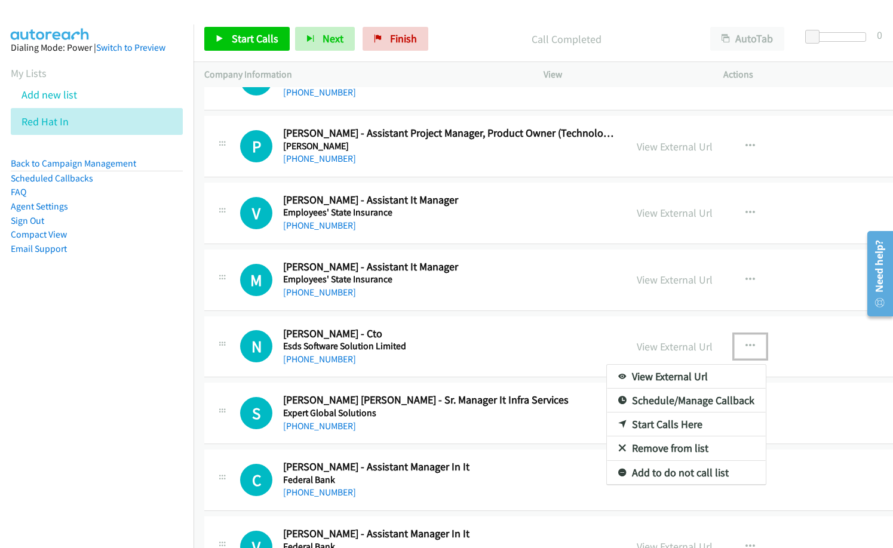
click at [644, 421] on link "Start Calls Here" at bounding box center [686, 425] width 159 height 24
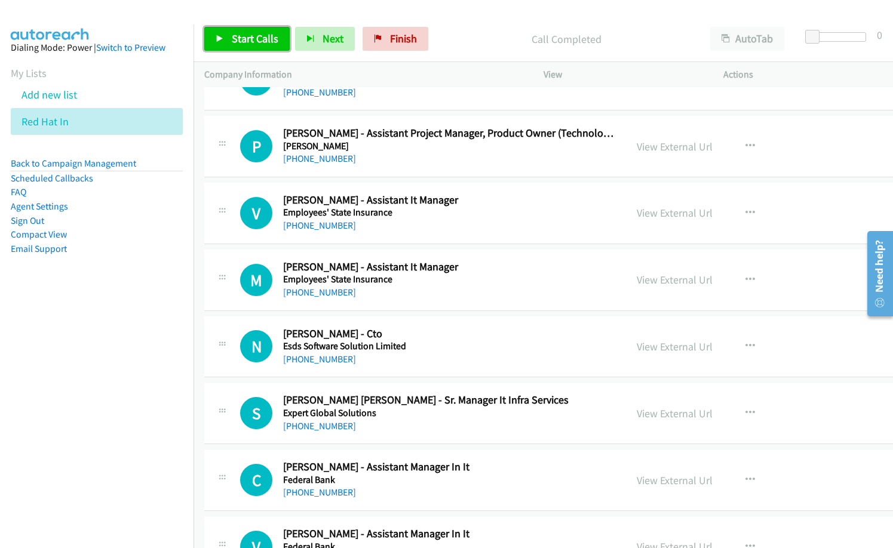
click at [257, 38] on span "Start Calls" at bounding box center [255, 39] width 47 height 14
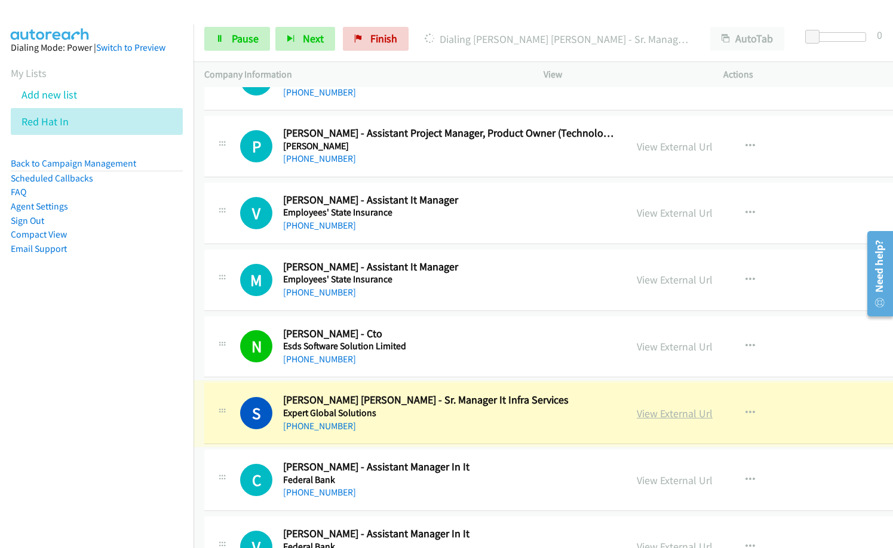
click at [636, 420] on link "View External Url" at bounding box center [674, 414] width 76 height 14
click at [233, 42] on span "Pause" at bounding box center [245, 39] width 27 height 14
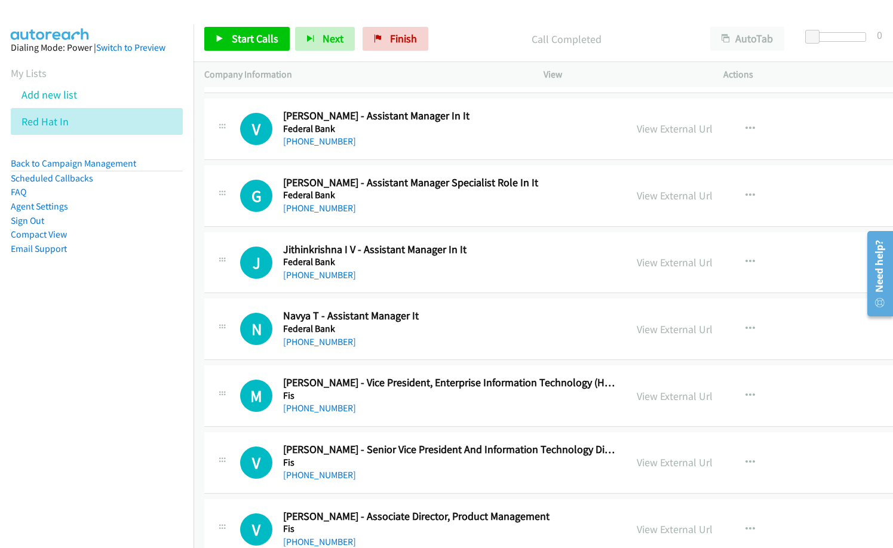
scroll to position [4896, 0]
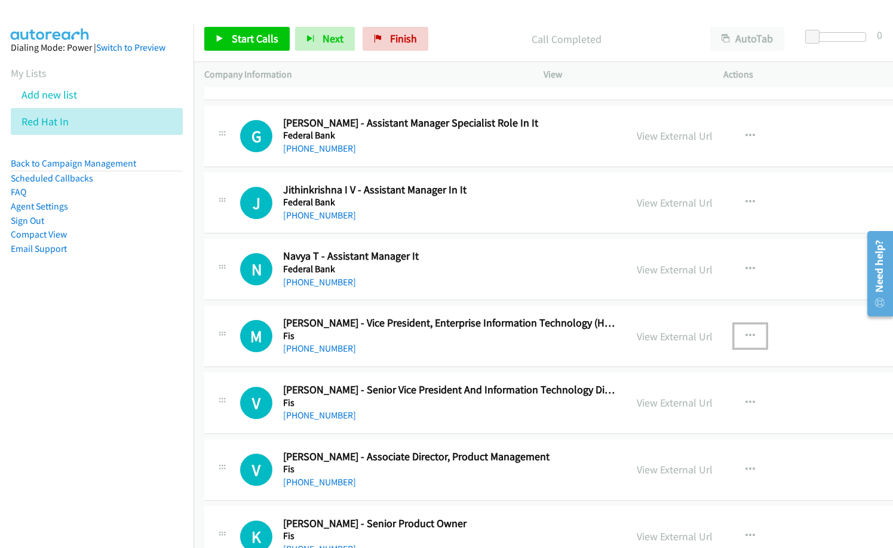
click at [745, 331] on icon "button" at bounding box center [750, 336] width 10 height 10
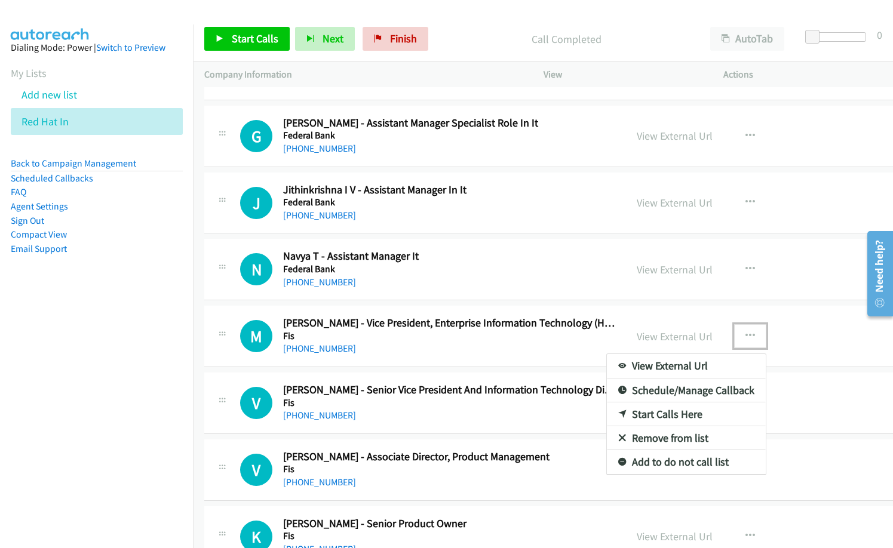
click at [611, 415] on link "Start Calls Here" at bounding box center [686, 414] width 159 height 24
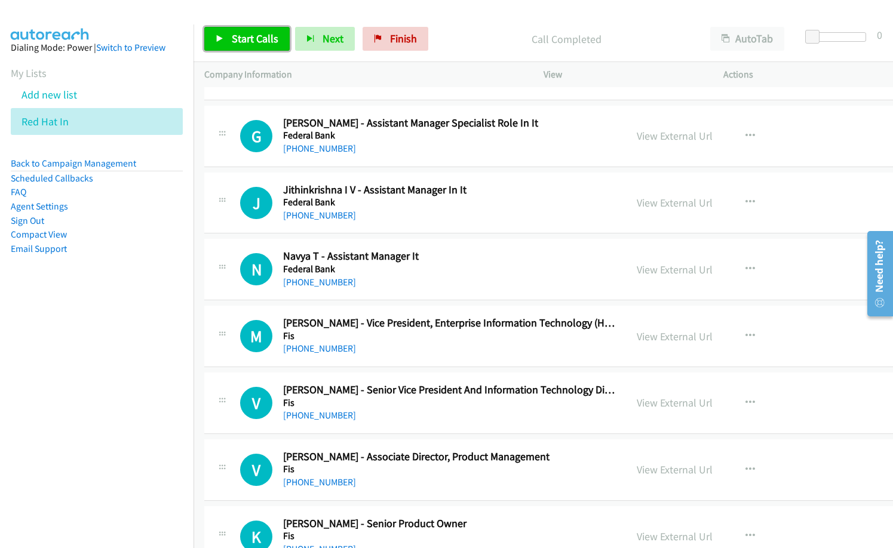
click at [269, 39] on span "Start Calls" at bounding box center [255, 39] width 47 height 14
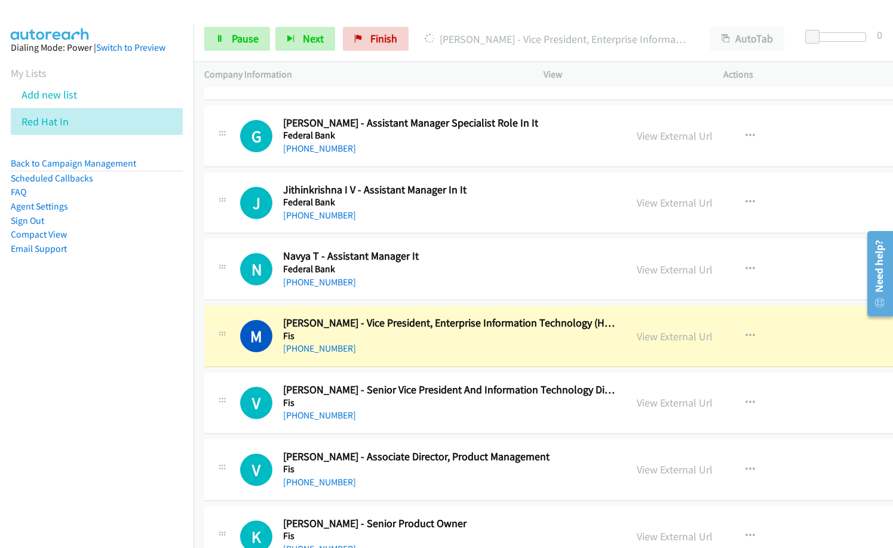
click at [454, 337] on h5 "Fis" at bounding box center [449, 336] width 332 height 12
click at [648, 337] on link "View External Url" at bounding box center [674, 337] width 76 height 14
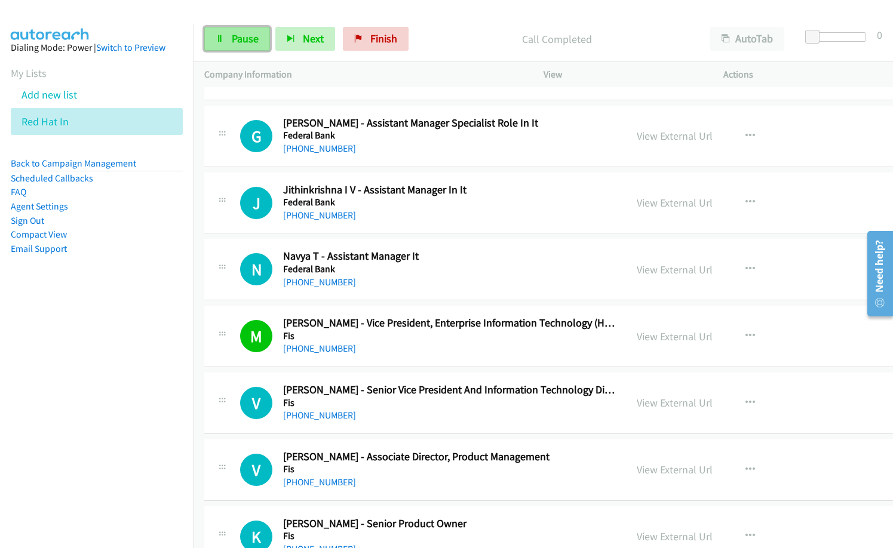
click at [226, 38] on link "Pause" at bounding box center [237, 39] width 66 height 24
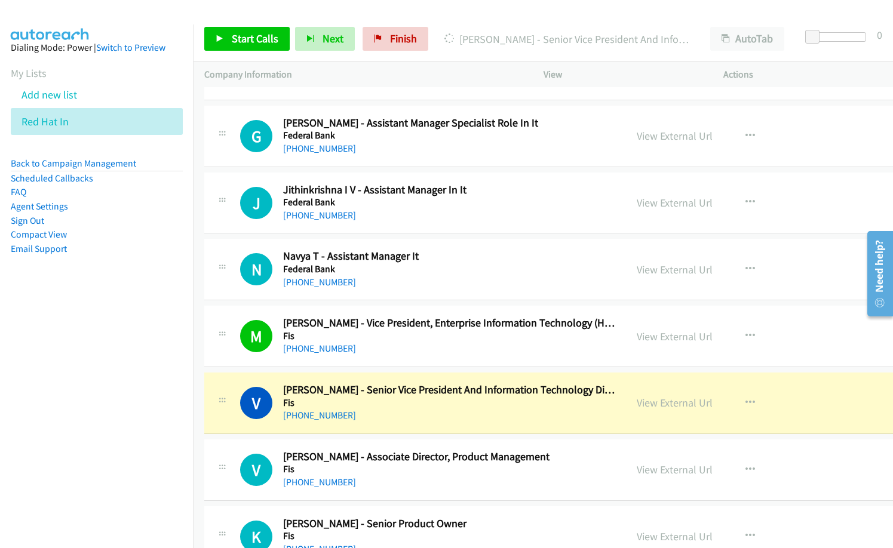
scroll to position [4955, 0]
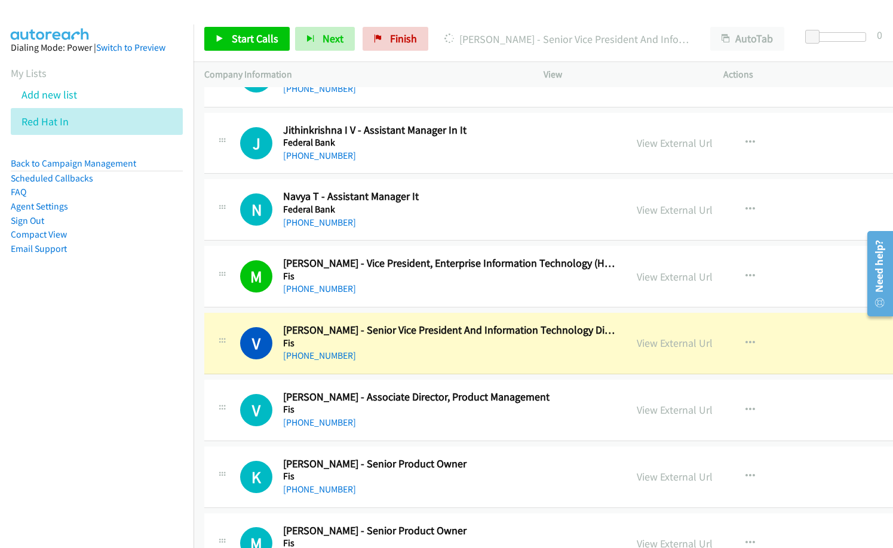
drag, startPoint x: 428, startPoint y: 217, endPoint x: 592, endPoint y: 0, distance: 271.9
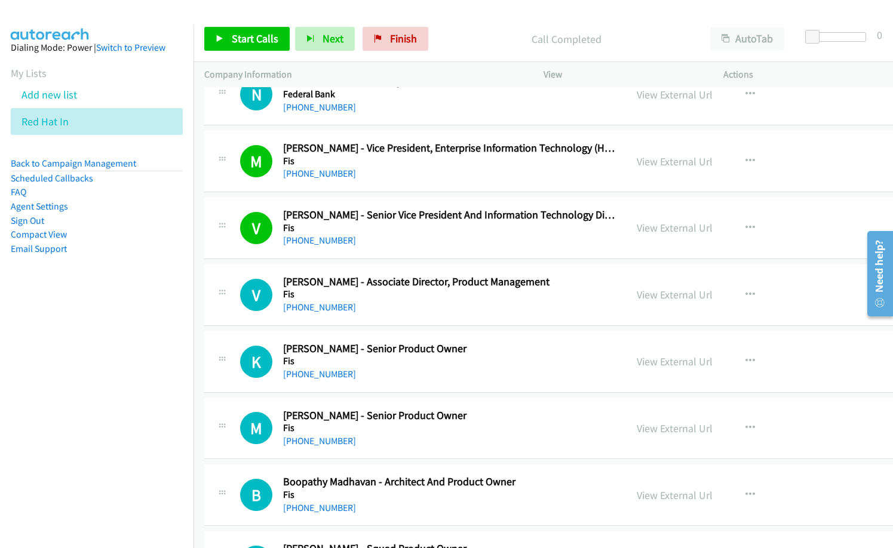
scroll to position [5075, 0]
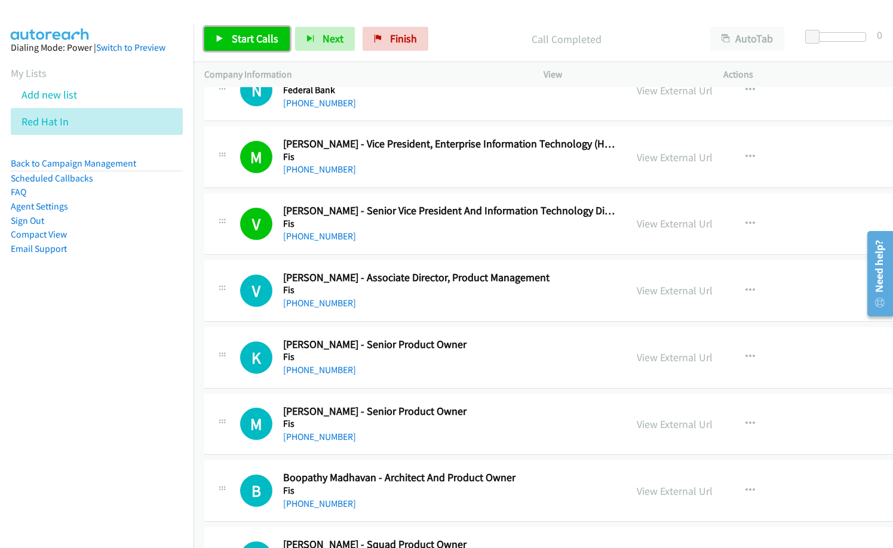
click at [251, 40] on span "Start Calls" at bounding box center [255, 39] width 47 height 14
drag, startPoint x: 441, startPoint y: 28, endPoint x: 514, endPoint y: 13, distance: 74.9
click at [452, 25] on div "Start Calls Pause Next Finish Started AutoTab AutoTab 0" at bounding box center [542, 39] width 699 height 46
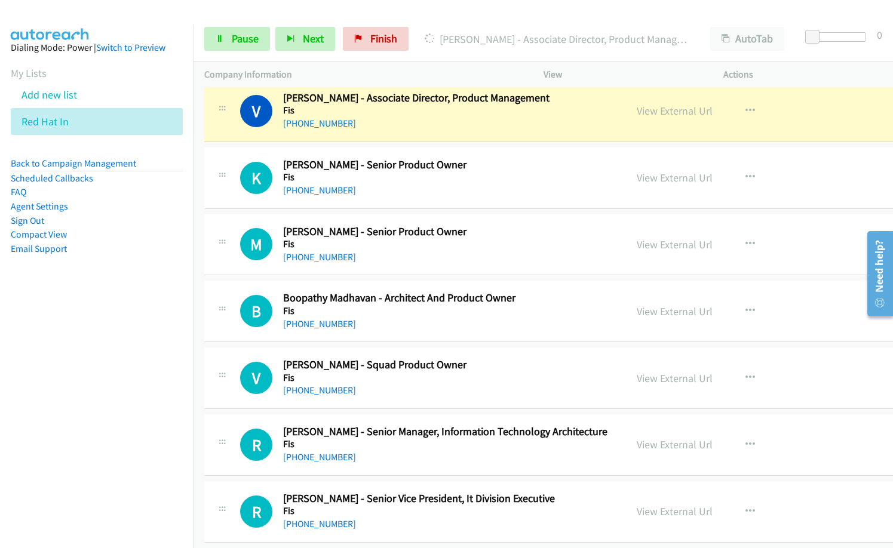
scroll to position [5254, 0]
click at [245, 35] on span "Pause" at bounding box center [245, 39] width 27 height 14
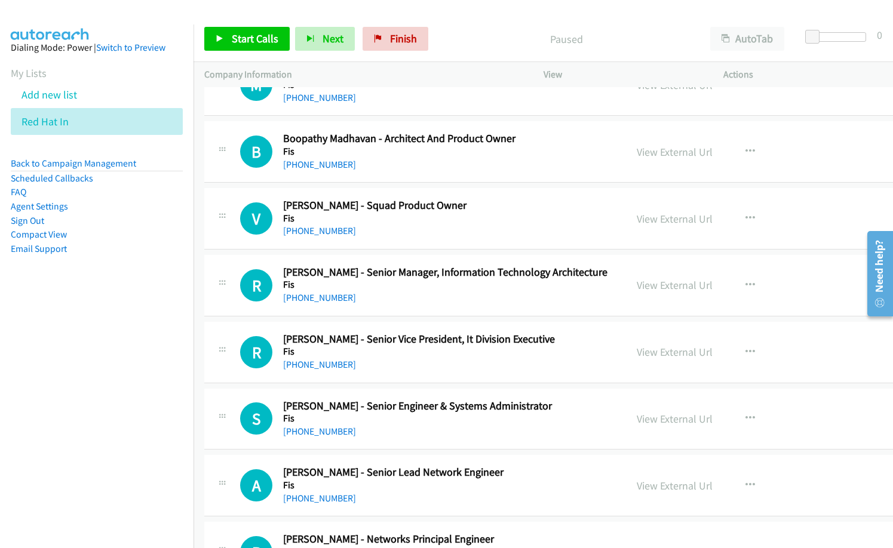
scroll to position [5433, 0]
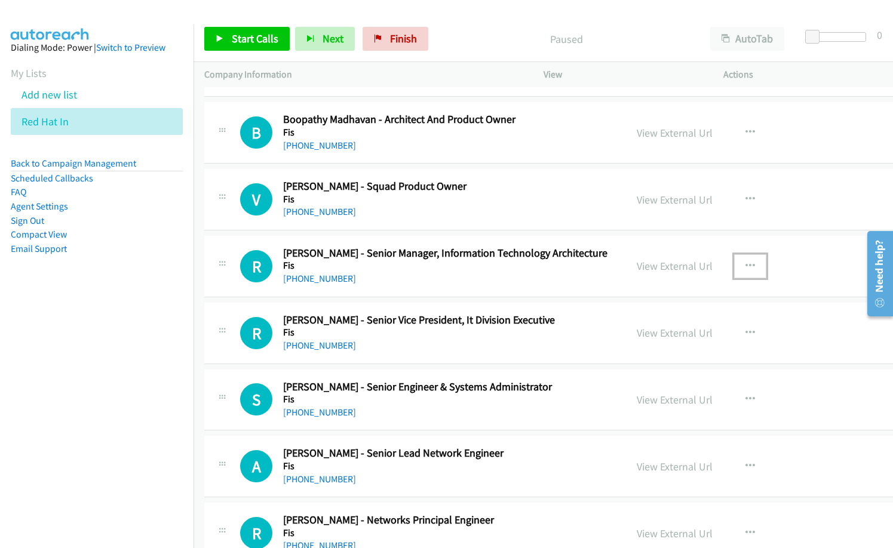
click at [734, 264] on button "button" at bounding box center [750, 266] width 32 height 24
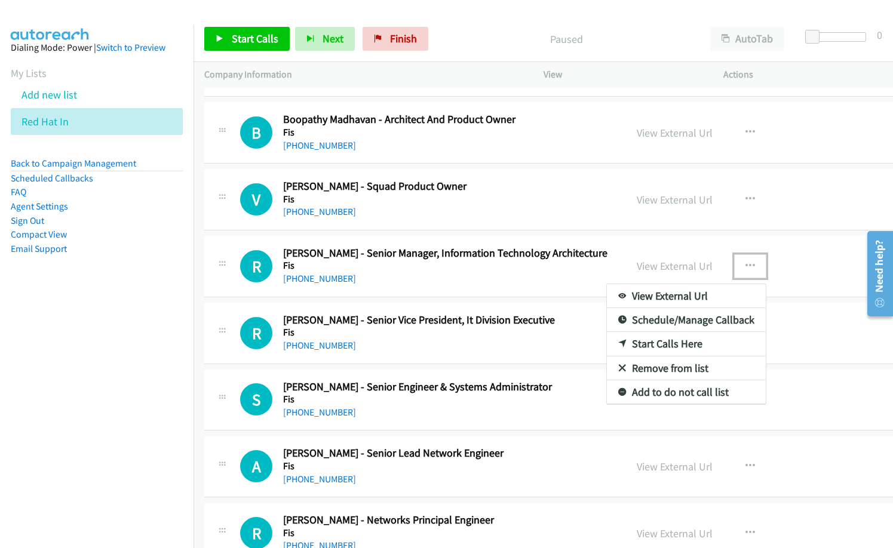
click at [663, 344] on link "Start Calls Here" at bounding box center [686, 344] width 159 height 24
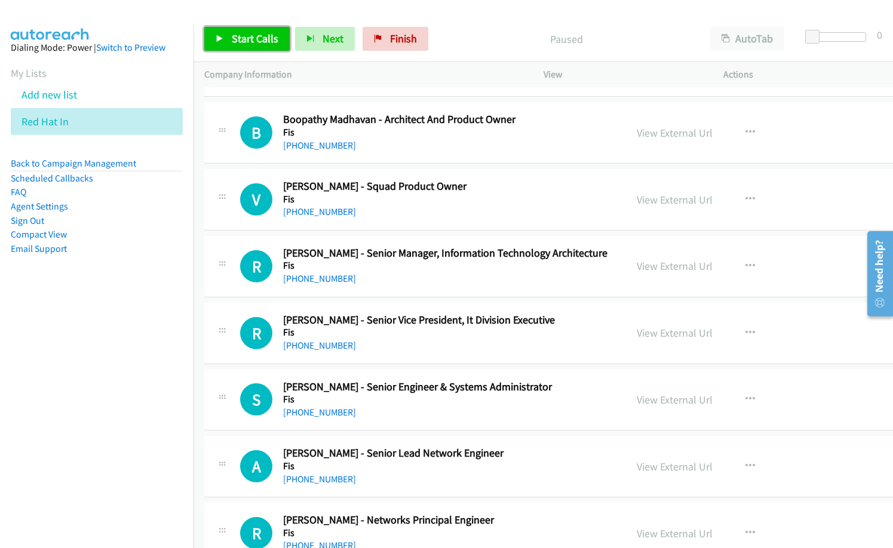
drag, startPoint x: 270, startPoint y: 42, endPoint x: 374, endPoint y: 84, distance: 111.4
click at [270, 42] on span "Start Calls" at bounding box center [255, 39] width 47 height 14
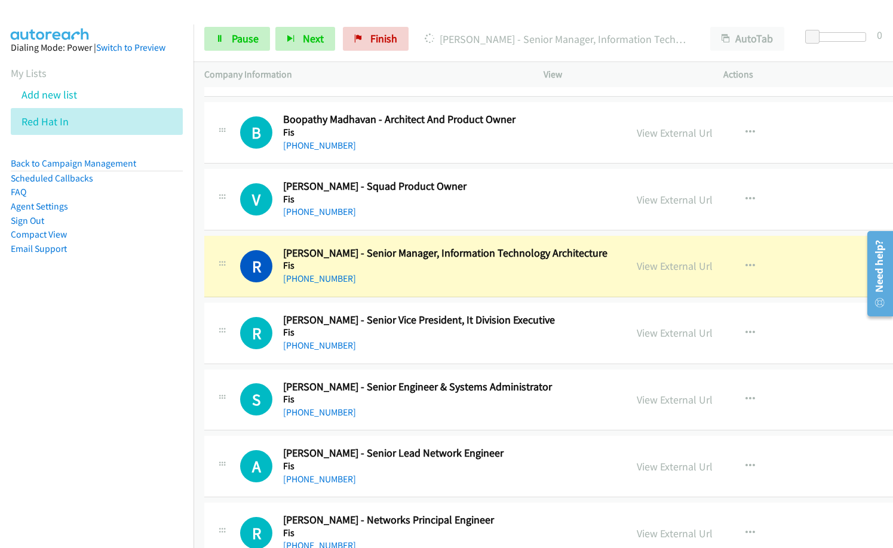
click at [396, 281] on div "[PHONE_NUMBER]" at bounding box center [449, 279] width 332 height 14
drag, startPoint x: 422, startPoint y: 279, endPoint x: 435, endPoint y: 279, distance: 13.1
click at [422, 279] on div "[PHONE_NUMBER]" at bounding box center [449, 279] width 332 height 14
click at [636, 264] on link "View External Url" at bounding box center [674, 266] width 76 height 14
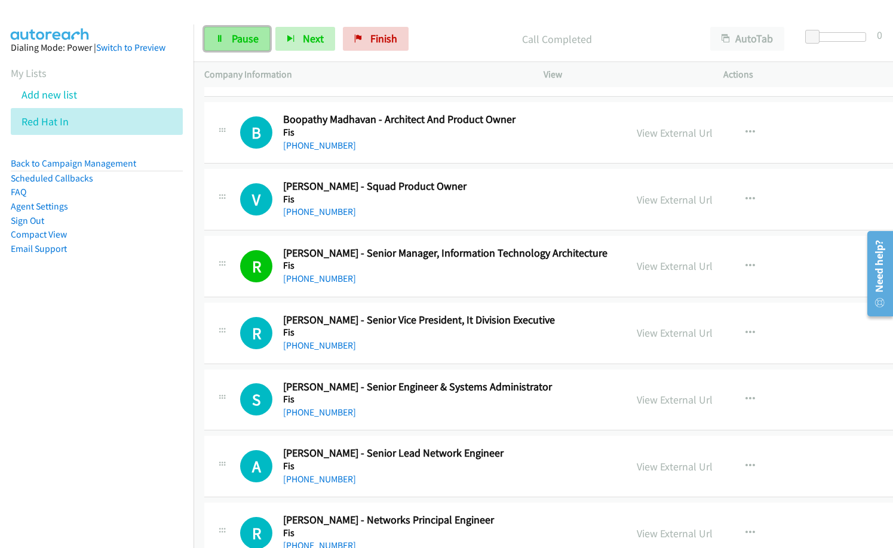
click at [248, 49] on link "Pause" at bounding box center [237, 39] width 66 height 24
click at [440, 235] on td "R Callback Scheduled [PERSON_NAME] - Senior Manager, Information Technology Arc…" at bounding box center [603, 266] width 821 height 67
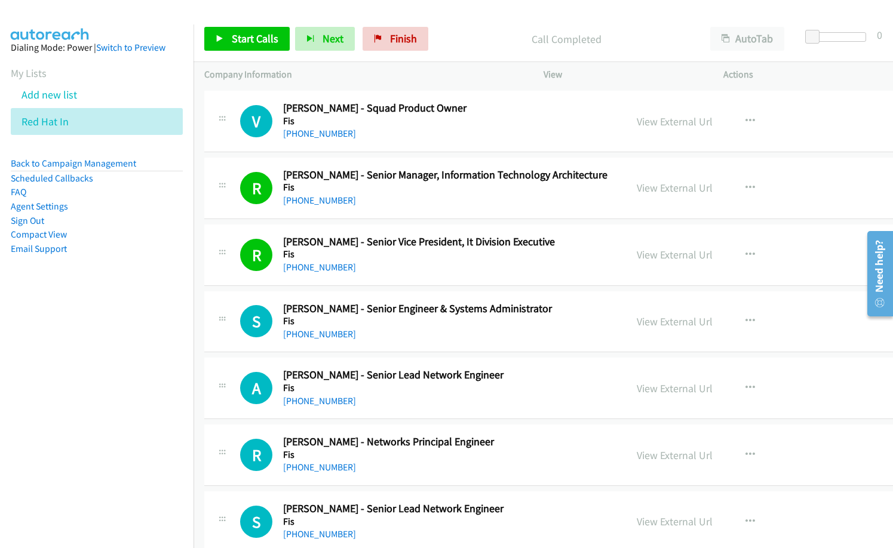
scroll to position [5612, 0]
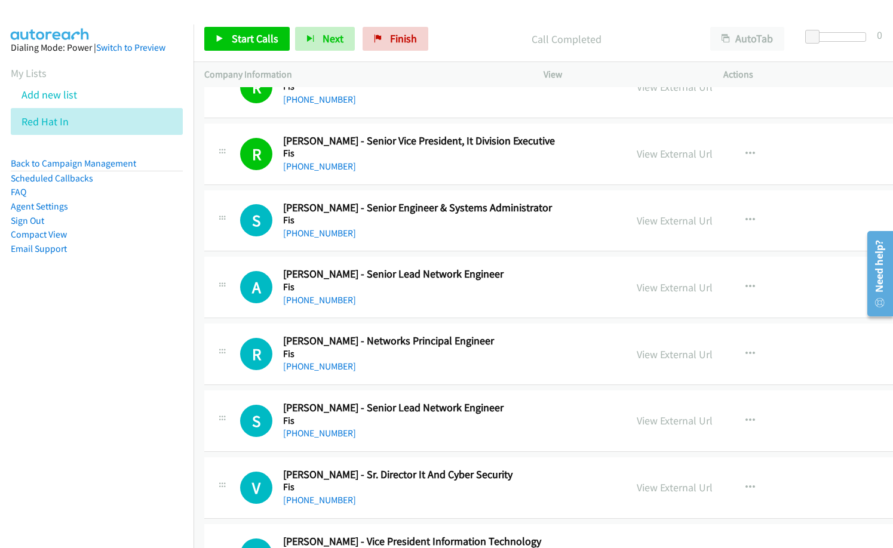
click at [455, 45] on p "Call Completed" at bounding box center [566, 39] width 244 height 16
click at [266, 38] on span "Start Calls" at bounding box center [255, 39] width 47 height 14
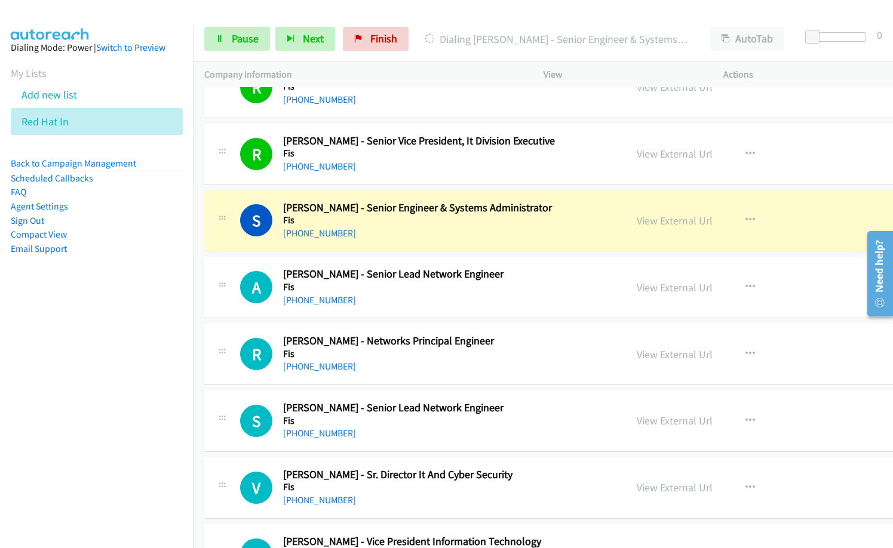
scroll to position [5672, 0]
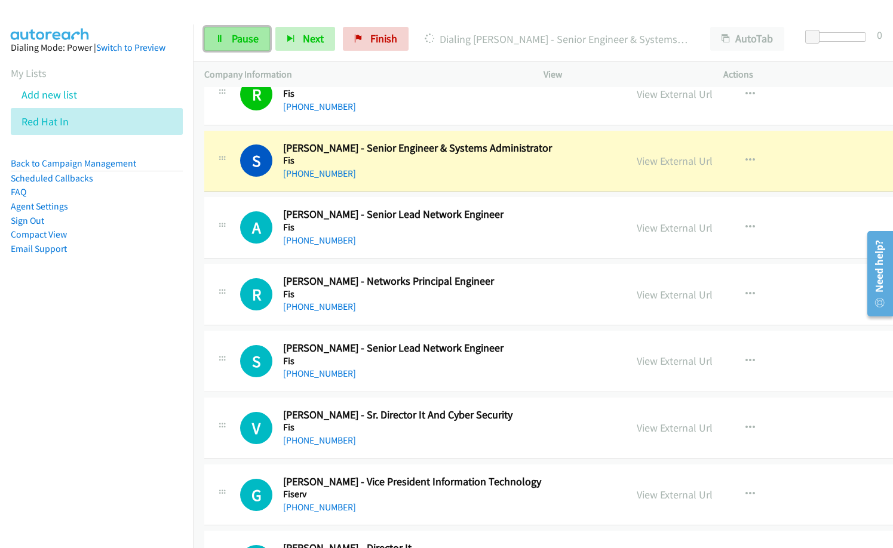
click at [245, 41] on span "Pause" at bounding box center [245, 39] width 27 height 14
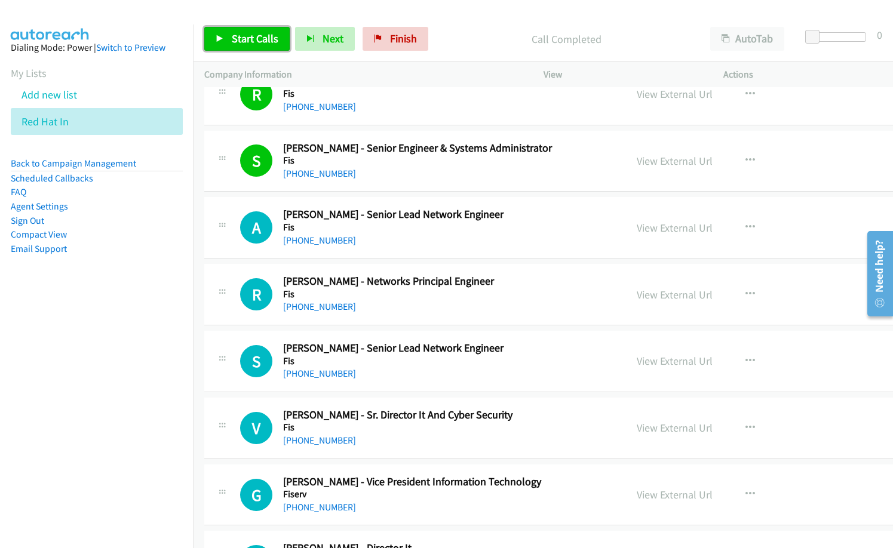
click at [259, 41] on span "Start Calls" at bounding box center [255, 39] width 47 height 14
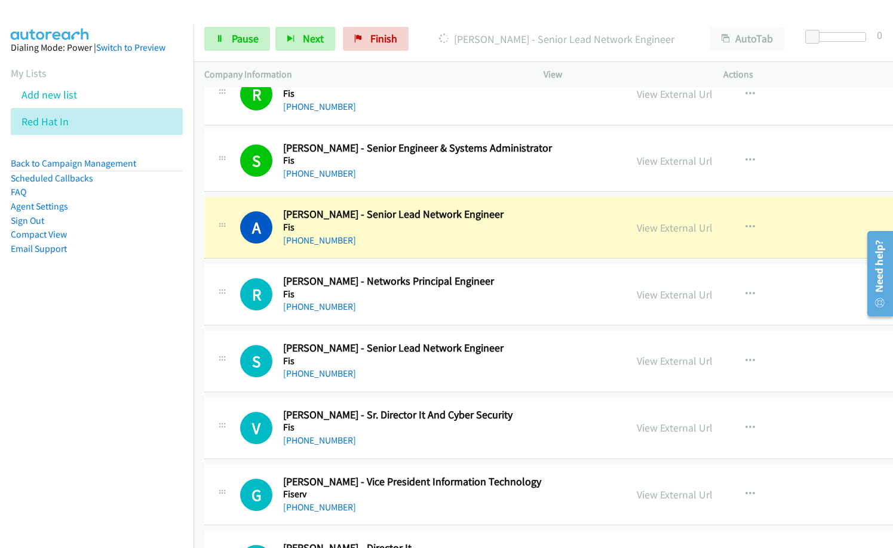
drag, startPoint x: 429, startPoint y: 236, endPoint x: 461, endPoint y: 220, distance: 35.8
click at [429, 236] on div "[PHONE_NUMBER]" at bounding box center [449, 240] width 332 height 14
click at [423, 229] on h5 "Fis" at bounding box center [449, 227] width 332 height 12
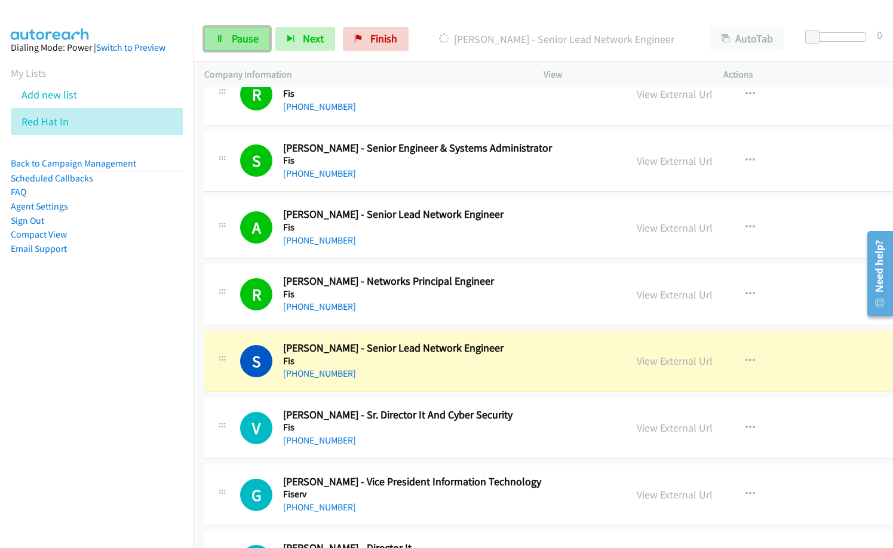
click at [257, 35] on span "Pause" at bounding box center [245, 39] width 27 height 14
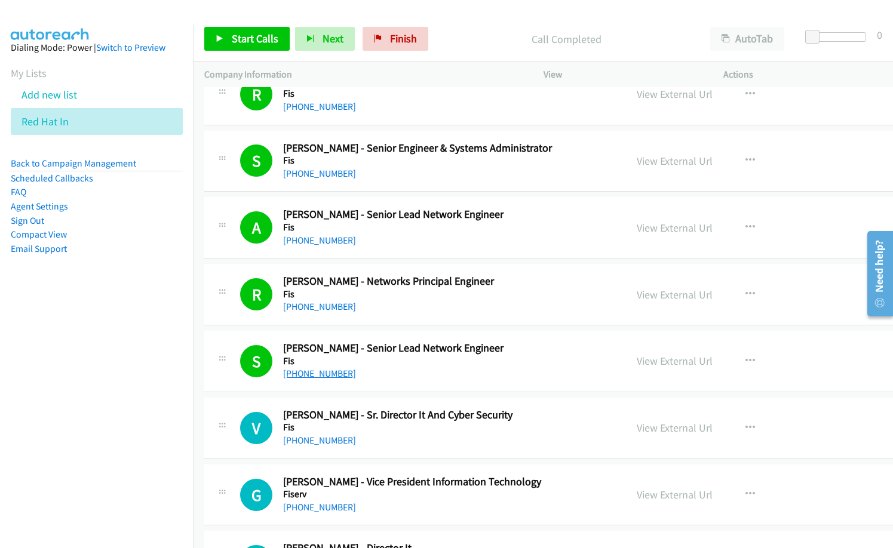
scroll to position [5731, 0]
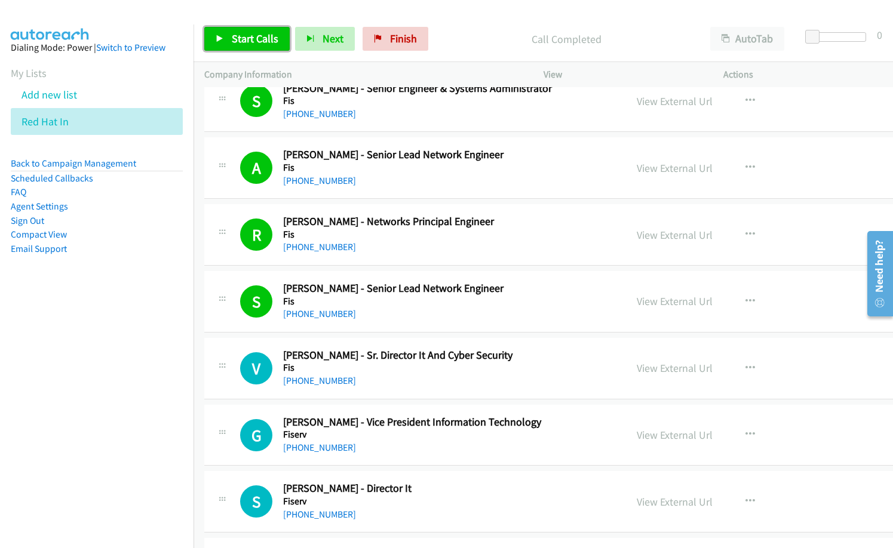
click at [243, 39] on span "Start Calls" at bounding box center [255, 39] width 47 height 14
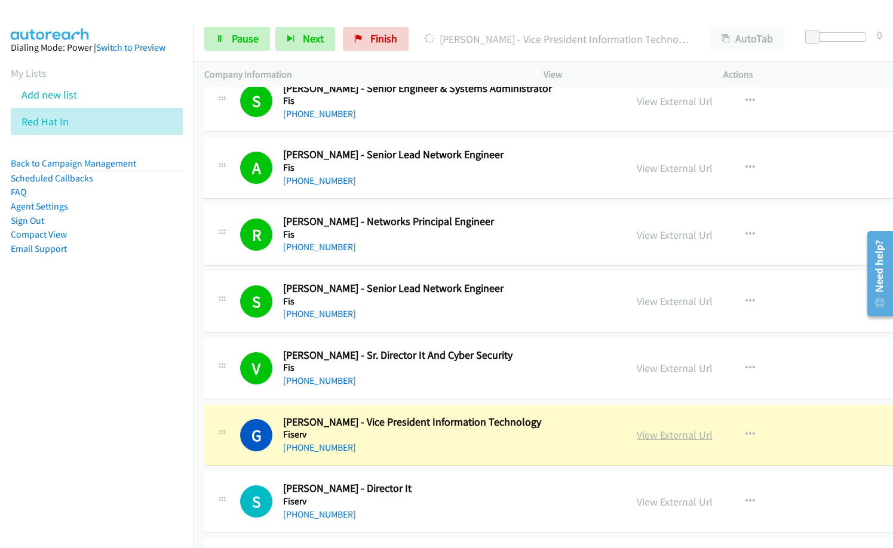
click at [636, 439] on link "View External Url" at bounding box center [674, 435] width 76 height 14
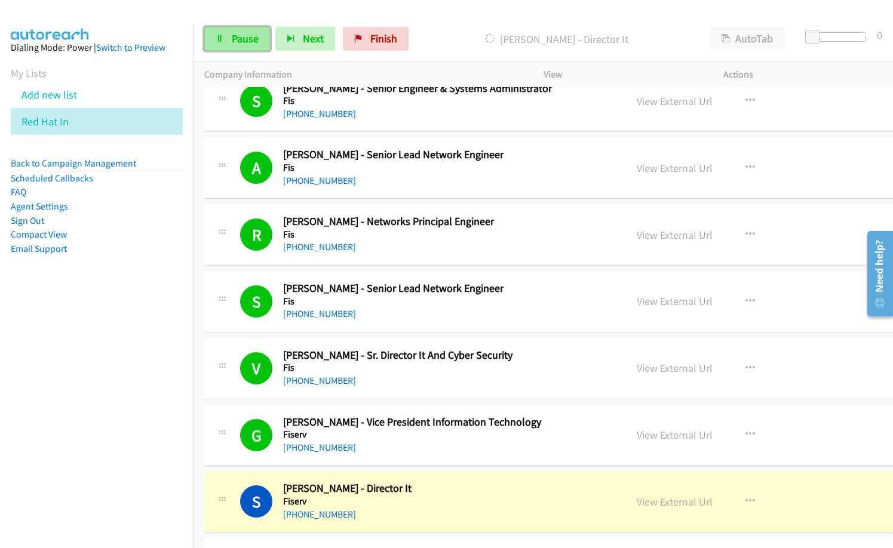
click at [236, 36] on span "Pause" at bounding box center [245, 39] width 27 height 14
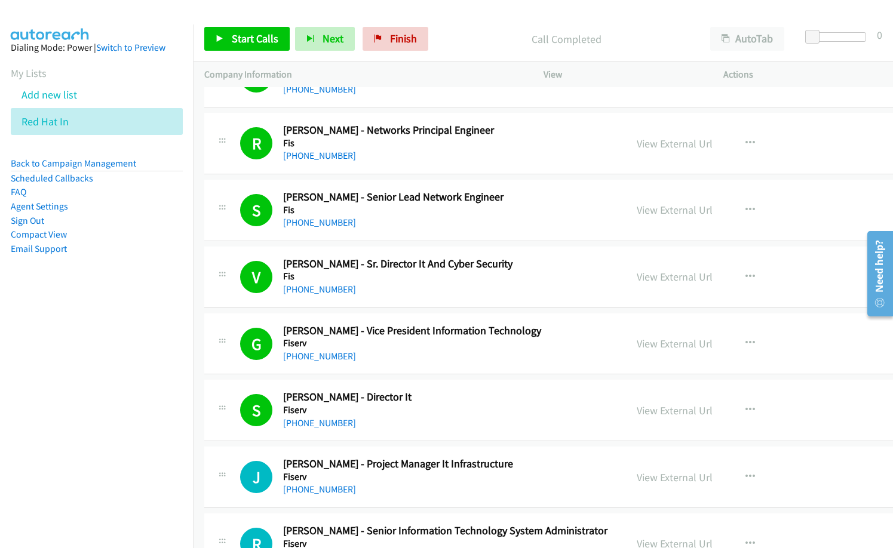
scroll to position [5910, 0]
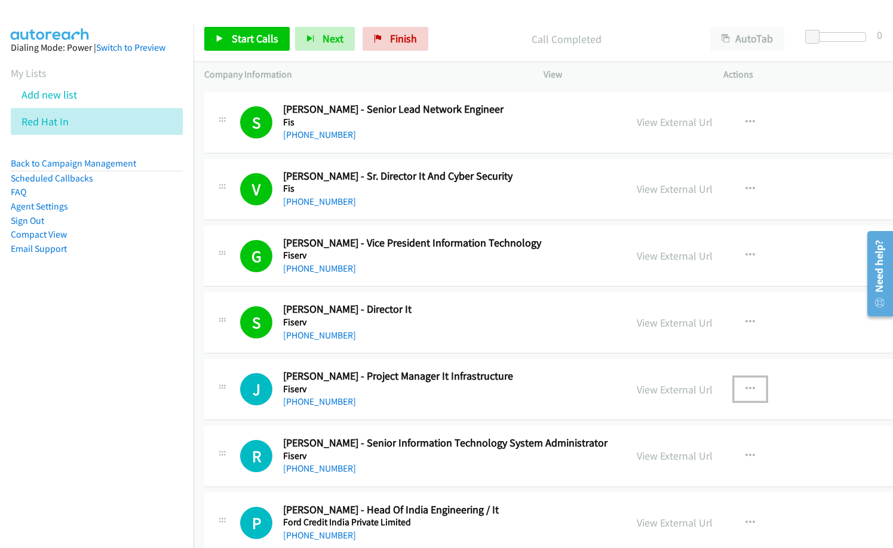
click at [745, 384] on icon "button" at bounding box center [750, 389] width 10 height 10
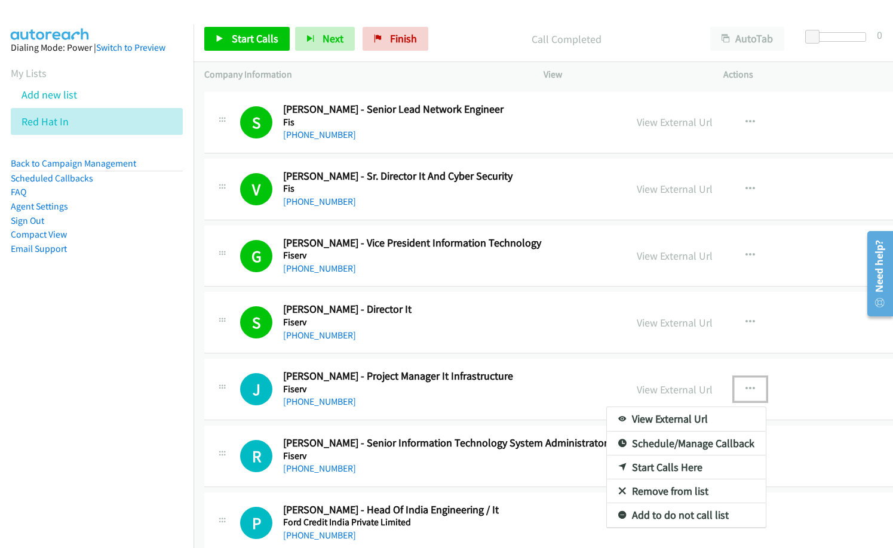
click at [627, 468] on link "Start Calls Here" at bounding box center [686, 468] width 159 height 24
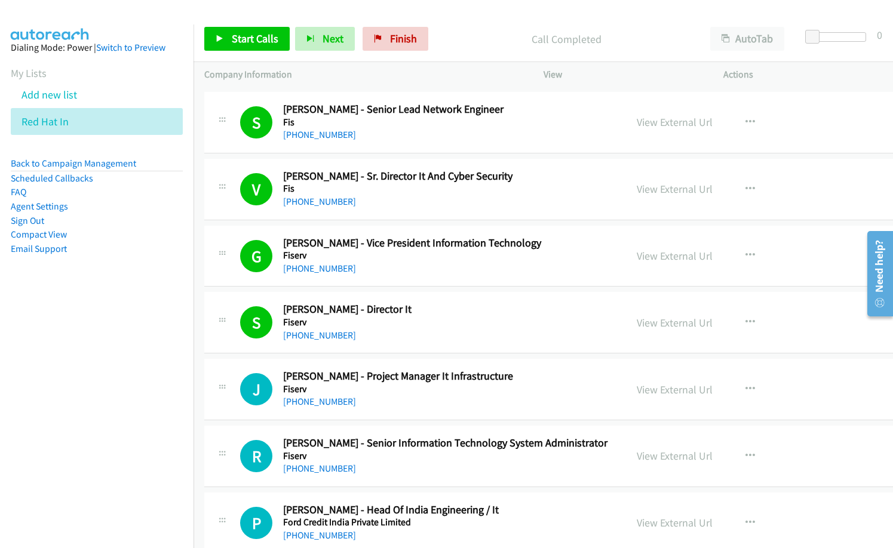
click at [245, 51] on div "Start Calls Pause Next Finish Call Completed AutoTab AutoTab 0" at bounding box center [542, 39] width 699 height 46
click at [277, 36] on link "Start Calls" at bounding box center [246, 39] width 85 height 24
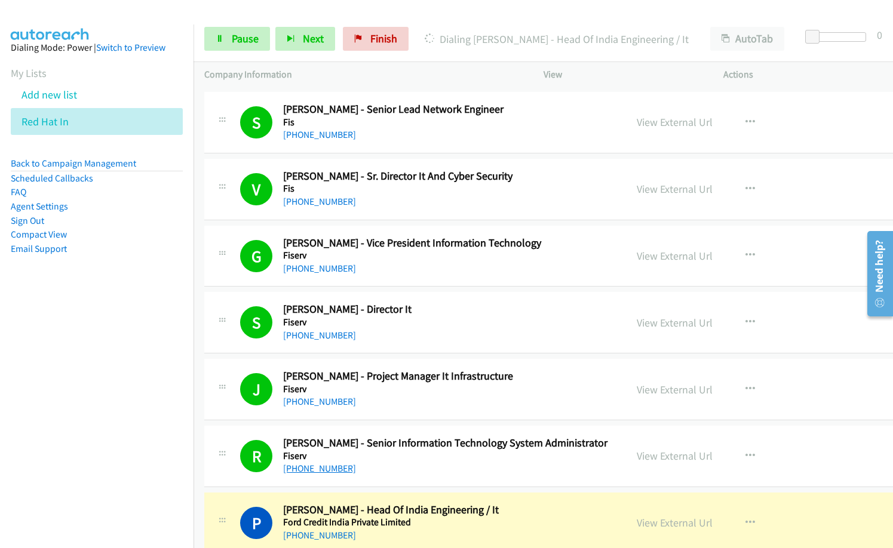
scroll to position [6030, 0]
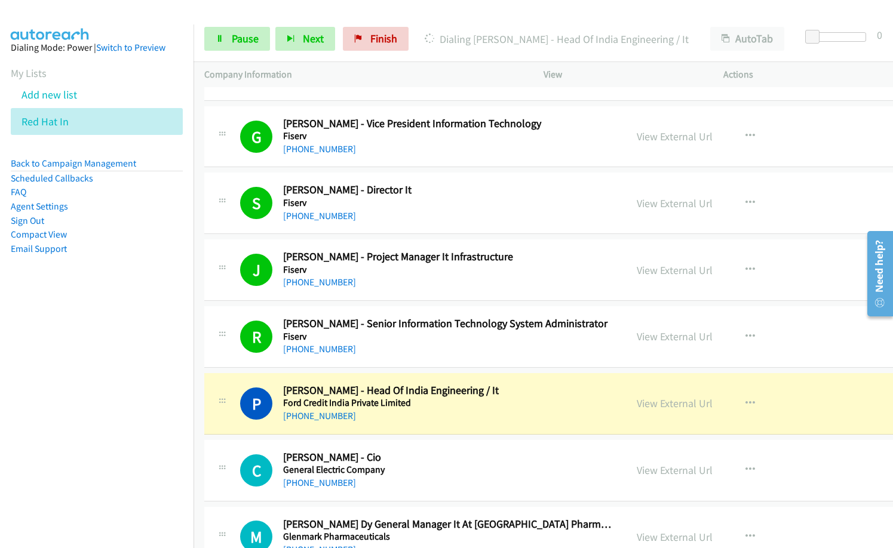
click at [109, 433] on nav "Dialing Mode: Power | Switch to Preview My Lists Add new list Red Hat In Back t…" at bounding box center [97, 298] width 194 height 548
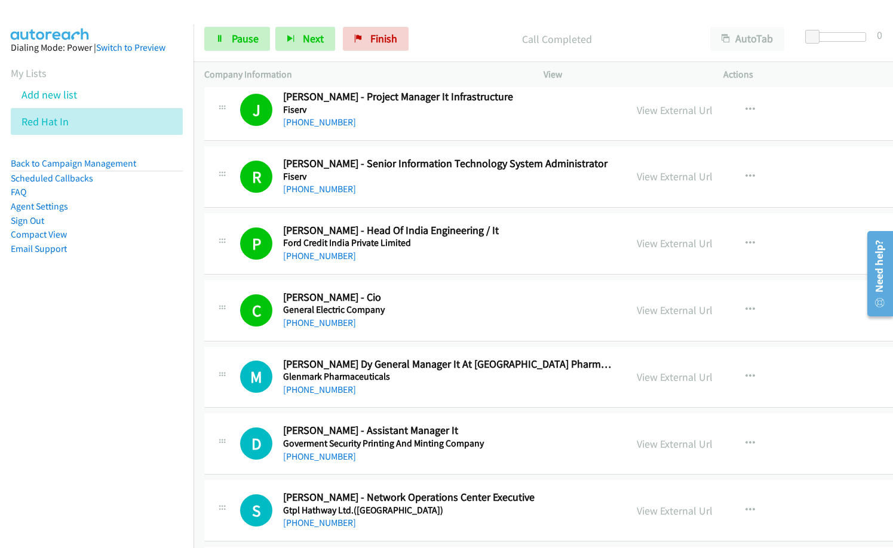
scroll to position [6209, 0]
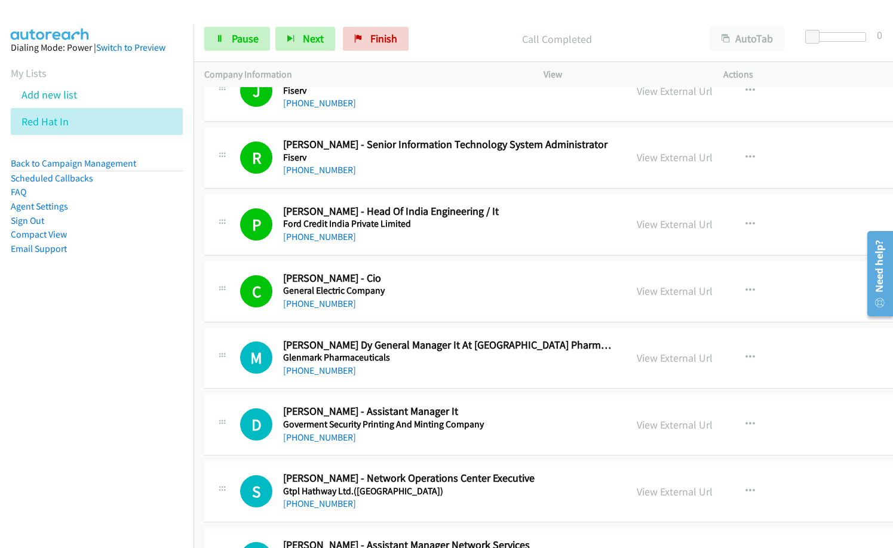
click at [379, 371] on div "[PHONE_NUMBER]" at bounding box center [449, 371] width 332 height 14
click at [419, 374] on div "[PHONE_NUMBER]" at bounding box center [449, 371] width 332 height 14
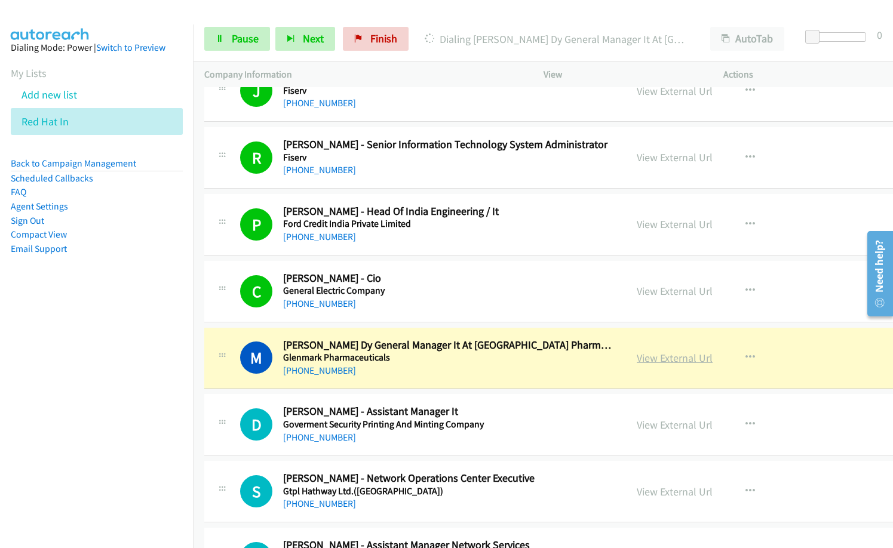
click at [636, 361] on link "View External Url" at bounding box center [674, 358] width 76 height 14
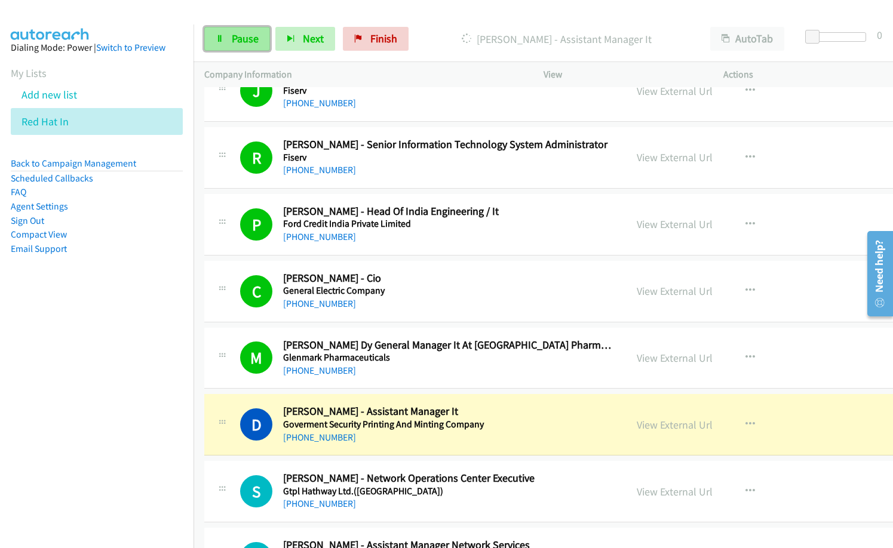
click at [250, 38] on span "Pause" at bounding box center [245, 39] width 27 height 14
click at [450, 47] on div "Paused" at bounding box center [566, 39] width 266 height 24
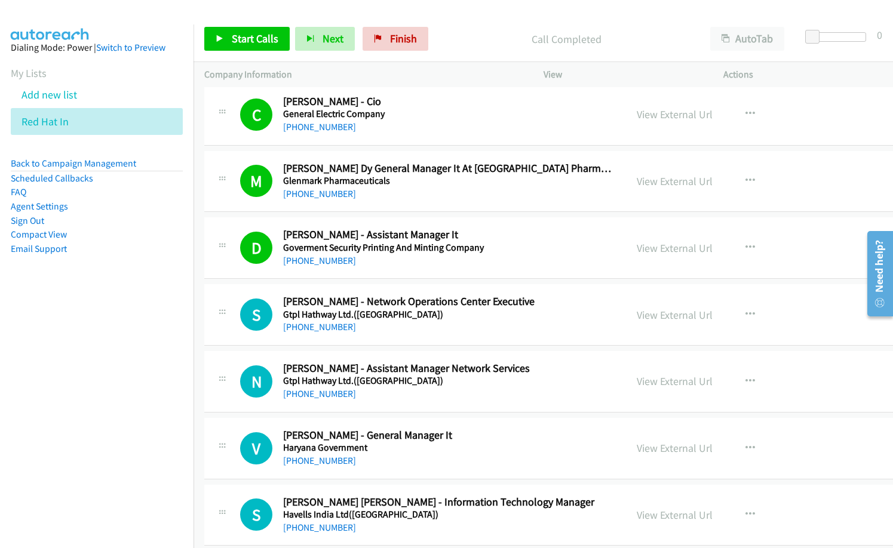
scroll to position [6388, 0]
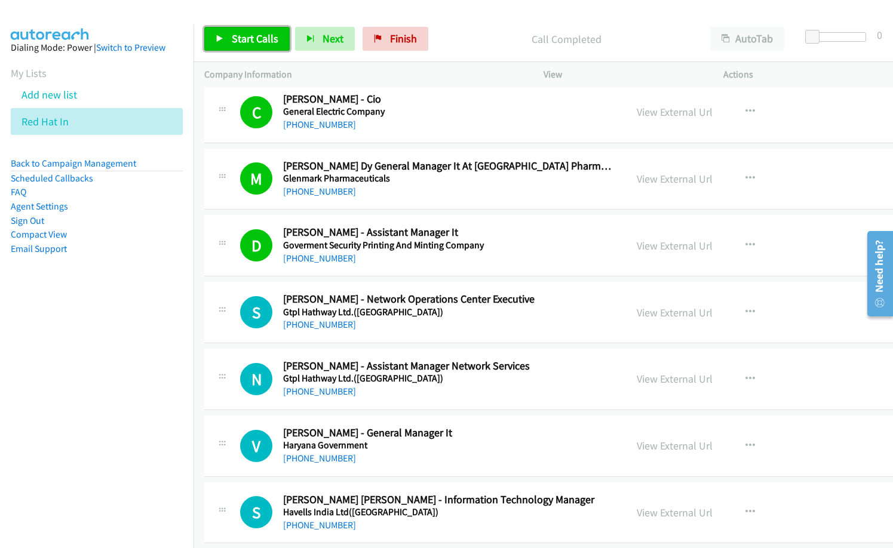
click at [259, 42] on span "Start Calls" at bounding box center [255, 39] width 47 height 14
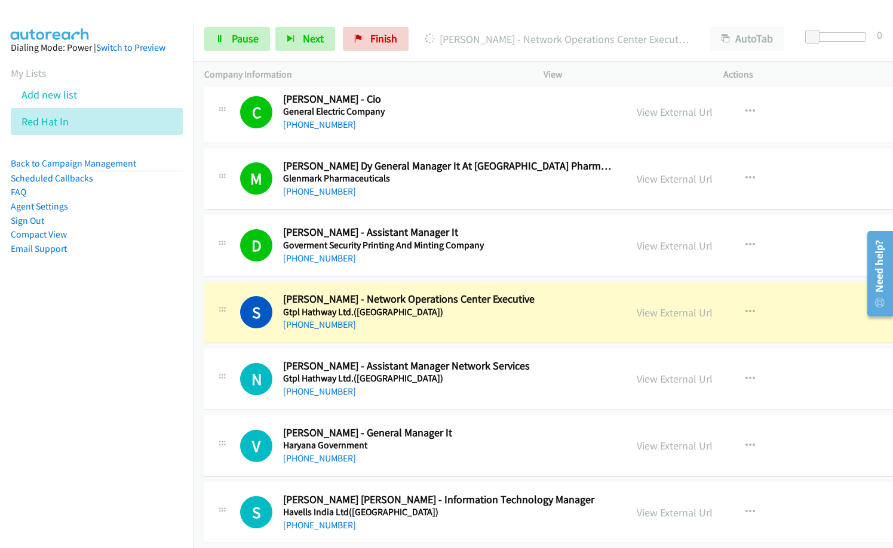
drag, startPoint x: 143, startPoint y: 340, endPoint x: 331, endPoint y: 171, distance: 253.3
click at [144, 340] on nav "Dialing Mode: Power | Switch to Preview My Lists Add new list Red Hat In Back t…" at bounding box center [97, 298] width 194 height 548
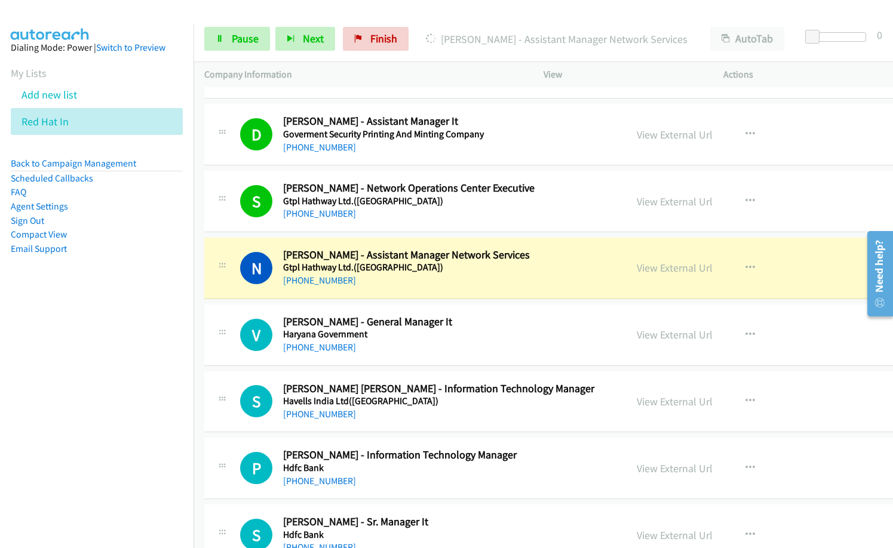
scroll to position [6507, 0]
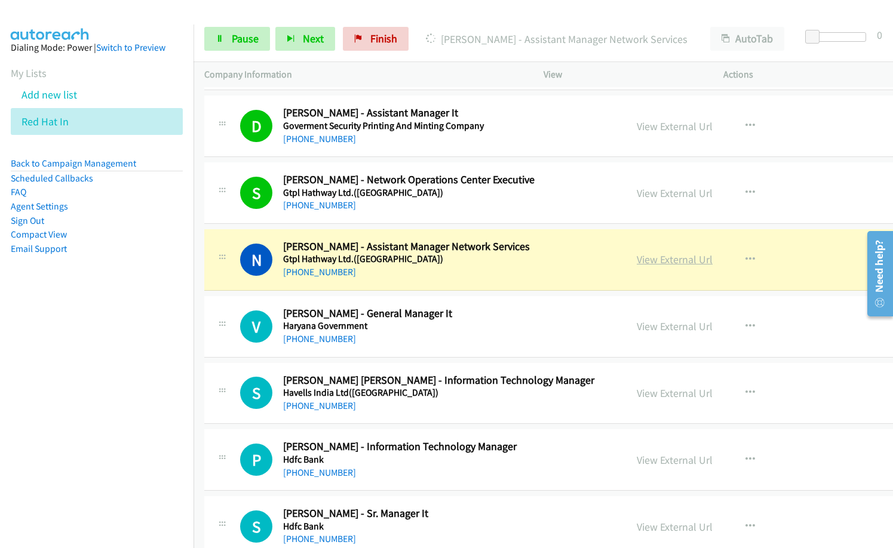
click at [636, 260] on link "View External Url" at bounding box center [674, 260] width 76 height 14
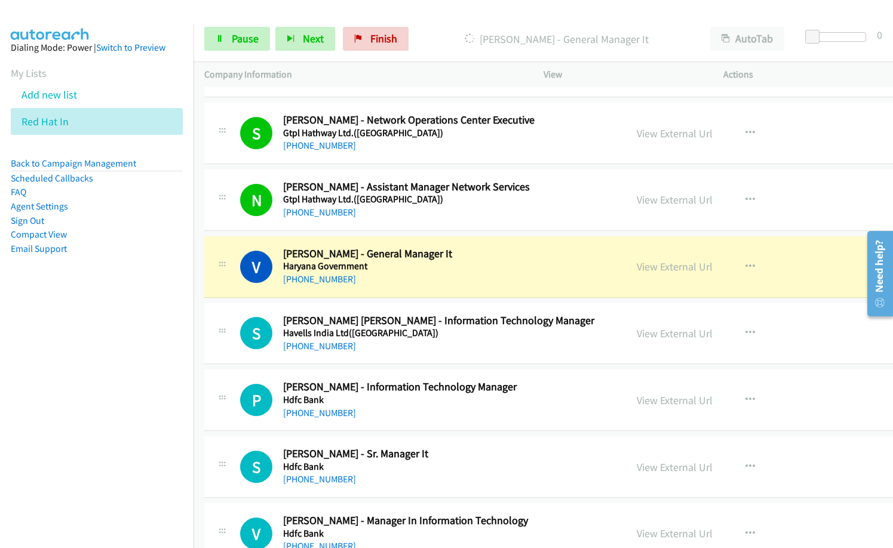
scroll to position [6627, 0]
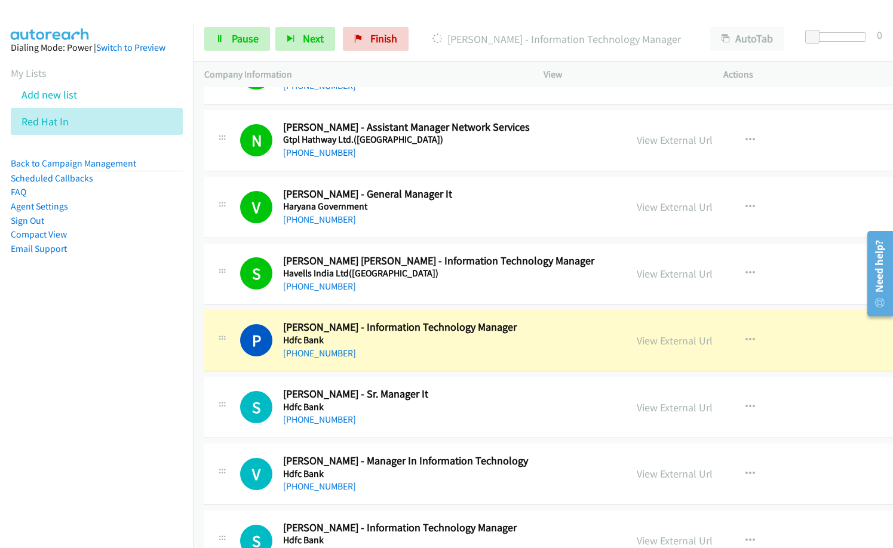
click at [136, 401] on nav "Dialing Mode: Power | Switch to Preview My Lists Add new list Red Hat In Back t…" at bounding box center [97, 298] width 194 height 548
click at [636, 339] on link "View External Url" at bounding box center [674, 341] width 76 height 14
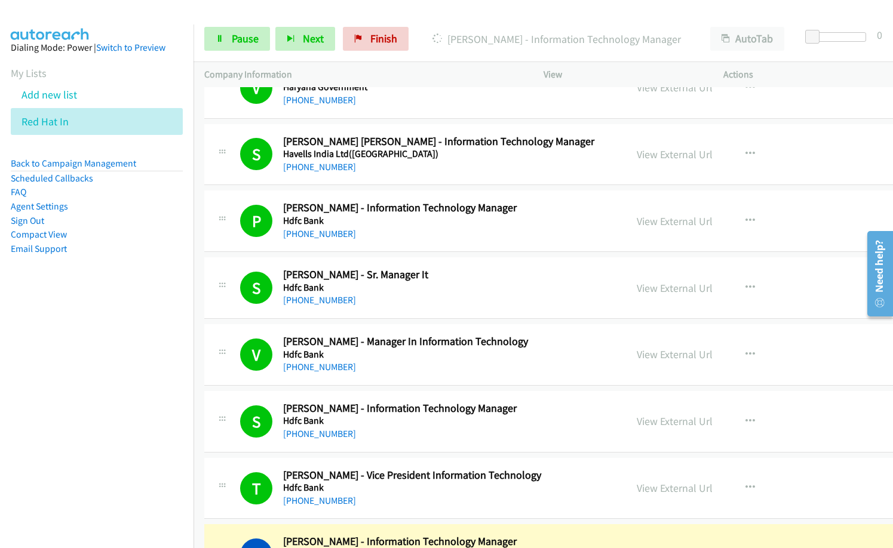
scroll to position [6985, 0]
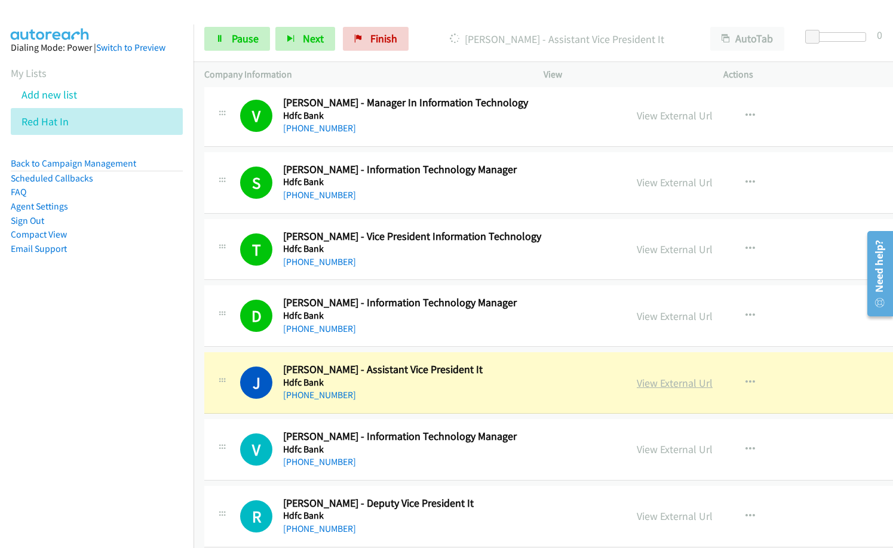
click at [636, 380] on link "View External Url" at bounding box center [674, 383] width 76 height 14
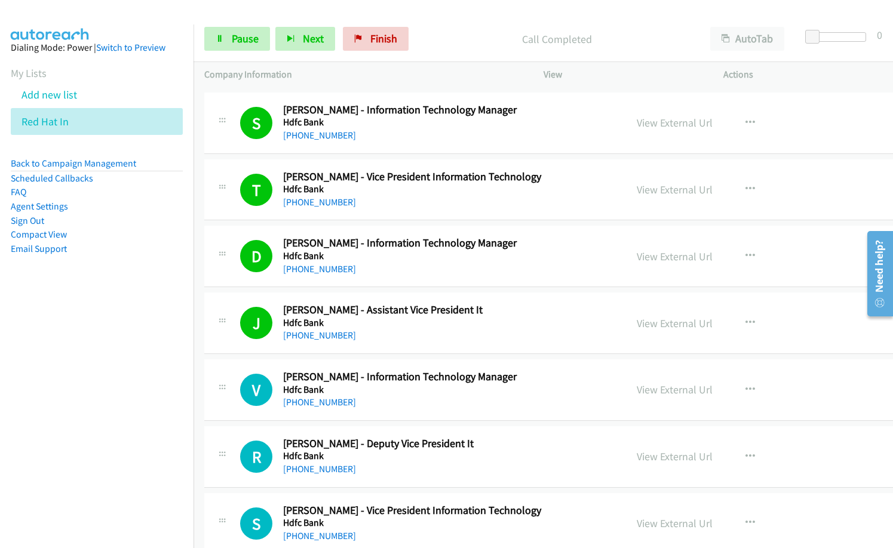
scroll to position [7104, 0]
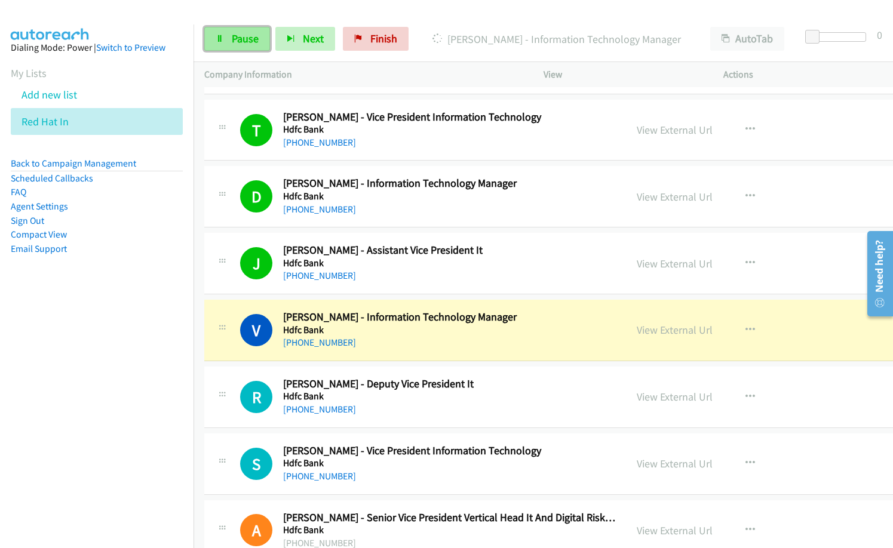
click at [257, 40] on span "Pause" at bounding box center [245, 39] width 27 height 14
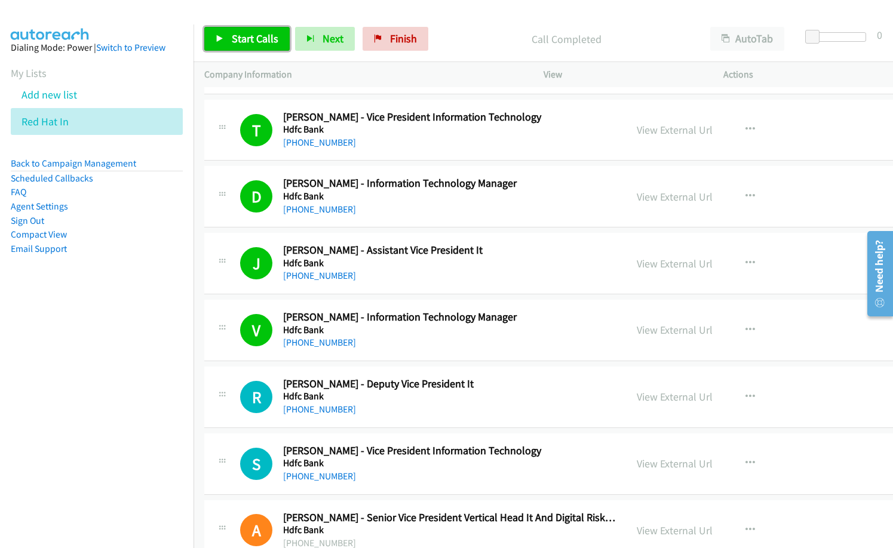
click at [271, 42] on span "Start Calls" at bounding box center [255, 39] width 47 height 14
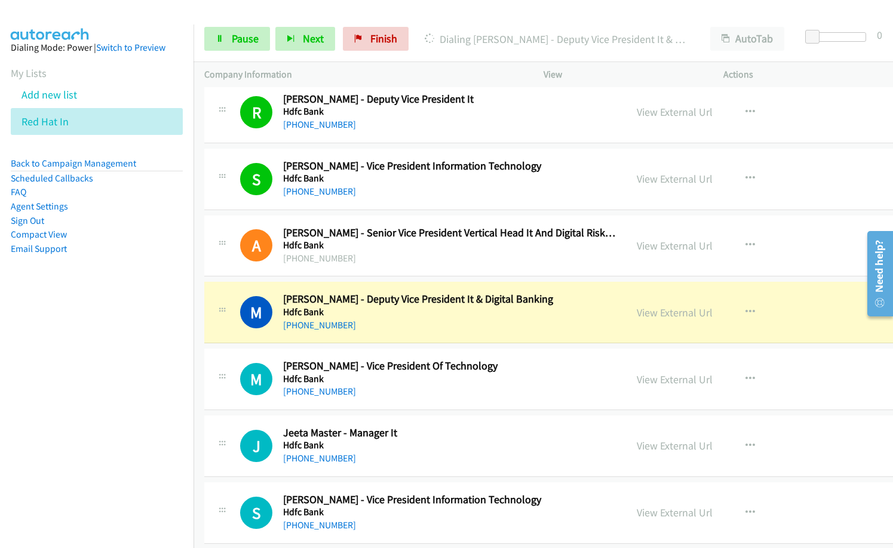
scroll to position [7403, 0]
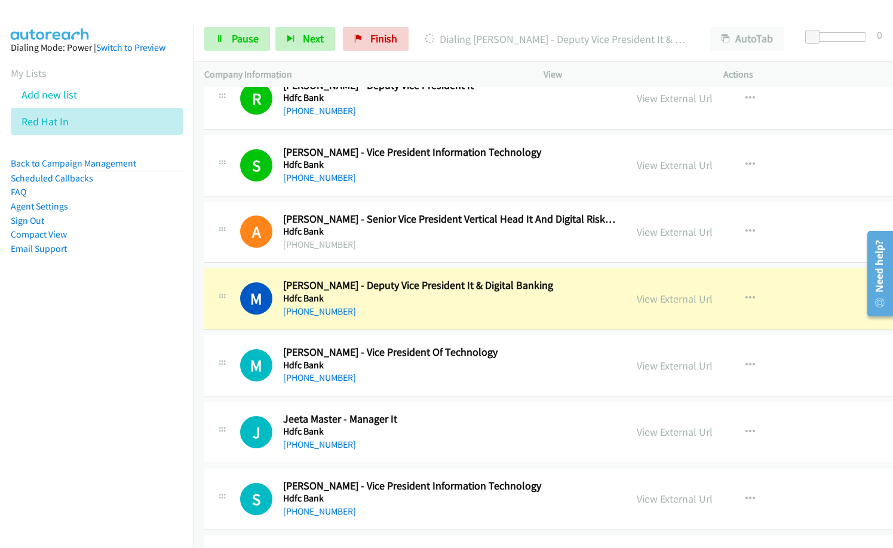
click at [373, 313] on div "[PHONE_NUMBER]" at bounding box center [449, 311] width 332 height 14
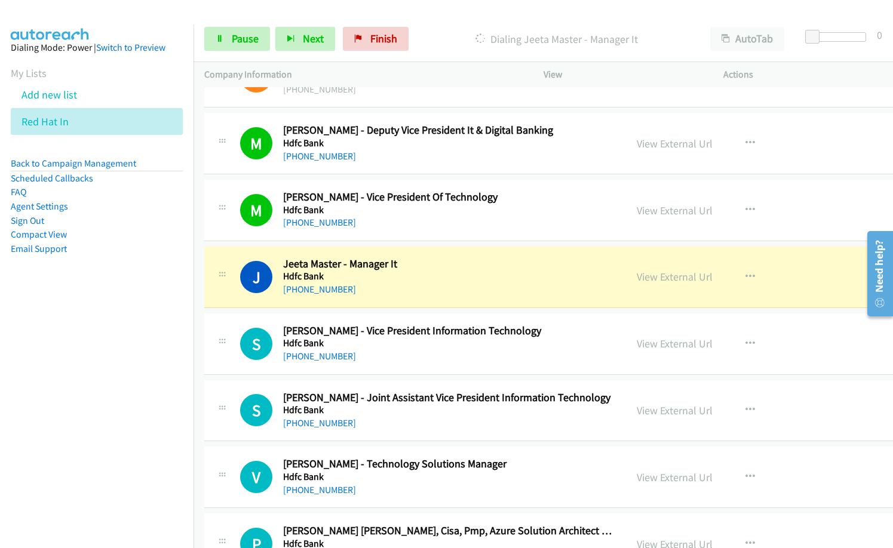
scroll to position [7582, 0]
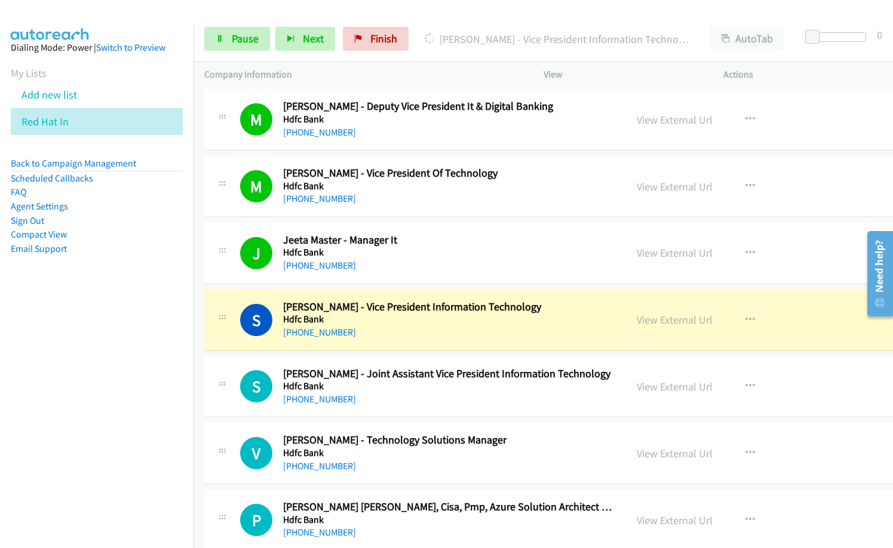
click at [456, 334] on div "[PHONE_NUMBER]" at bounding box center [449, 332] width 332 height 14
click at [646, 321] on link "View External Url" at bounding box center [674, 320] width 76 height 14
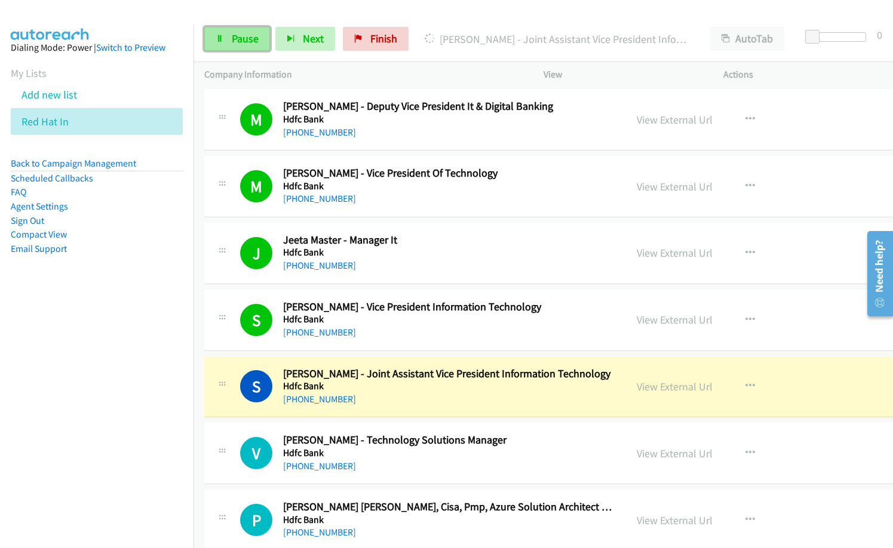
click at [248, 44] on span "Pause" at bounding box center [245, 39] width 27 height 14
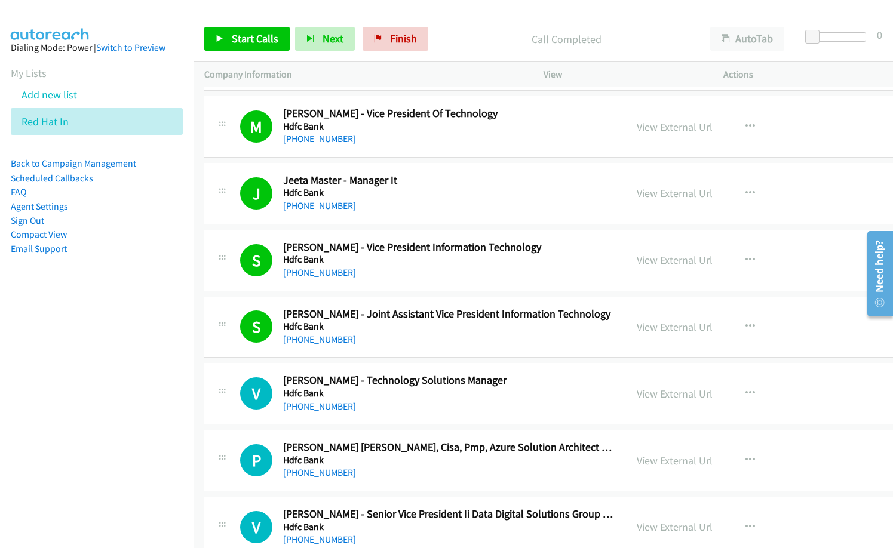
scroll to position [7702, 0]
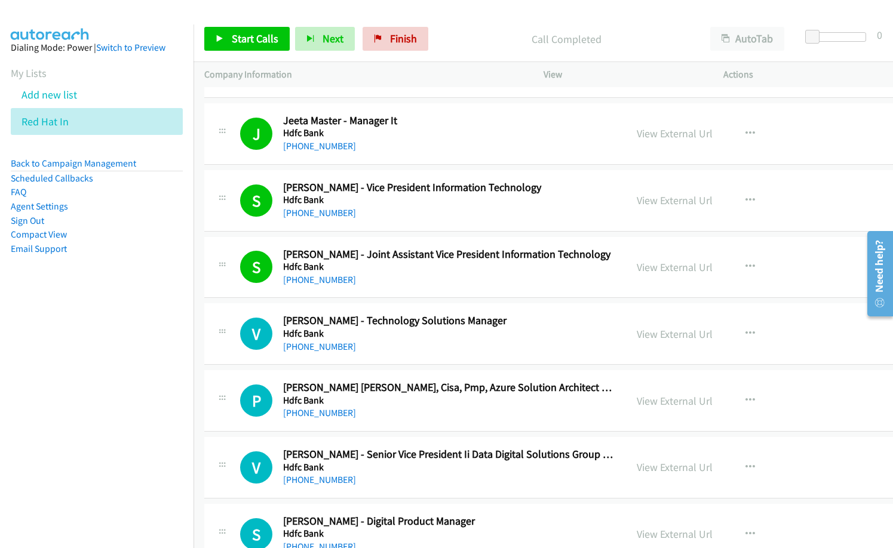
click at [510, 413] on div "[PHONE_NUMBER]" at bounding box center [449, 413] width 332 height 14
click at [78, 383] on nav "Dialing Mode: Power | Switch to Preview My Lists Add new list Red Hat In Back t…" at bounding box center [97, 298] width 194 height 548
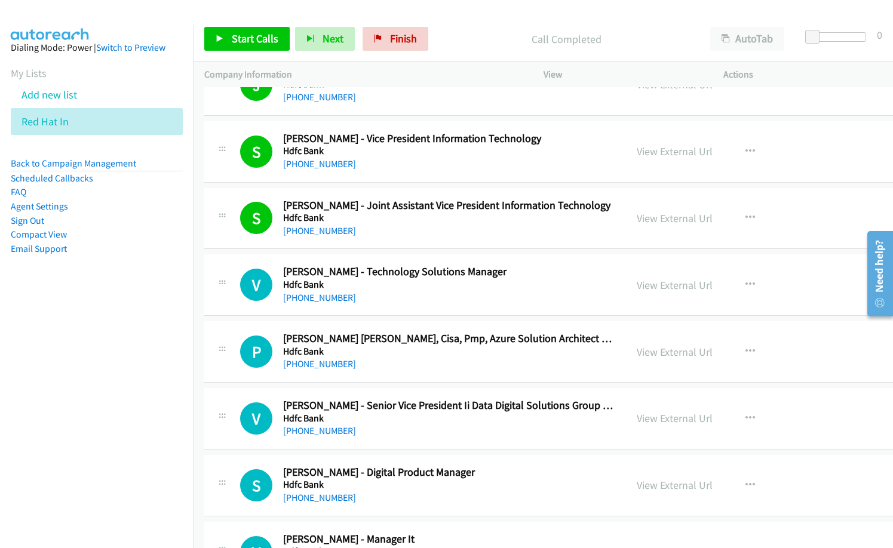
scroll to position [7821, 0]
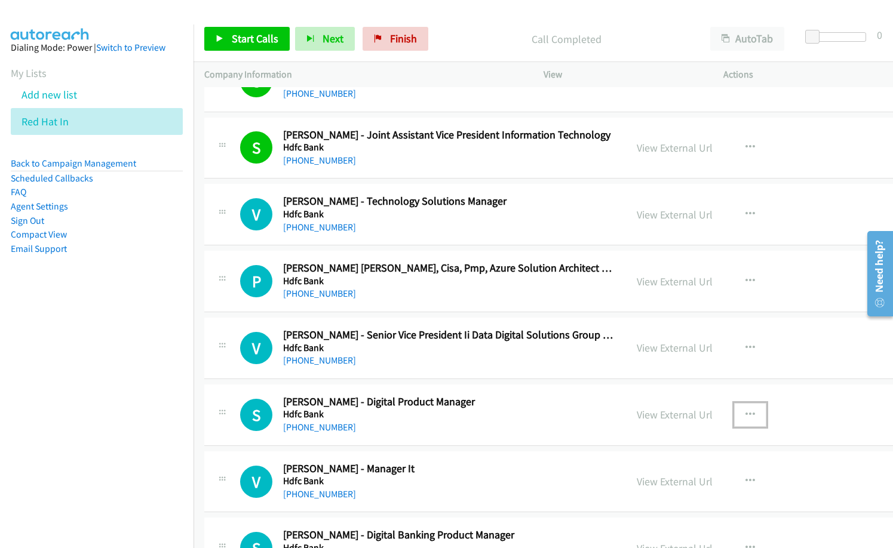
click at [734, 416] on button "button" at bounding box center [750, 415] width 32 height 24
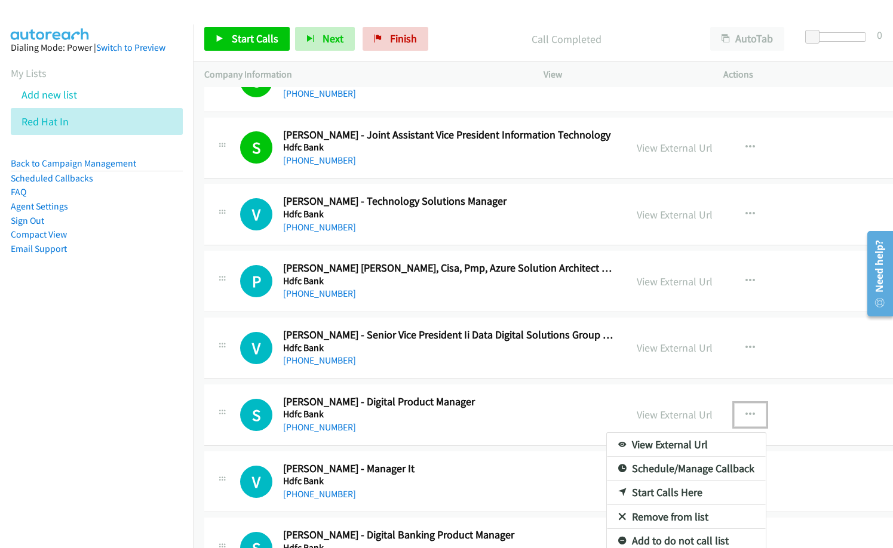
click at [651, 497] on link "Start Calls Here" at bounding box center [686, 493] width 159 height 24
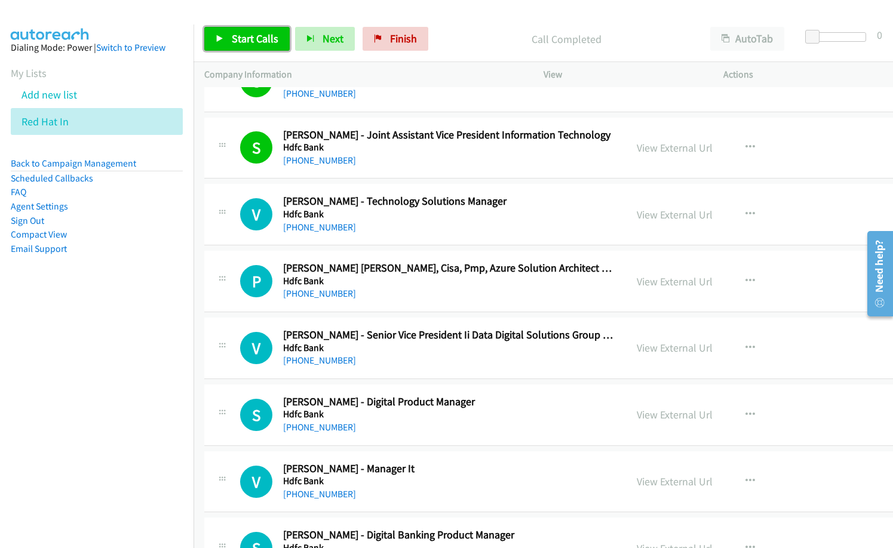
click at [262, 44] on span "Start Calls" at bounding box center [255, 39] width 47 height 14
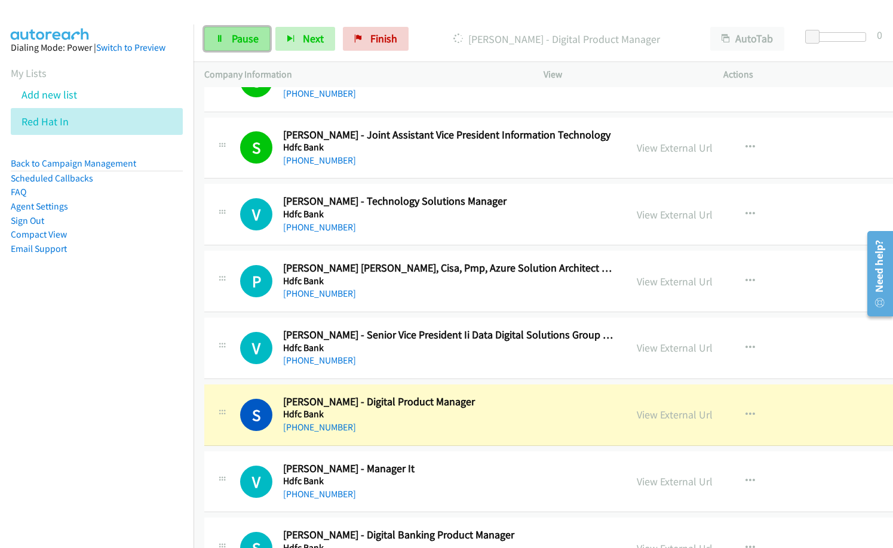
click at [214, 35] on link "Pause" at bounding box center [237, 39] width 66 height 24
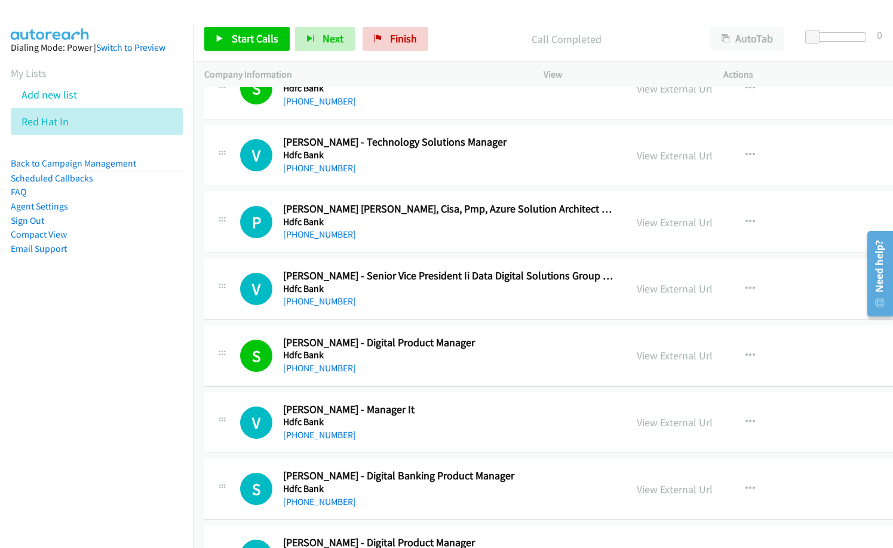
scroll to position [7881, 0]
click at [745, 420] on icon "button" at bounding box center [750, 422] width 10 height 10
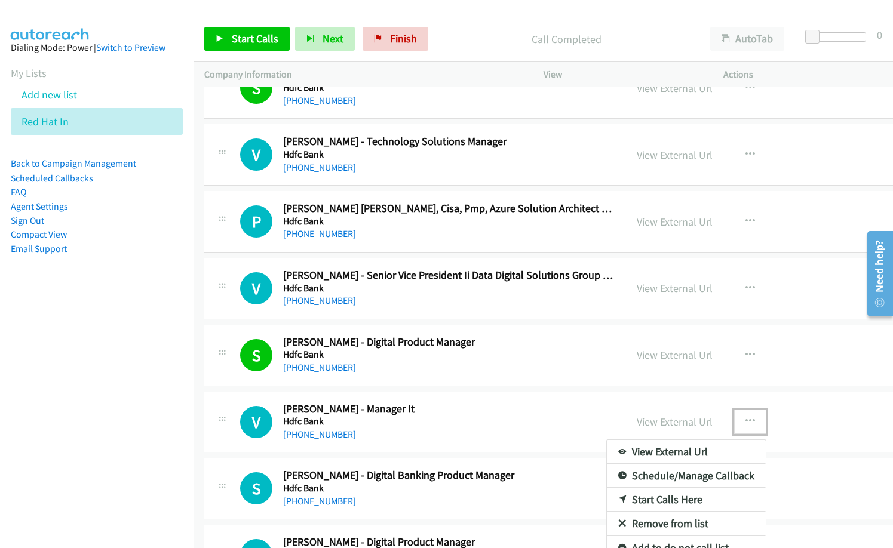
click at [648, 498] on link "Start Calls Here" at bounding box center [686, 500] width 159 height 24
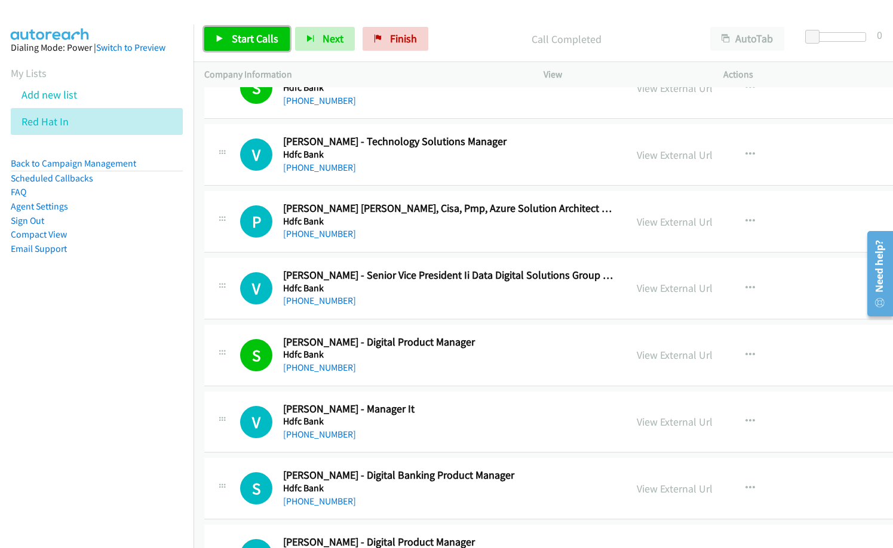
click at [268, 43] on span "Start Calls" at bounding box center [255, 39] width 47 height 14
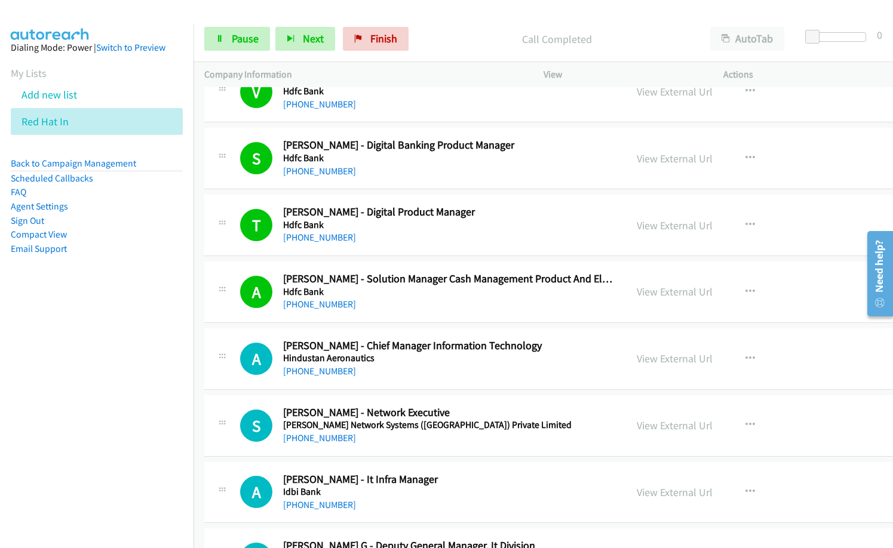
scroll to position [8239, 0]
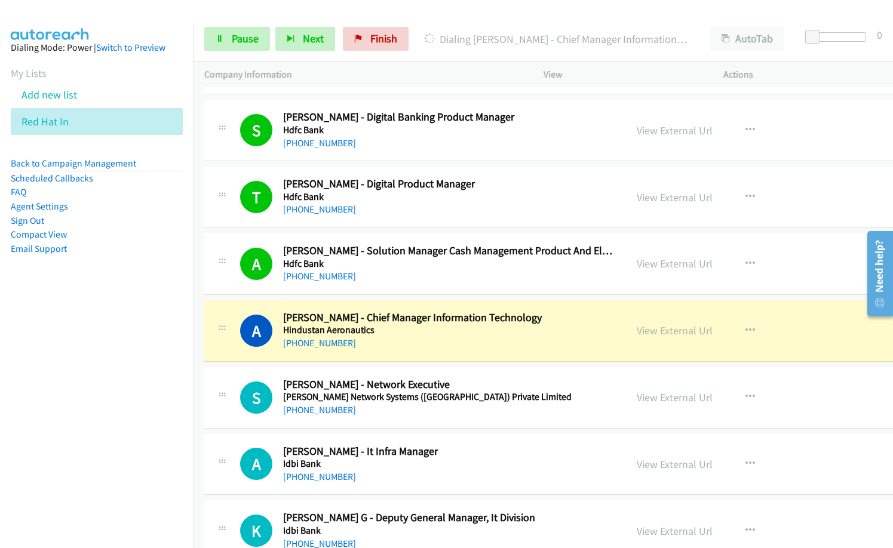
click at [379, 269] on h5 "Hdfc Bank" at bounding box center [449, 264] width 332 height 12
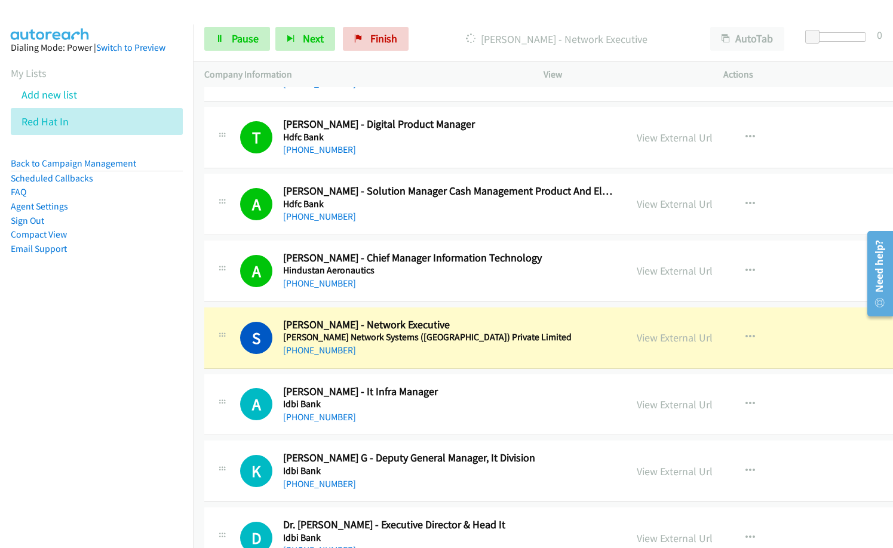
click at [515, 390] on h2 "[PERSON_NAME] - It Infra Manager" at bounding box center [449, 392] width 332 height 14
click at [654, 337] on link "View External Url" at bounding box center [674, 338] width 76 height 14
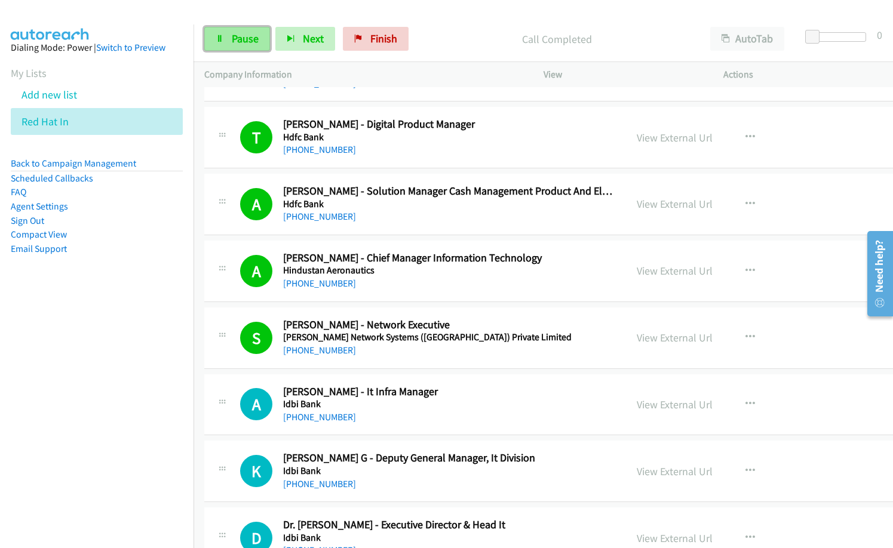
click at [247, 36] on span "Pause" at bounding box center [245, 39] width 27 height 14
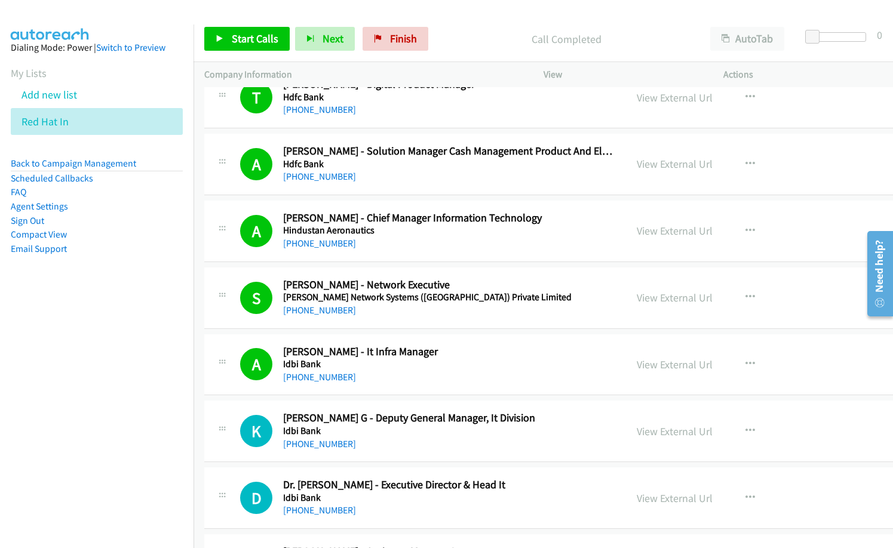
scroll to position [8358, 0]
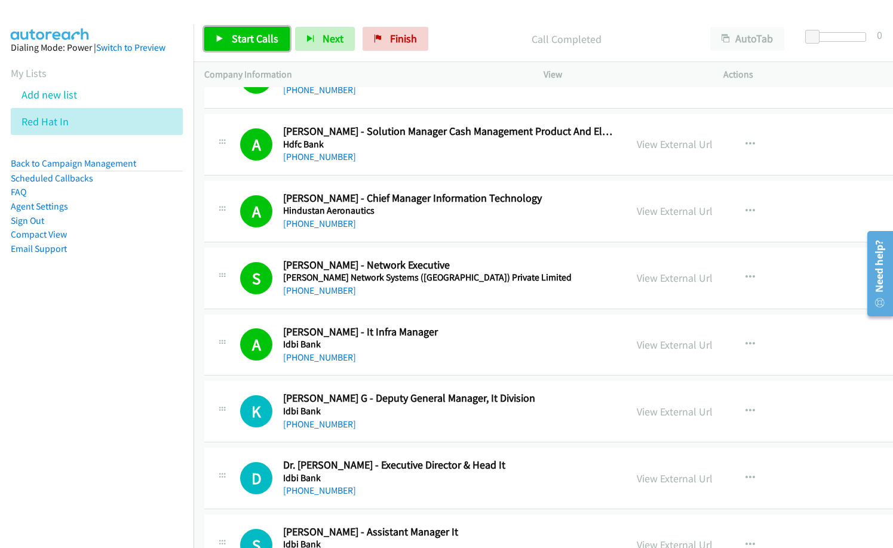
click at [260, 35] on span "Start Calls" at bounding box center [255, 39] width 47 height 14
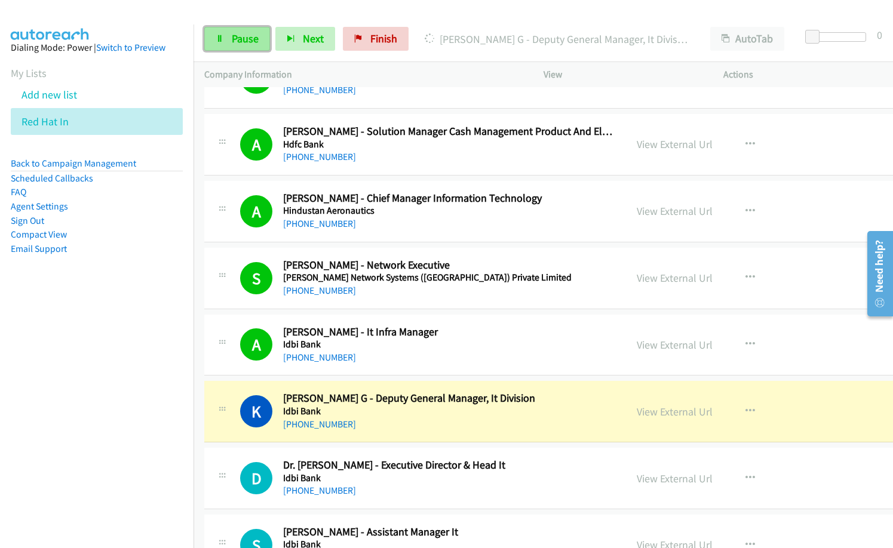
click at [242, 45] on link "Pause" at bounding box center [237, 39] width 66 height 24
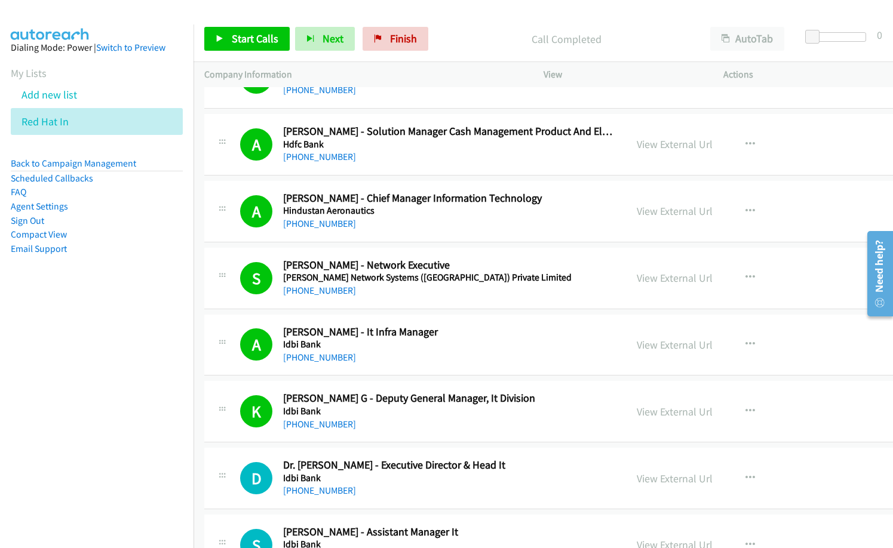
drag, startPoint x: 454, startPoint y: 47, endPoint x: 605, endPoint y: 1, distance: 157.9
click at [456, 46] on p "Call Completed" at bounding box center [566, 39] width 244 height 16
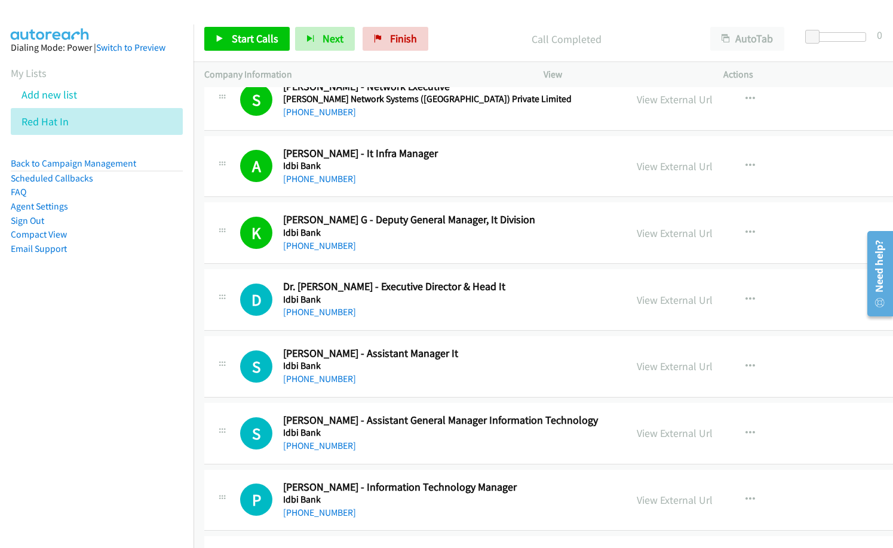
scroll to position [8537, 0]
click at [734, 299] on button "button" at bounding box center [750, 299] width 32 height 24
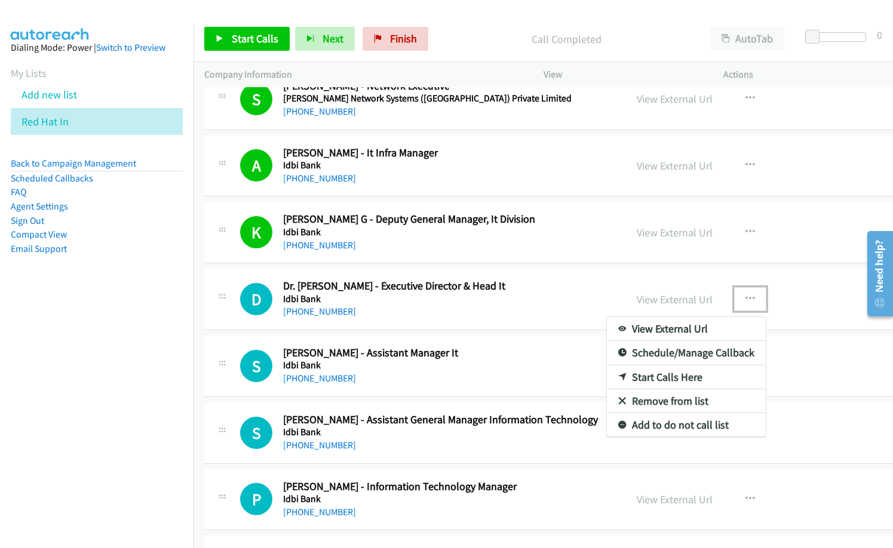
click at [629, 376] on link "Start Calls Here" at bounding box center [686, 377] width 159 height 24
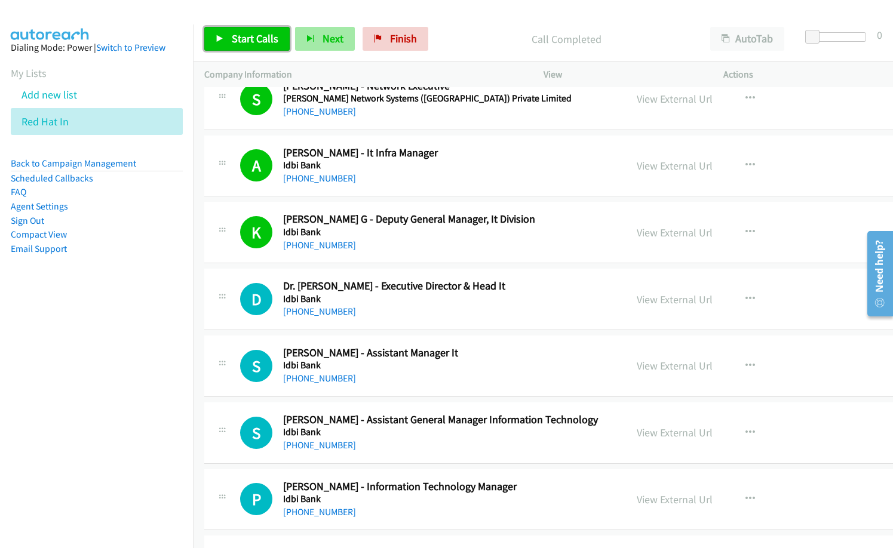
drag, startPoint x: 265, startPoint y: 44, endPoint x: 329, endPoint y: 40, distance: 64.0
click at [265, 44] on span "Start Calls" at bounding box center [255, 39] width 47 height 14
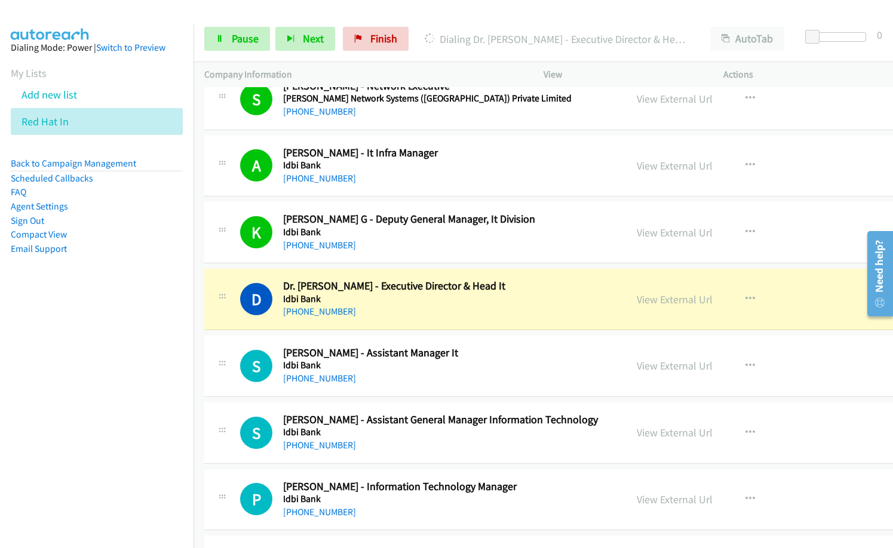
click at [405, 321] on div "D Callback Scheduled Dr. [PERSON_NAME] - Executive Director & Head It Idbi Bank…" at bounding box center [604, 299] width 800 height 61
click at [419, 321] on div "D Callback Scheduled Dr. [PERSON_NAME] - Executive Director & Head It Idbi Bank…" at bounding box center [604, 299] width 800 height 61
click at [644, 301] on link "View External Url" at bounding box center [674, 300] width 76 height 14
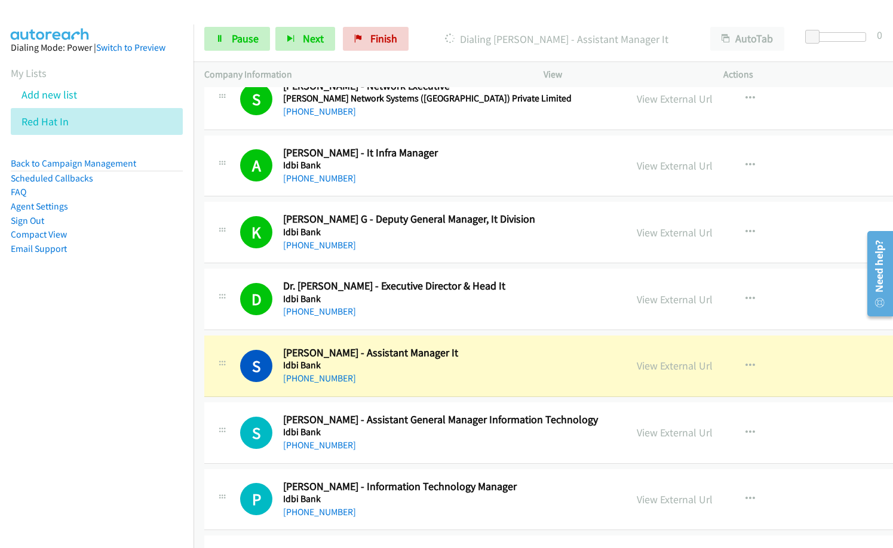
scroll to position [8597, 0]
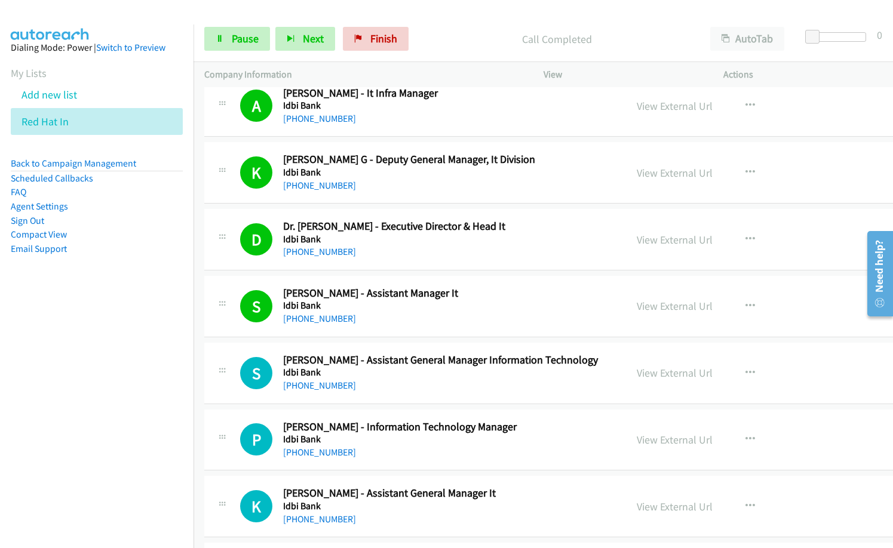
click at [1, 445] on nav "Dialing Mode: Power | Switch to Preview My Lists Add new list Red Hat In Back t…" at bounding box center [97, 298] width 194 height 548
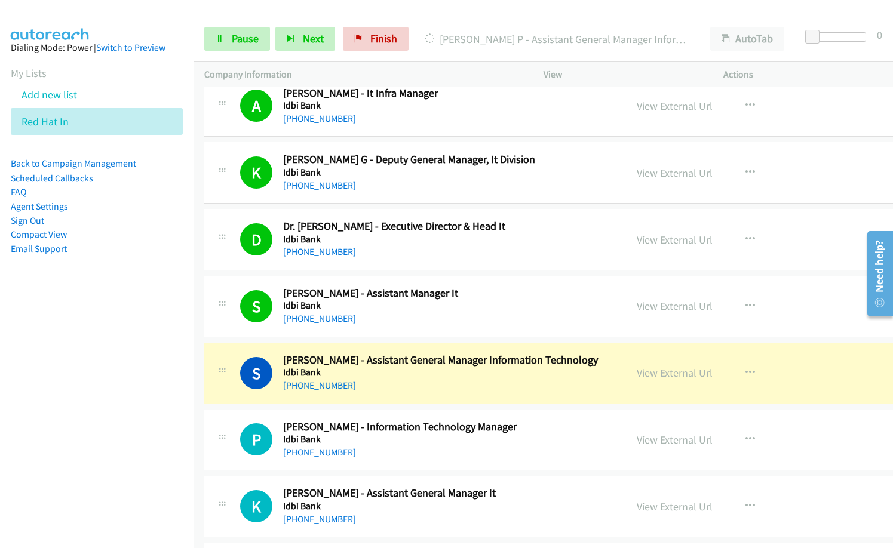
click at [410, 324] on div "[PHONE_NUMBER]" at bounding box center [449, 319] width 332 height 14
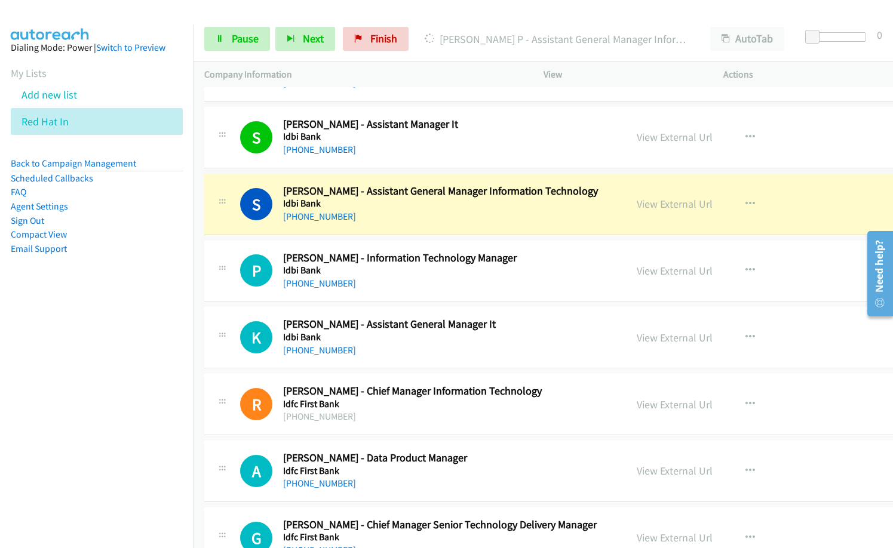
scroll to position [8776, 0]
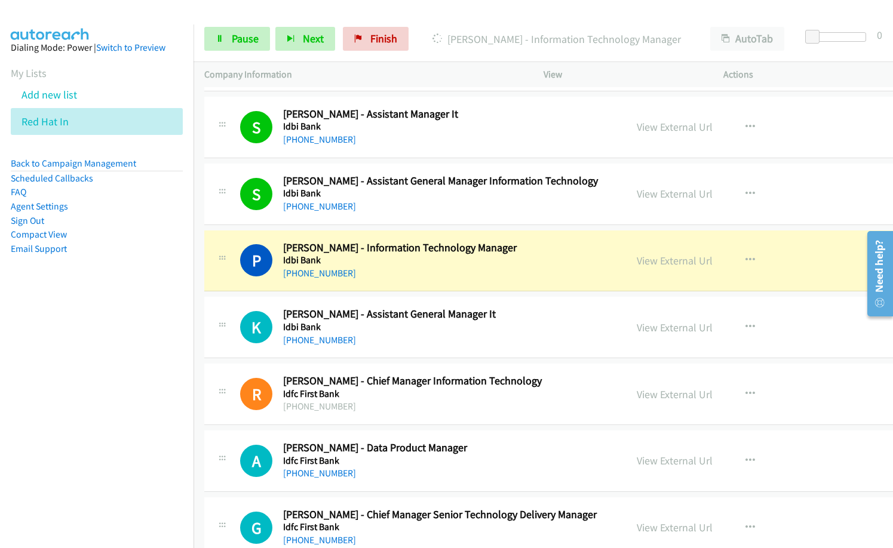
click at [412, 264] on h5 "Idbi Bank" at bounding box center [449, 260] width 332 height 12
click at [247, 29] on link "Pause" at bounding box center [237, 39] width 66 height 24
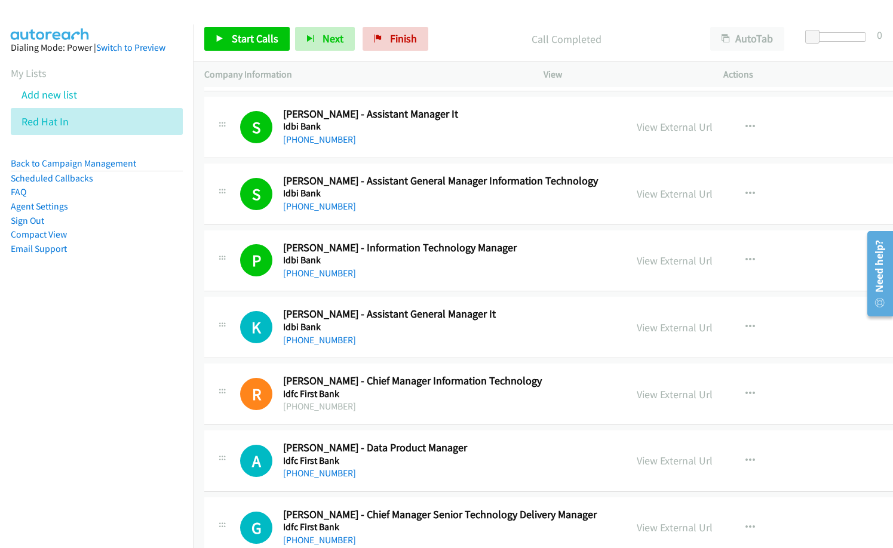
click at [115, 415] on nav "Dialing Mode: Power | Switch to Preview My Lists Add new list Red Hat In Back t…" at bounding box center [97, 298] width 194 height 548
click at [255, 43] on span "Start Calls" at bounding box center [255, 39] width 47 height 14
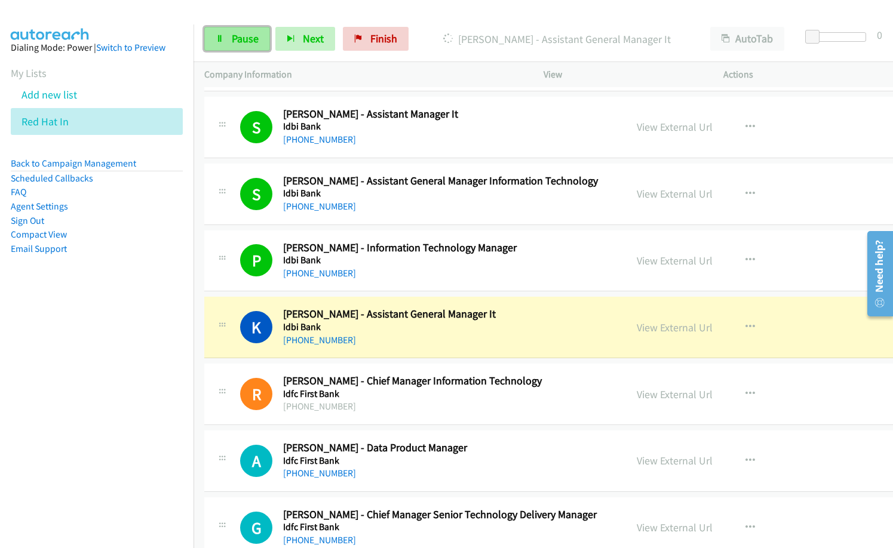
click at [213, 35] on link "Pause" at bounding box center [237, 39] width 66 height 24
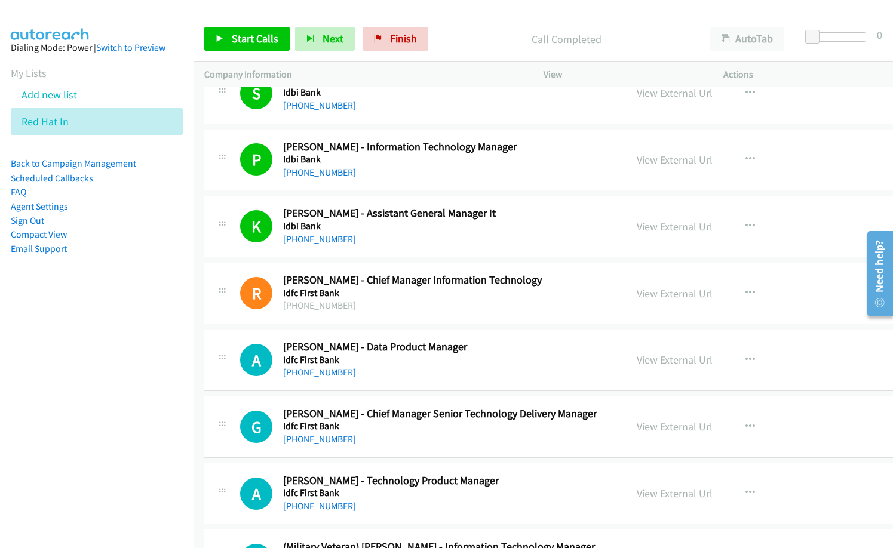
scroll to position [8896, 0]
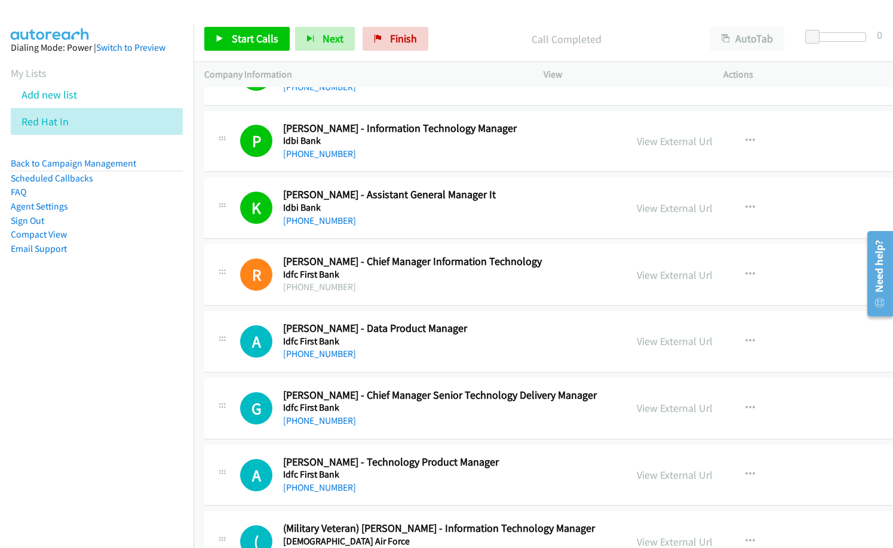
click at [402, 282] on div "[PHONE_NUMBER]" at bounding box center [449, 287] width 332 height 14
click at [258, 41] on span "Start Calls" at bounding box center [255, 39] width 47 height 14
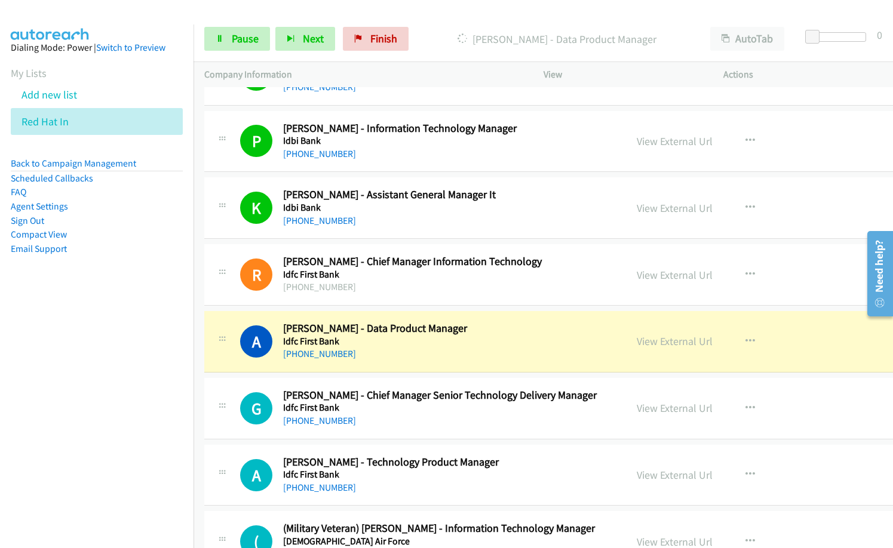
click at [423, 356] on div "[PHONE_NUMBER]" at bounding box center [449, 354] width 332 height 14
click at [641, 341] on link "View External Url" at bounding box center [674, 341] width 76 height 14
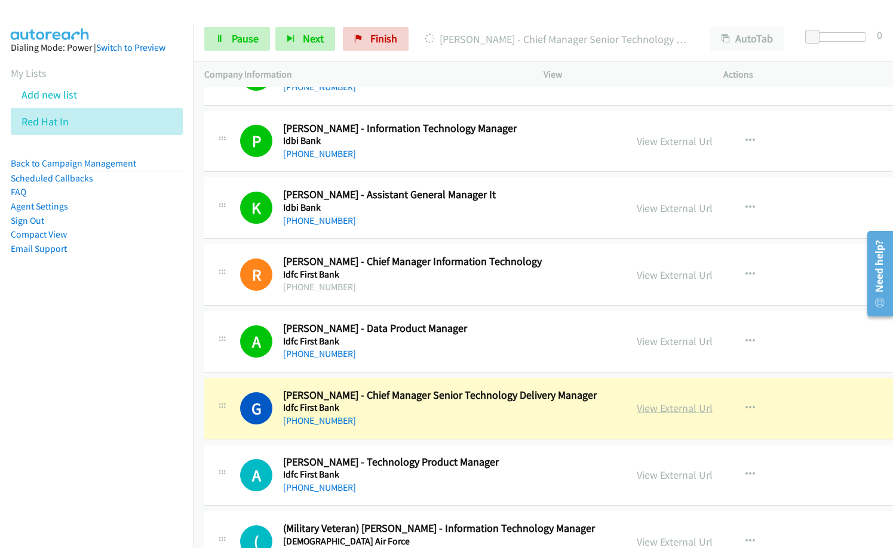
click at [657, 411] on link "View External Url" at bounding box center [674, 408] width 76 height 14
click at [252, 42] on span "Pause" at bounding box center [245, 39] width 27 height 14
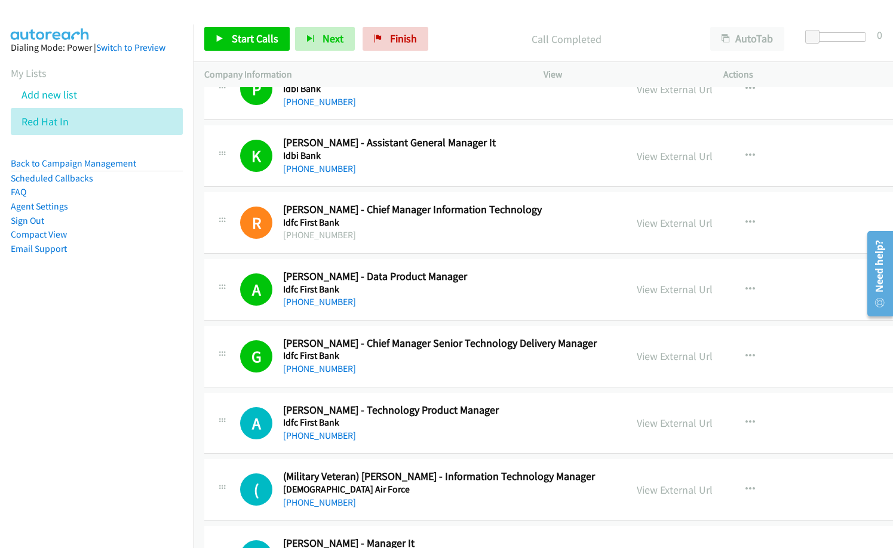
scroll to position [9015, 0]
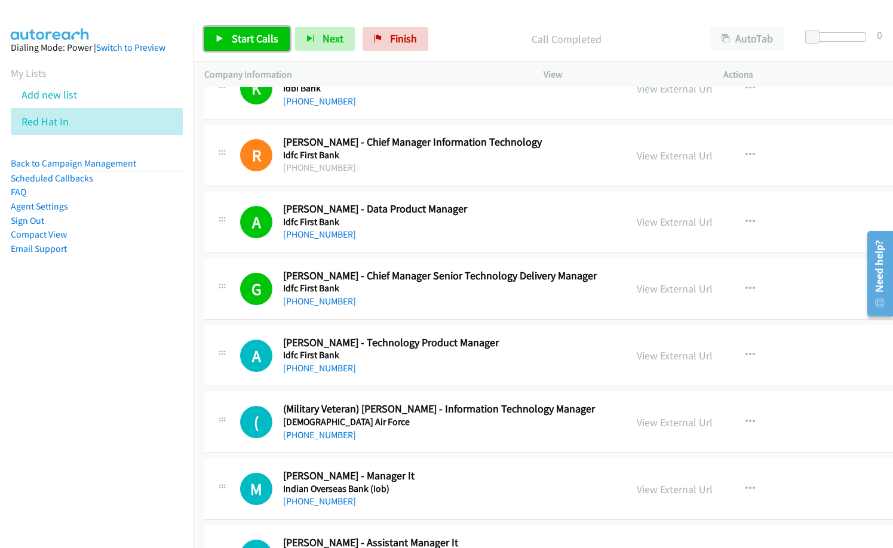
click at [248, 47] on link "Start Calls" at bounding box center [246, 39] width 85 height 24
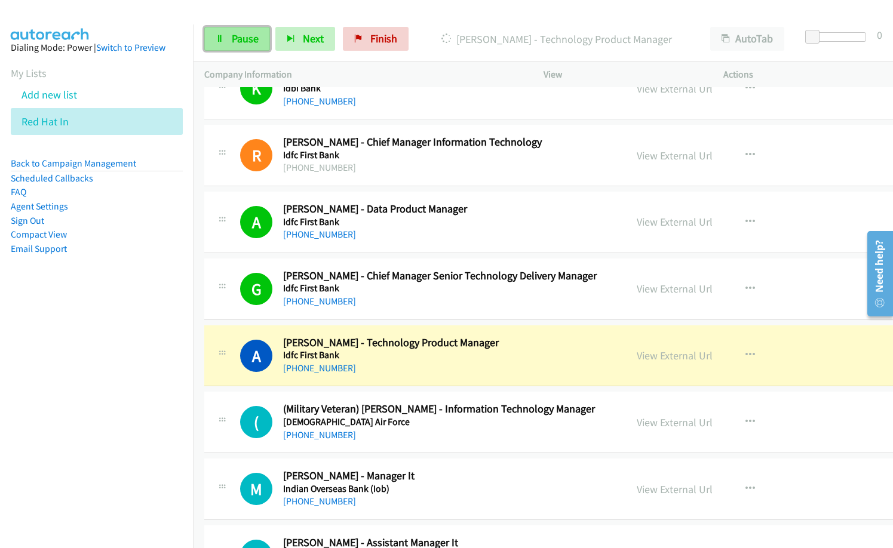
click at [245, 37] on span "Pause" at bounding box center [245, 39] width 27 height 14
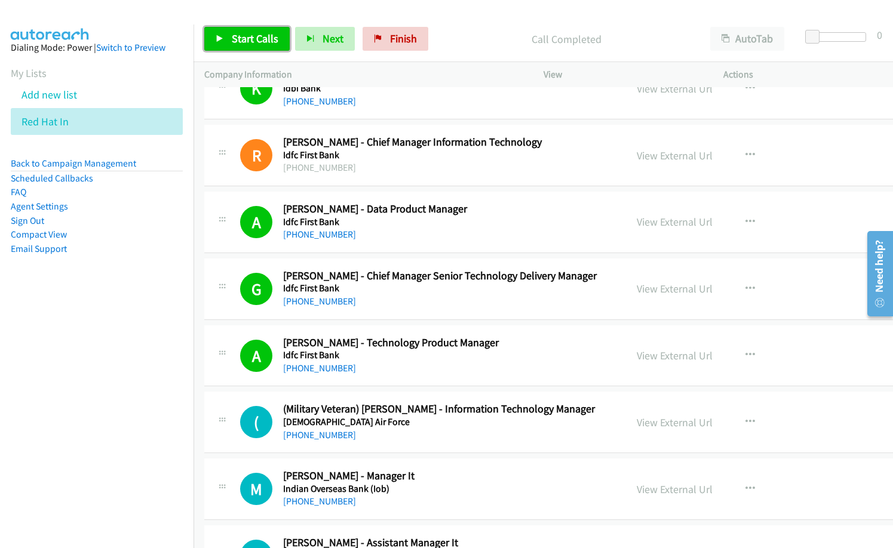
click at [254, 37] on span "Start Calls" at bounding box center [255, 39] width 47 height 14
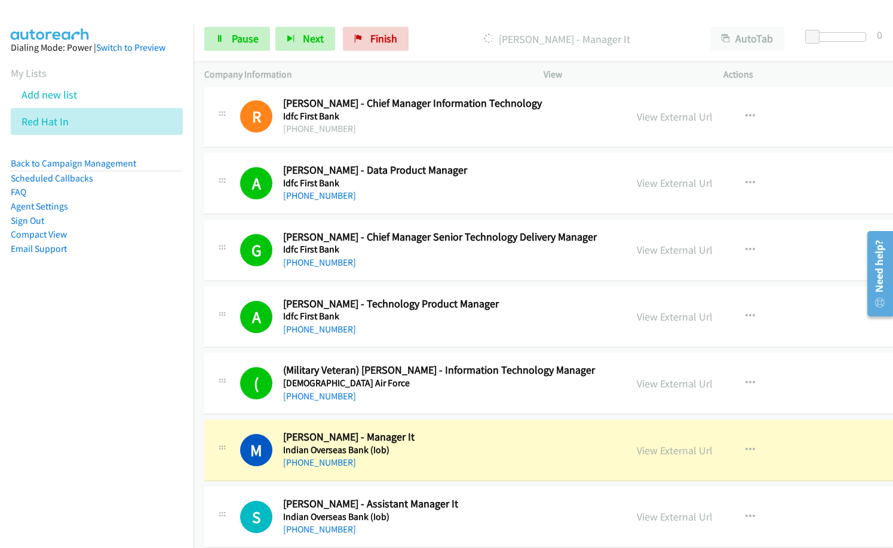
scroll to position [9075, 0]
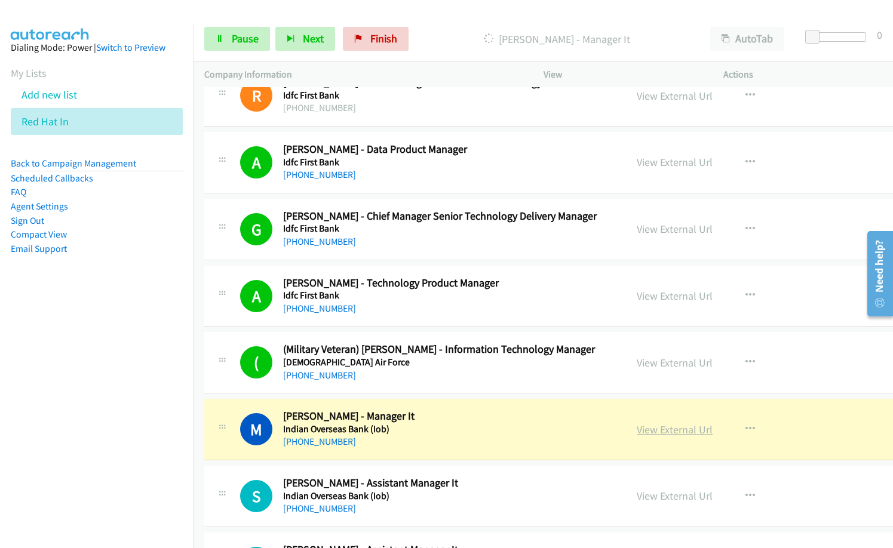
click at [668, 429] on link "View External Url" at bounding box center [674, 430] width 76 height 14
click at [250, 43] on span "Pause" at bounding box center [245, 39] width 27 height 14
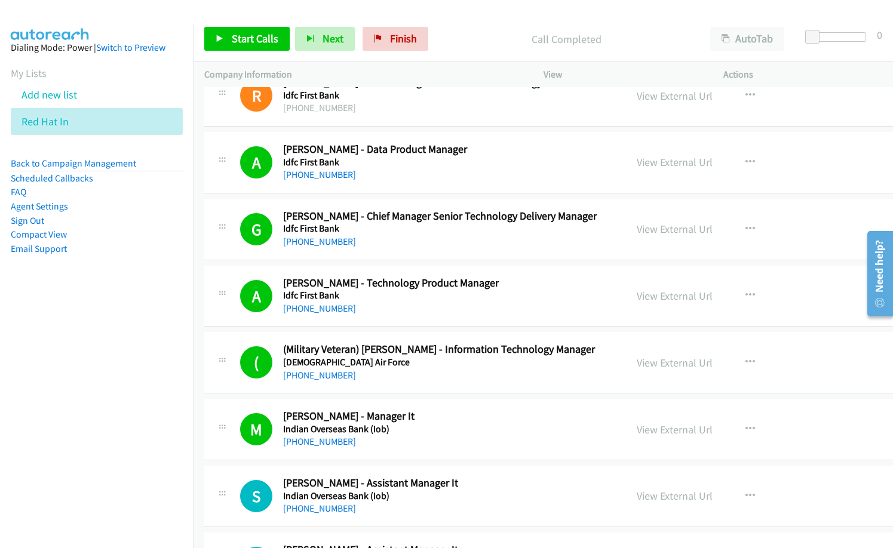
drag, startPoint x: 441, startPoint y: 38, endPoint x: 537, endPoint y: 1, distance: 103.2
click at [444, 37] on p "Call Completed" at bounding box center [566, 39] width 244 height 16
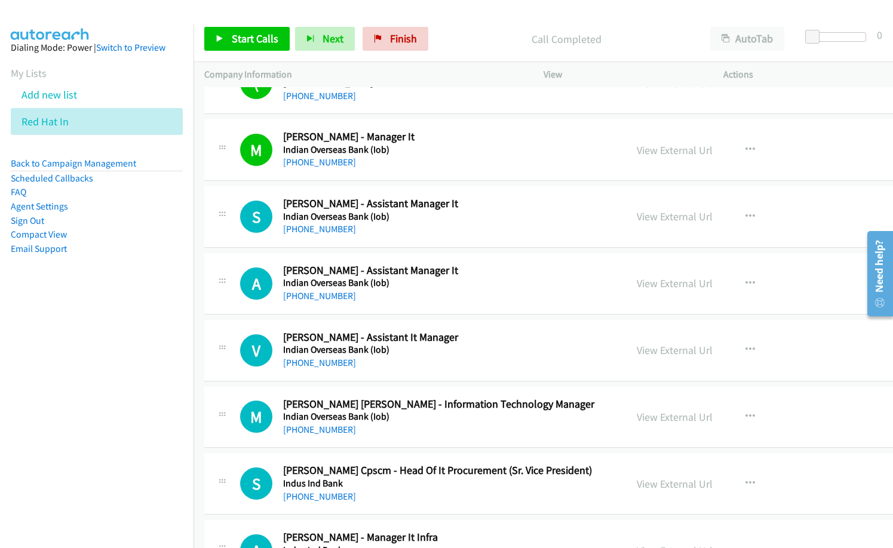
scroll to position [9373, 0]
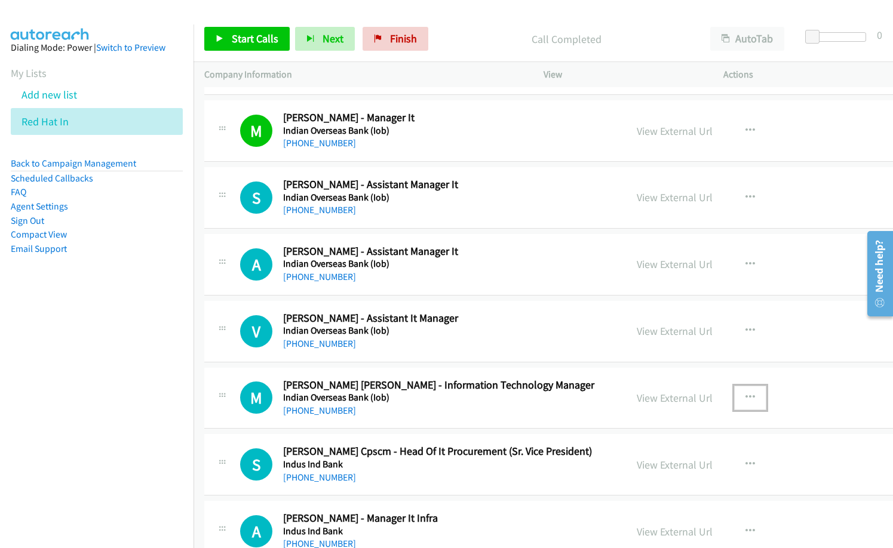
click at [745, 395] on icon "button" at bounding box center [750, 398] width 10 height 10
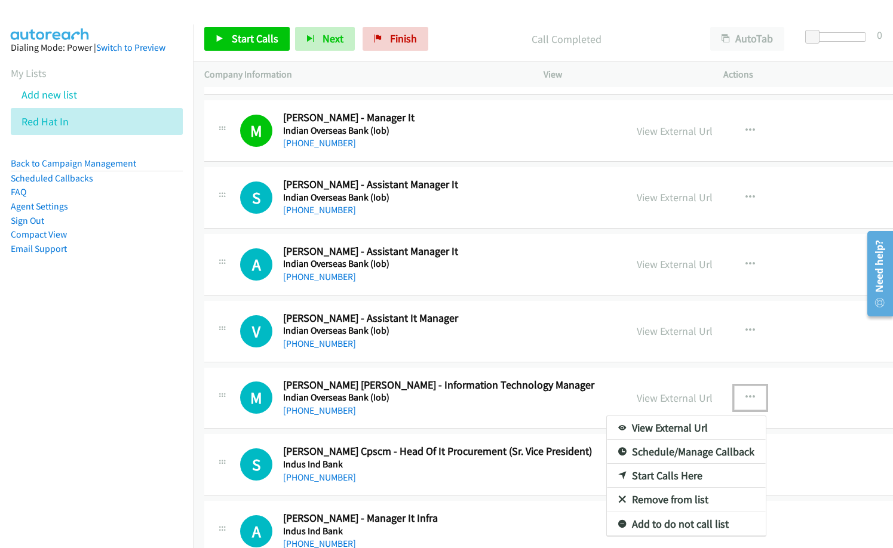
click at [622, 473] on link "Start Calls Here" at bounding box center [686, 476] width 159 height 24
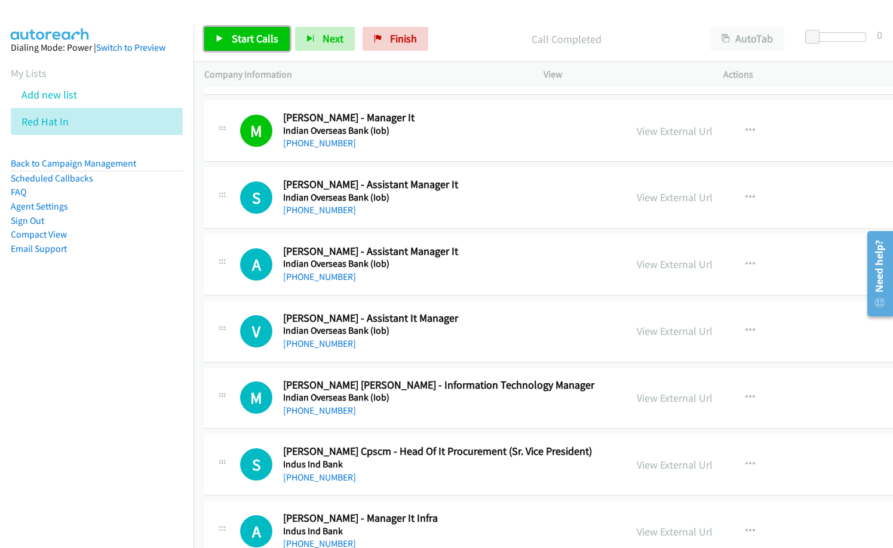
click at [242, 35] on span "Start Calls" at bounding box center [255, 39] width 47 height 14
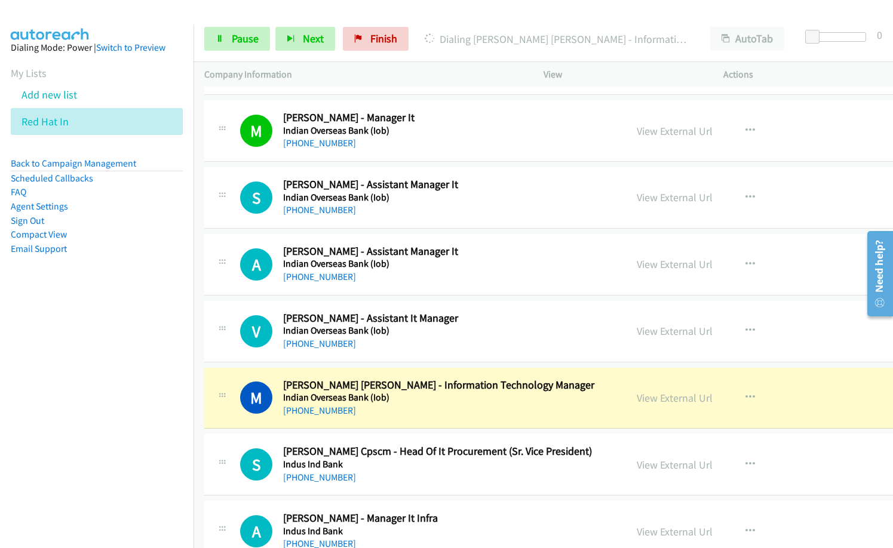
click at [432, 410] on div "[PHONE_NUMBER]" at bounding box center [449, 411] width 332 height 14
click at [643, 398] on link "View External Url" at bounding box center [674, 398] width 76 height 14
click at [246, 42] on span "Pause" at bounding box center [245, 39] width 27 height 14
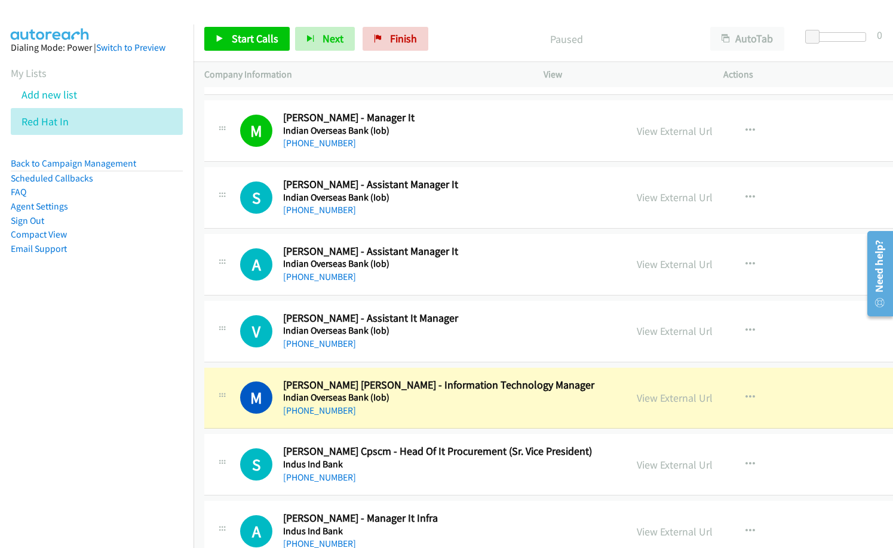
click at [444, 31] on p "Paused" at bounding box center [566, 39] width 244 height 16
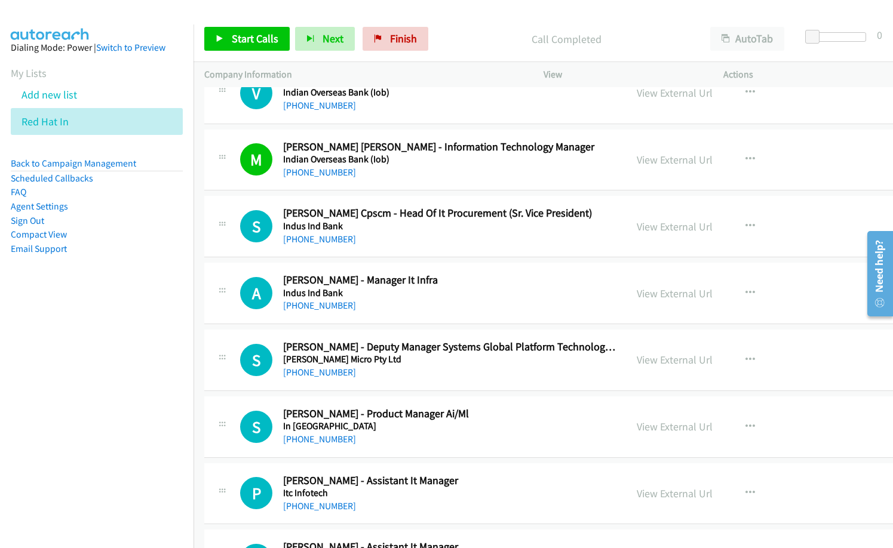
scroll to position [9612, 0]
click at [745, 288] on icon "button" at bounding box center [750, 293] width 10 height 10
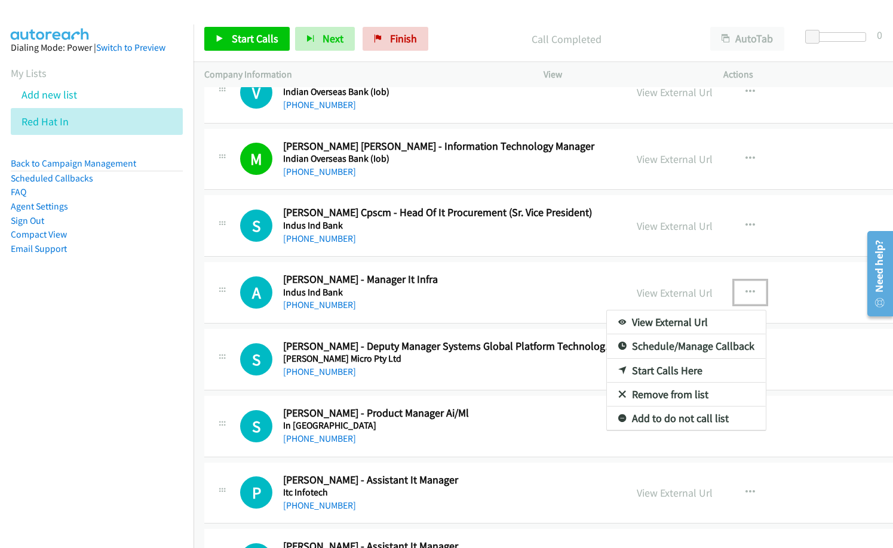
click at [658, 365] on link "Start Calls Here" at bounding box center [686, 371] width 159 height 24
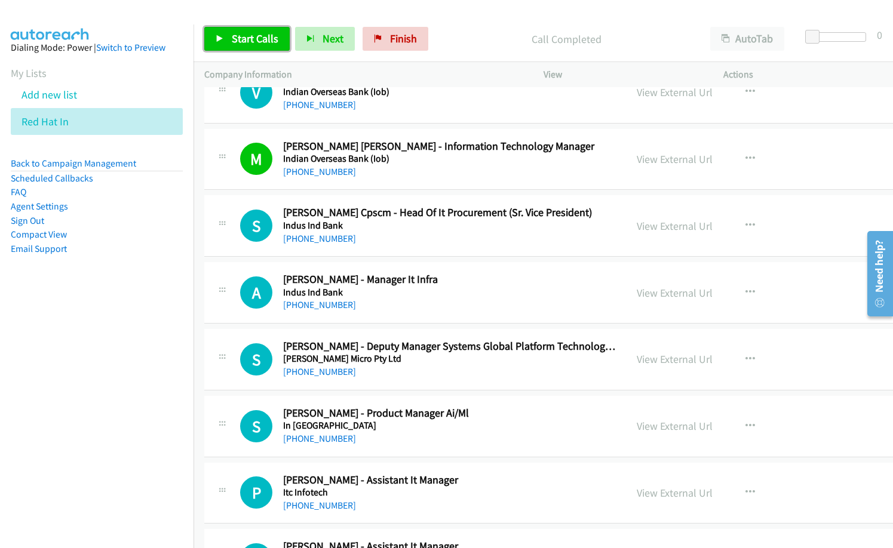
click at [252, 36] on span "Start Calls" at bounding box center [255, 39] width 47 height 14
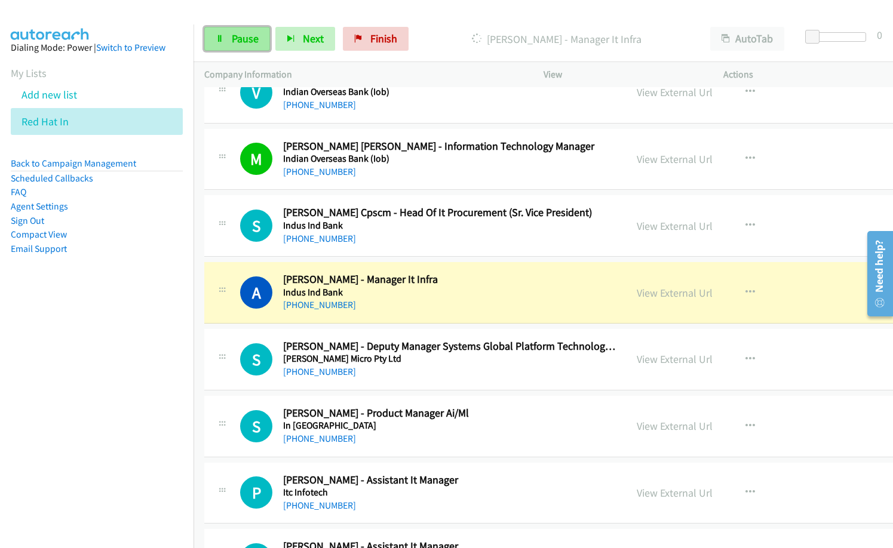
click at [257, 36] on span "Pause" at bounding box center [245, 39] width 27 height 14
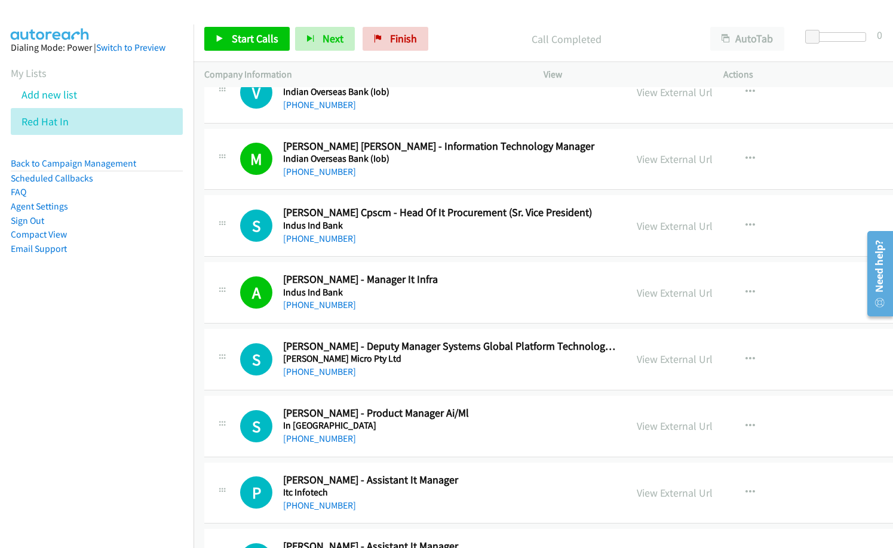
click at [427, 310] on div "[PHONE_NUMBER]" at bounding box center [449, 305] width 332 height 14
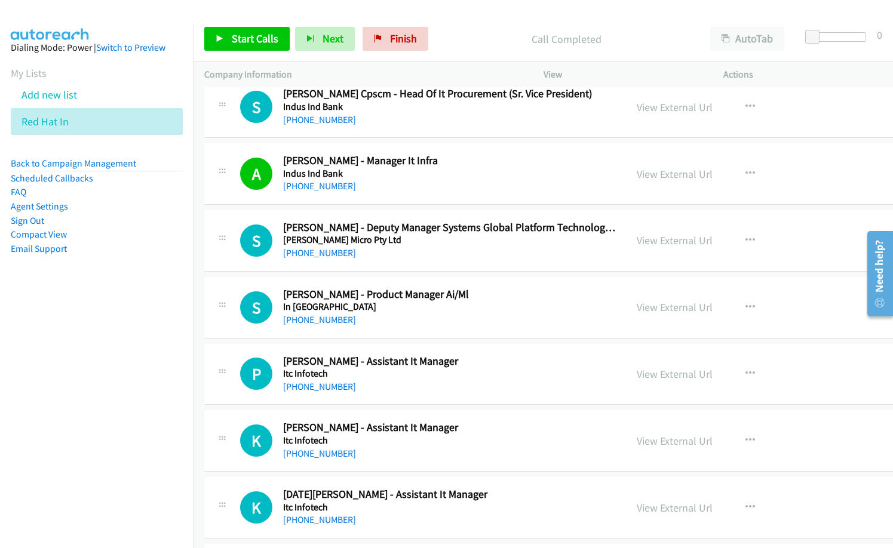
scroll to position [9731, 0]
click at [734, 306] on button "button" at bounding box center [750, 307] width 32 height 24
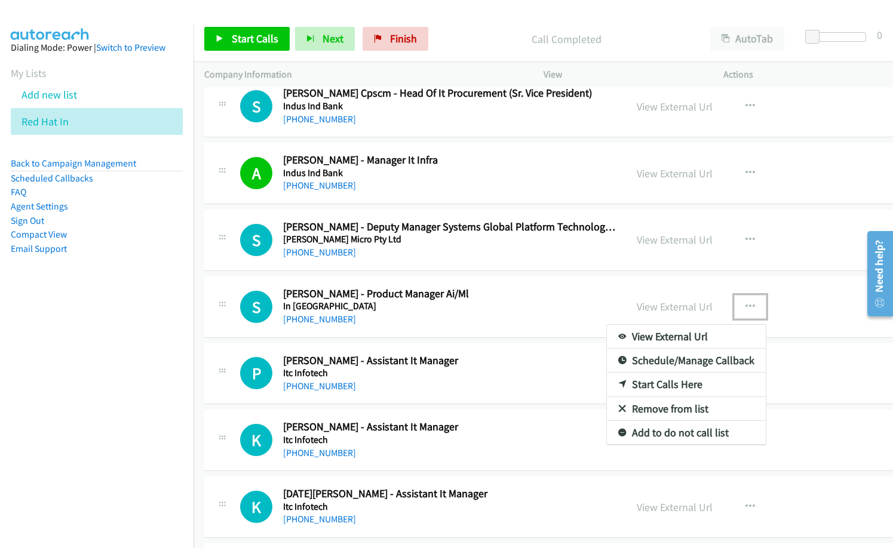
click at [640, 386] on link "Start Calls Here" at bounding box center [686, 385] width 159 height 24
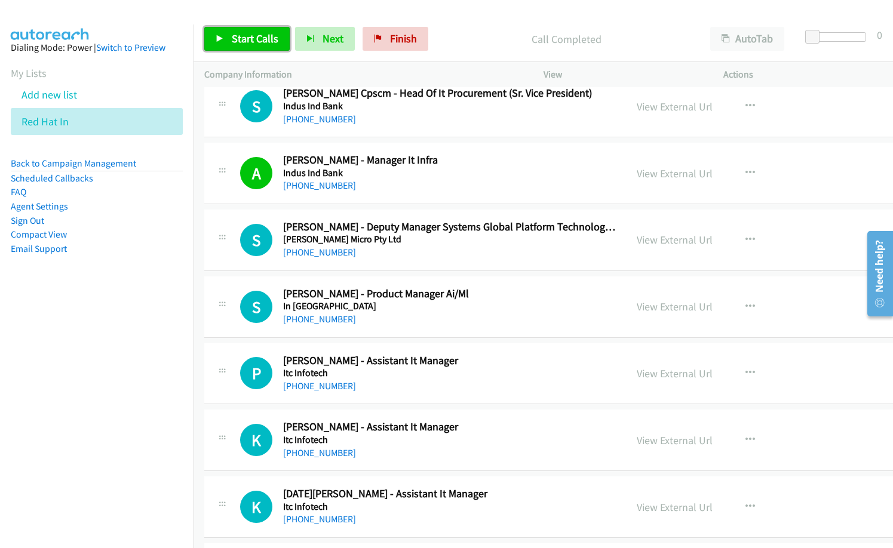
click at [254, 40] on span "Start Calls" at bounding box center [255, 39] width 47 height 14
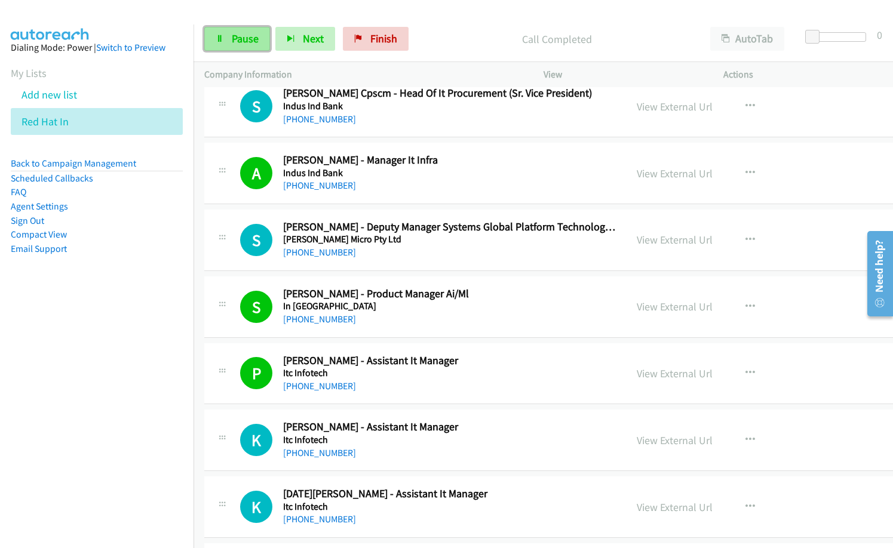
click at [236, 35] on span "Pause" at bounding box center [245, 39] width 27 height 14
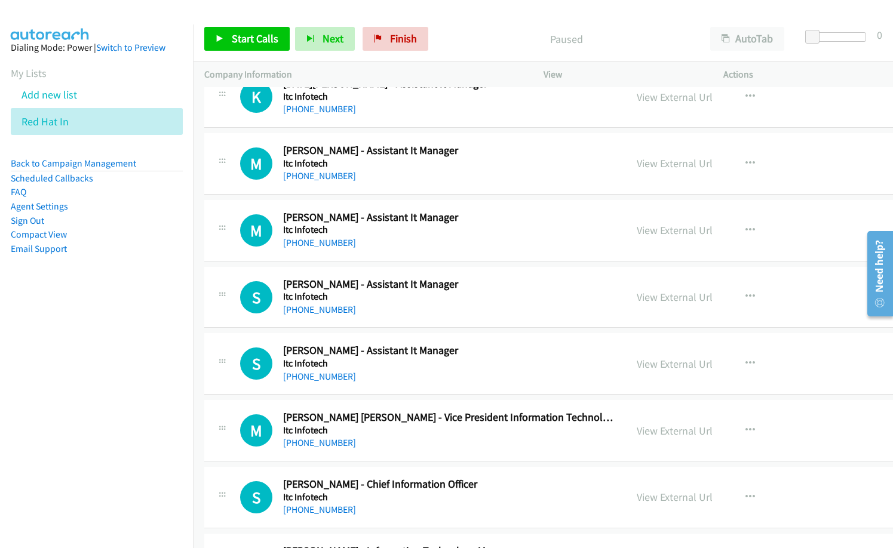
scroll to position [10209, 0]
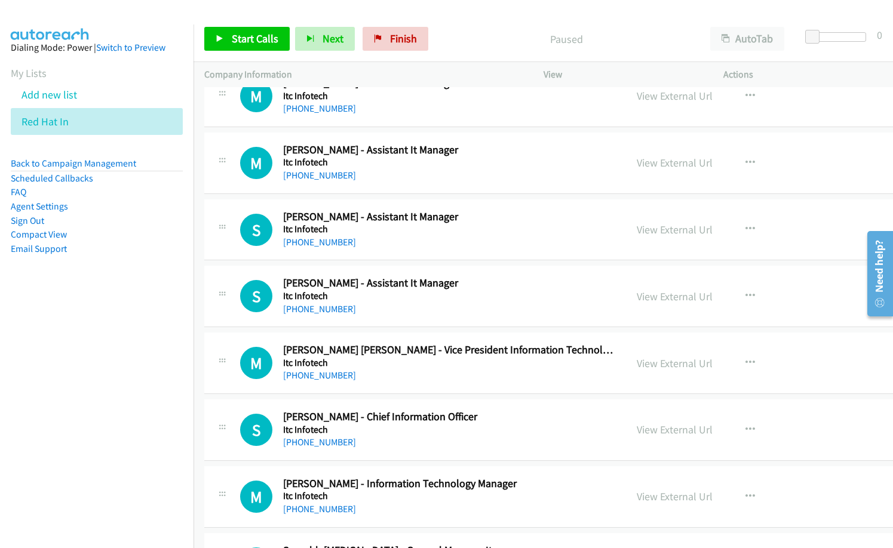
click at [60, 377] on nav "Dialing Mode: Power | Switch to Preview My Lists Add new list Red Hat In Back t…" at bounding box center [97, 298] width 194 height 548
click at [745, 362] on icon "button" at bounding box center [750, 363] width 10 height 10
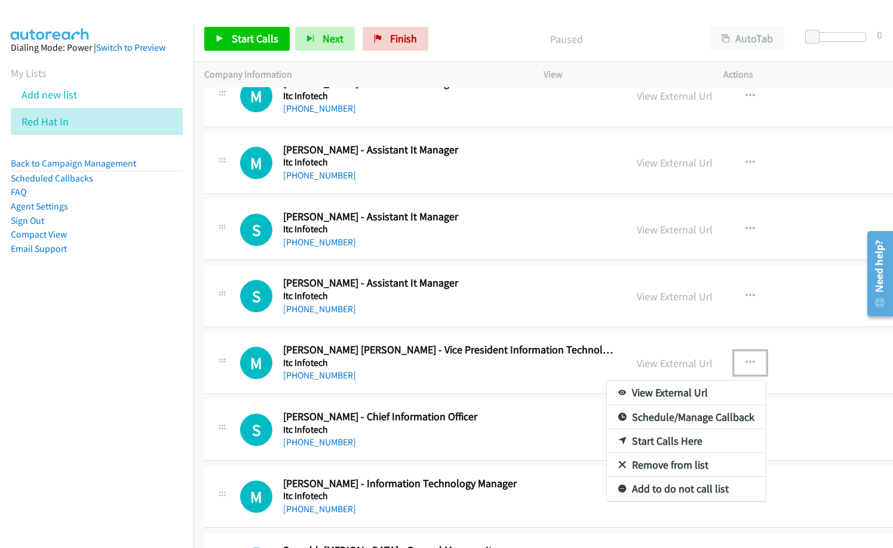
click at [650, 440] on link "Start Calls Here" at bounding box center [686, 441] width 159 height 24
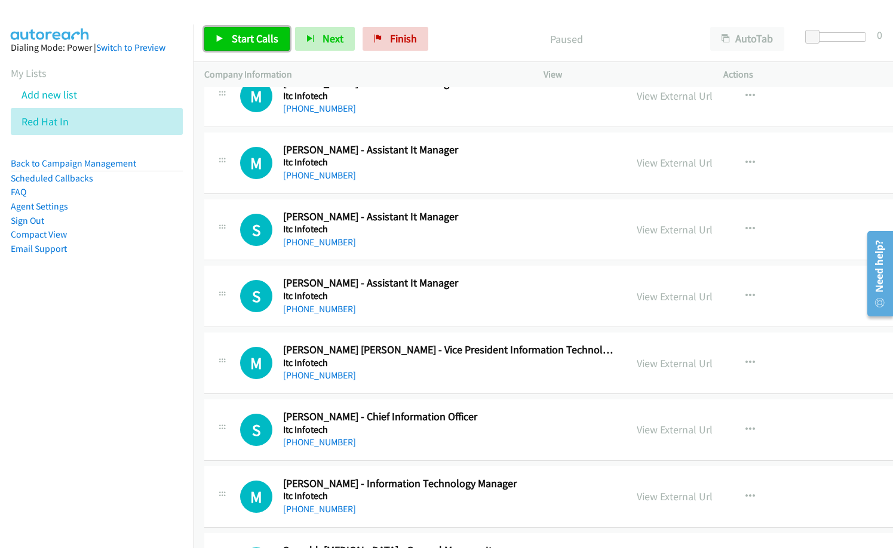
click at [245, 45] on link "Start Calls" at bounding box center [246, 39] width 85 height 24
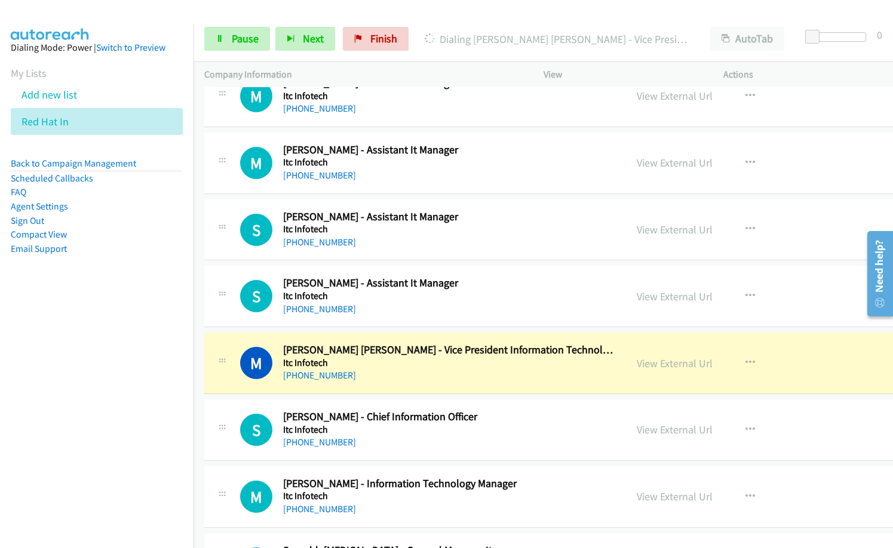
click at [395, 364] on h5 "Itc Infotech" at bounding box center [449, 363] width 332 height 12
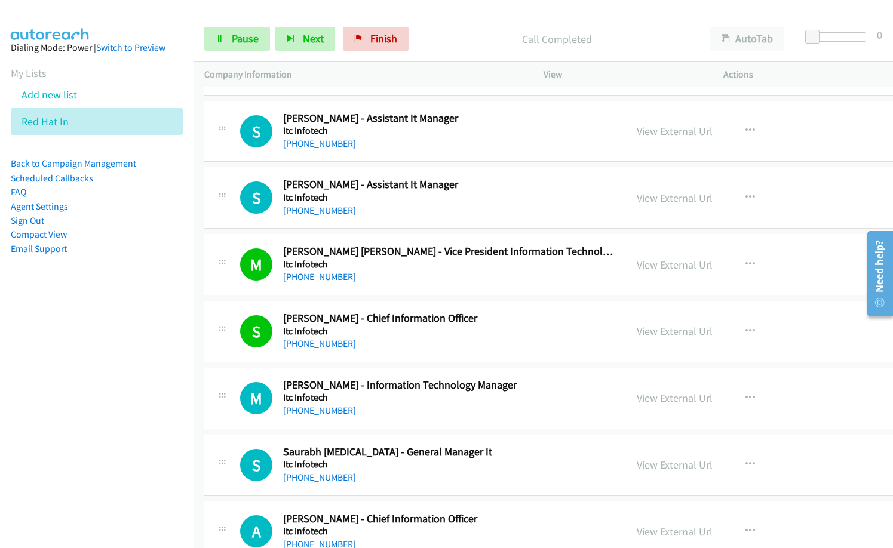
scroll to position [10328, 0]
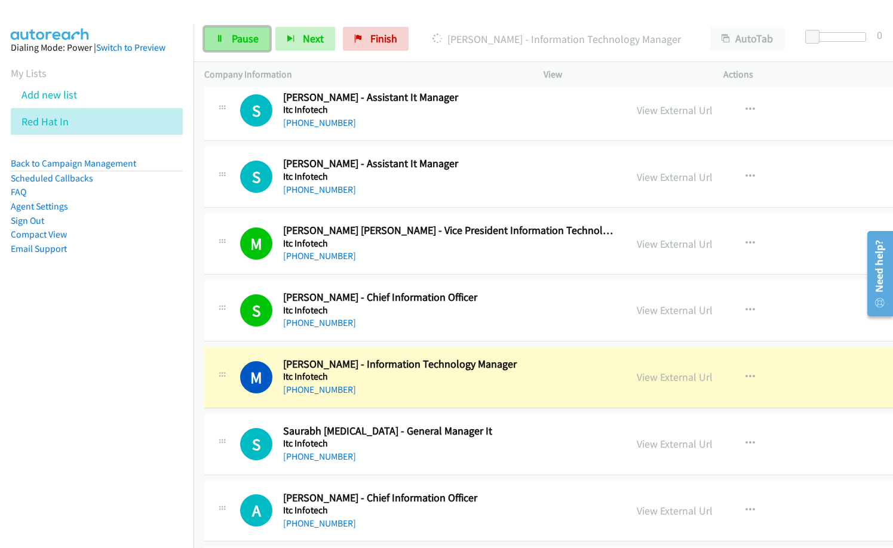
click at [247, 47] on link "Pause" at bounding box center [237, 39] width 66 height 24
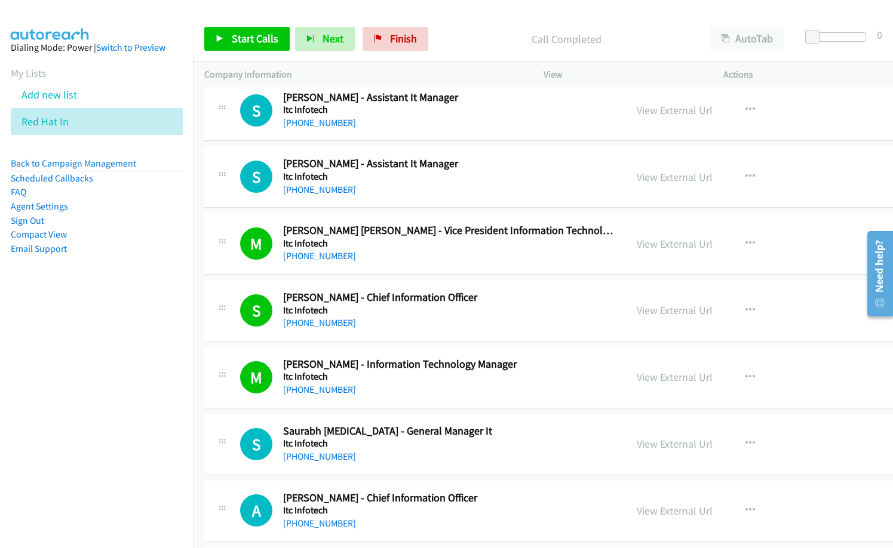
click at [97, 419] on nav "Dialing Mode: Power | Switch to Preview My Lists Add new list Red Hat In Back t…" at bounding box center [97, 298] width 194 height 548
click at [259, 43] on span "Start Calls" at bounding box center [255, 39] width 47 height 14
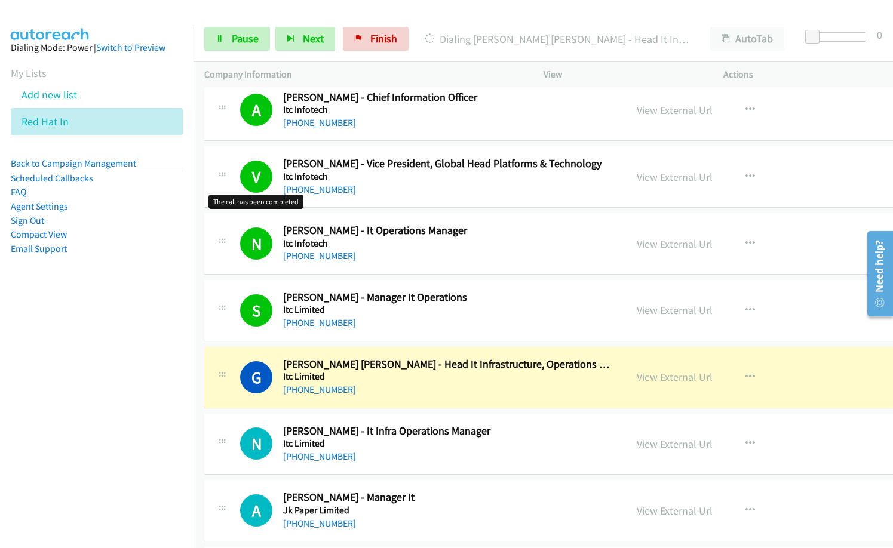
scroll to position [10806, 0]
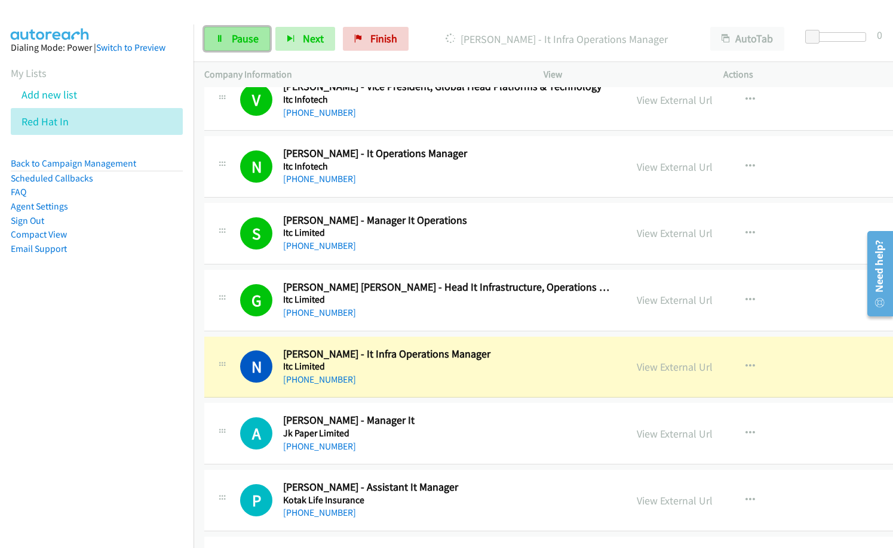
click at [230, 42] on link "Pause" at bounding box center [237, 39] width 66 height 24
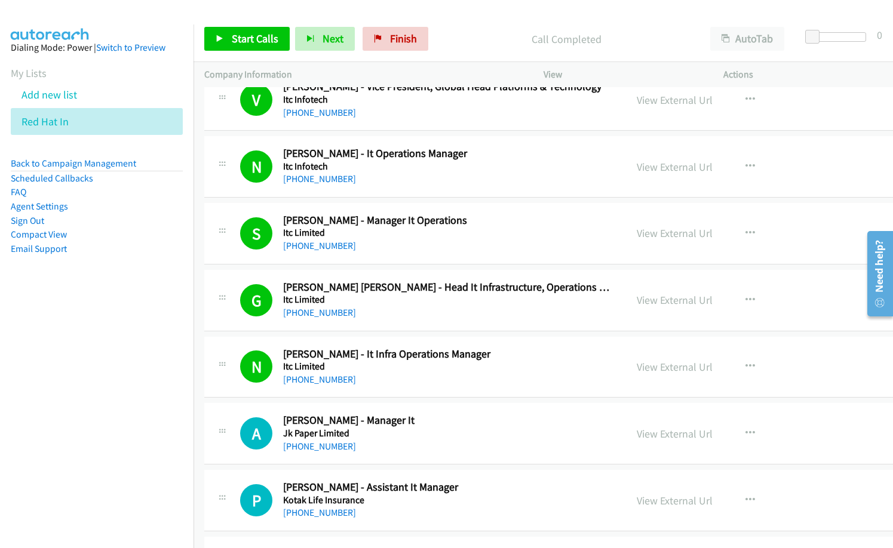
click at [456, 396] on div "N Callback Scheduled [PERSON_NAME] - It Infra Operations Manager Itc Limited [G…" at bounding box center [604, 367] width 800 height 61
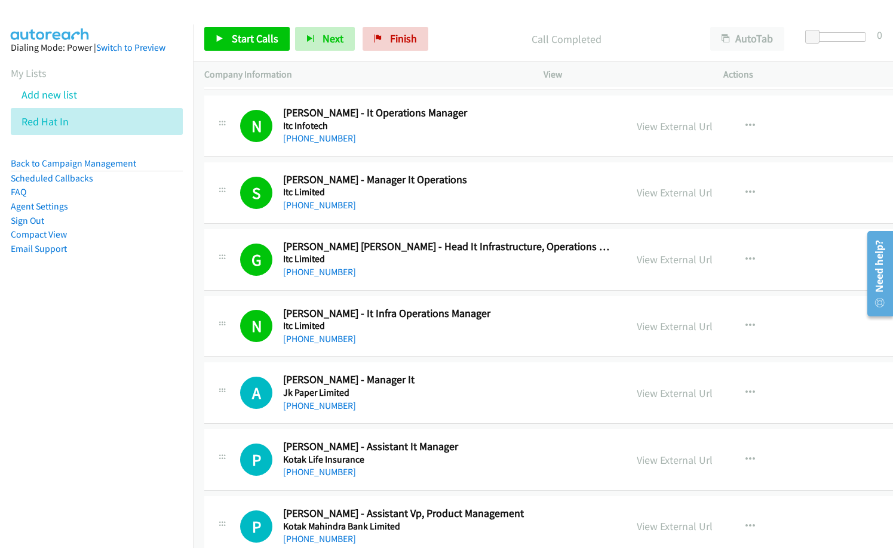
scroll to position [10866, 0]
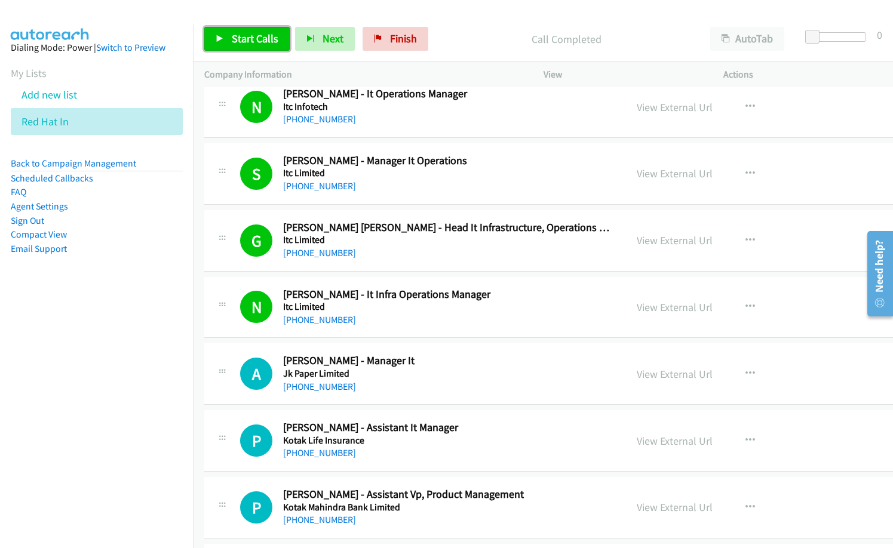
click at [256, 41] on span "Start Calls" at bounding box center [255, 39] width 47 height 14
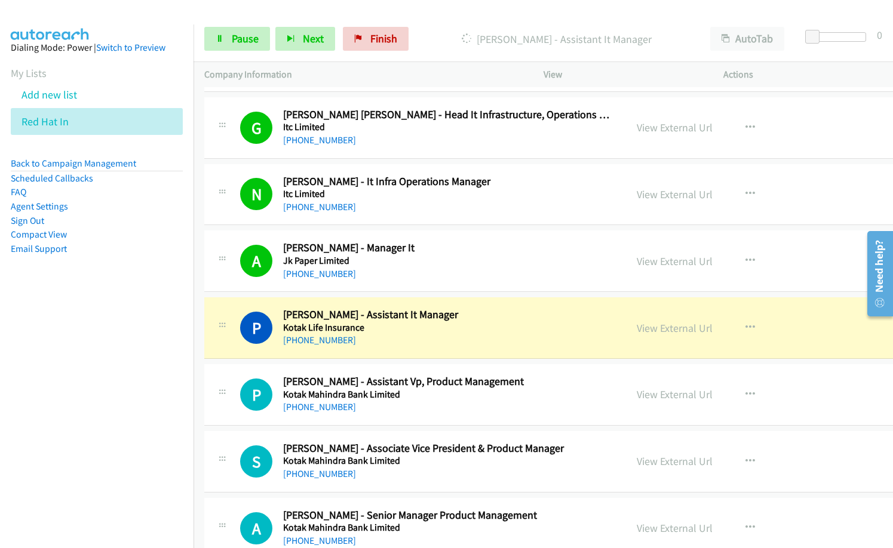
scroll to position [11104, 0]
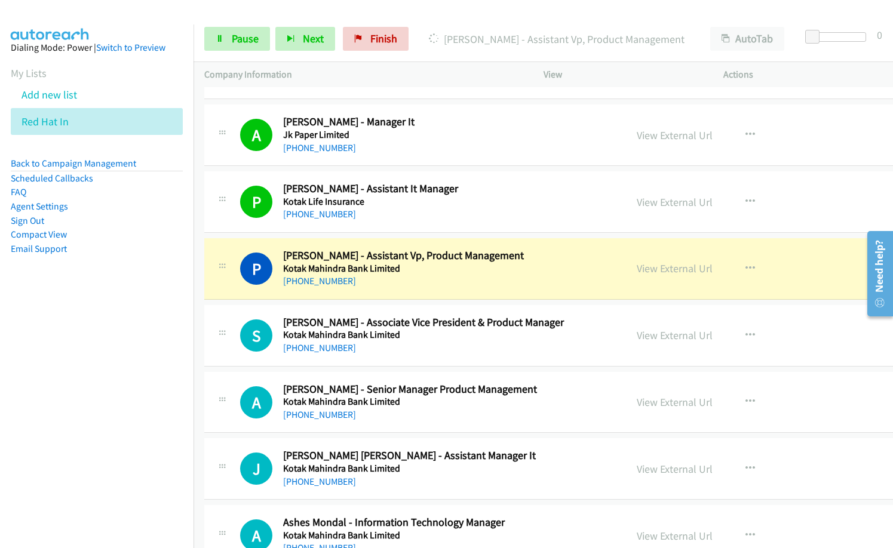
click at [115, 459] on nav "Dialing Mode: Power | Switch to Preview My Lists Add new list Red Hat In Back t…" at bounding box center [97, 298] width 194 height 548
click at [661, 272] on link "View External Url" at bounding box center [674, 268] width 76 height 14
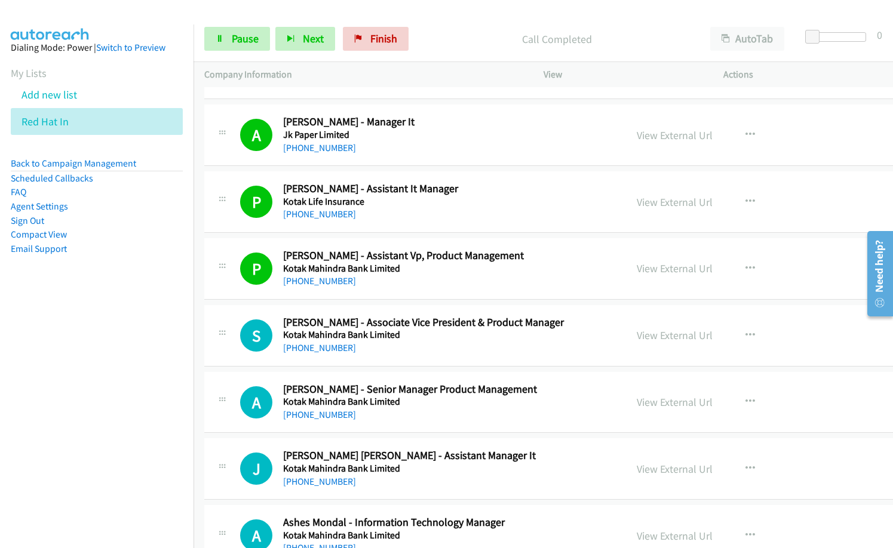
scroll to position [11164, 0]
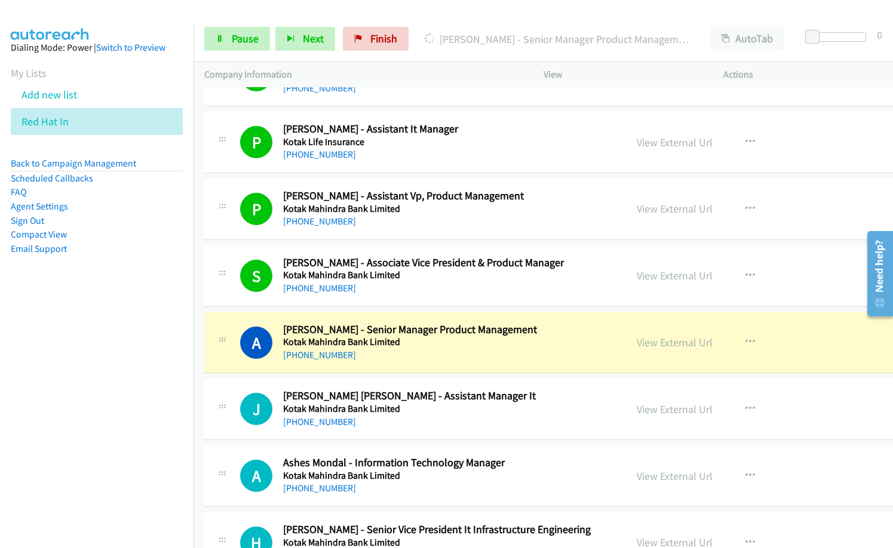
click at [111, 441] on nav "Dialing Mode: Power | Switch to Preview My Lists Add new list Red Hat In Back t…" at bounding box center [97, 298] width 194 height 548
click at [439, 359] on div "[PHONE_NUMBER]" at bounding box center [449, 355] width 332 height 14
click at [636, 346] on link "View External Url" at bounding box center [674, 343] width 76 height 14
click at [456, 355] on div "[PHONE_NUMBER]" at bounding box center [449, 355] width 332 height 14
click at [636, 346] on link "View External Url" at bounding box center [674, 343] width 76 height 14
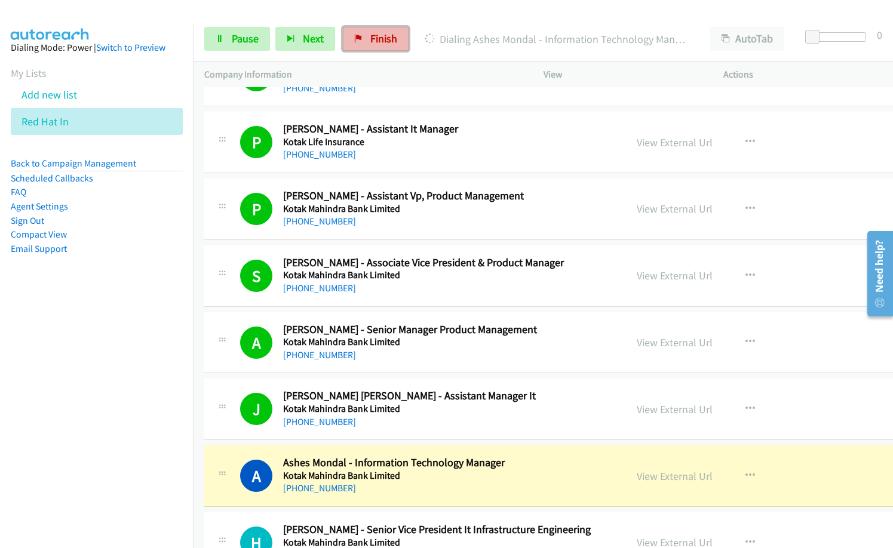
click at [381, 30] on link "Finish" at bounding box center [376, 39] width 66 height 24
click at [228, 43] on link "Pause" at bounding box center [237, 39] width 66 height 24
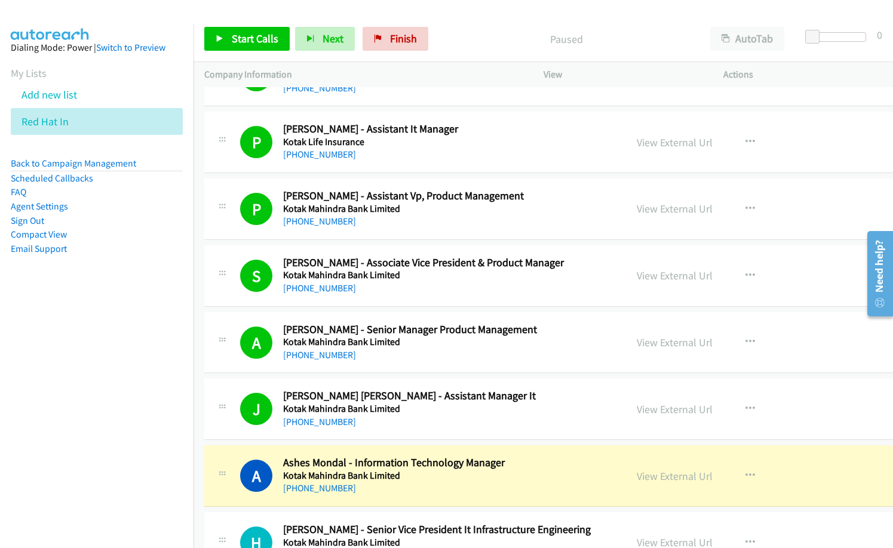
scroll to position [11403, 0]
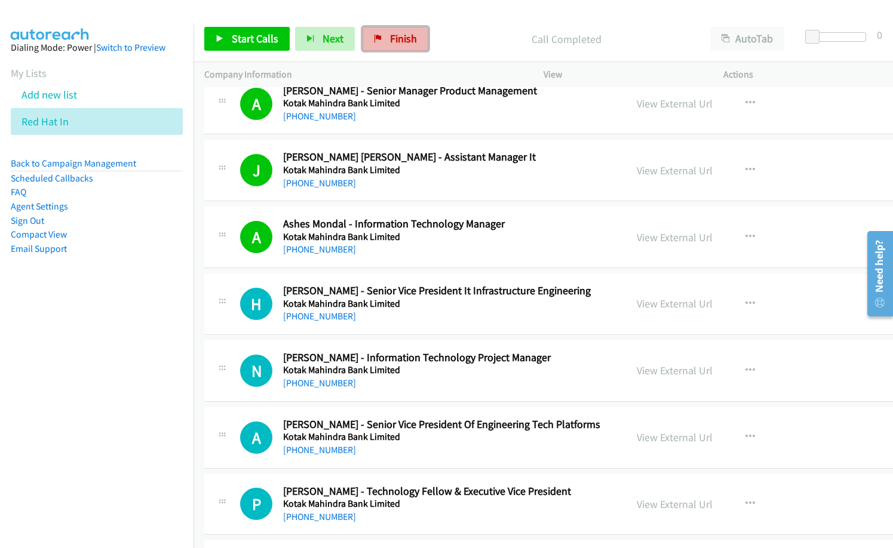
click at [396, 50] on link "Finish" at bounding box center [395, 39] width 66 height 24
